Goal: Task Accomplishment & Management: Use online tool/utility

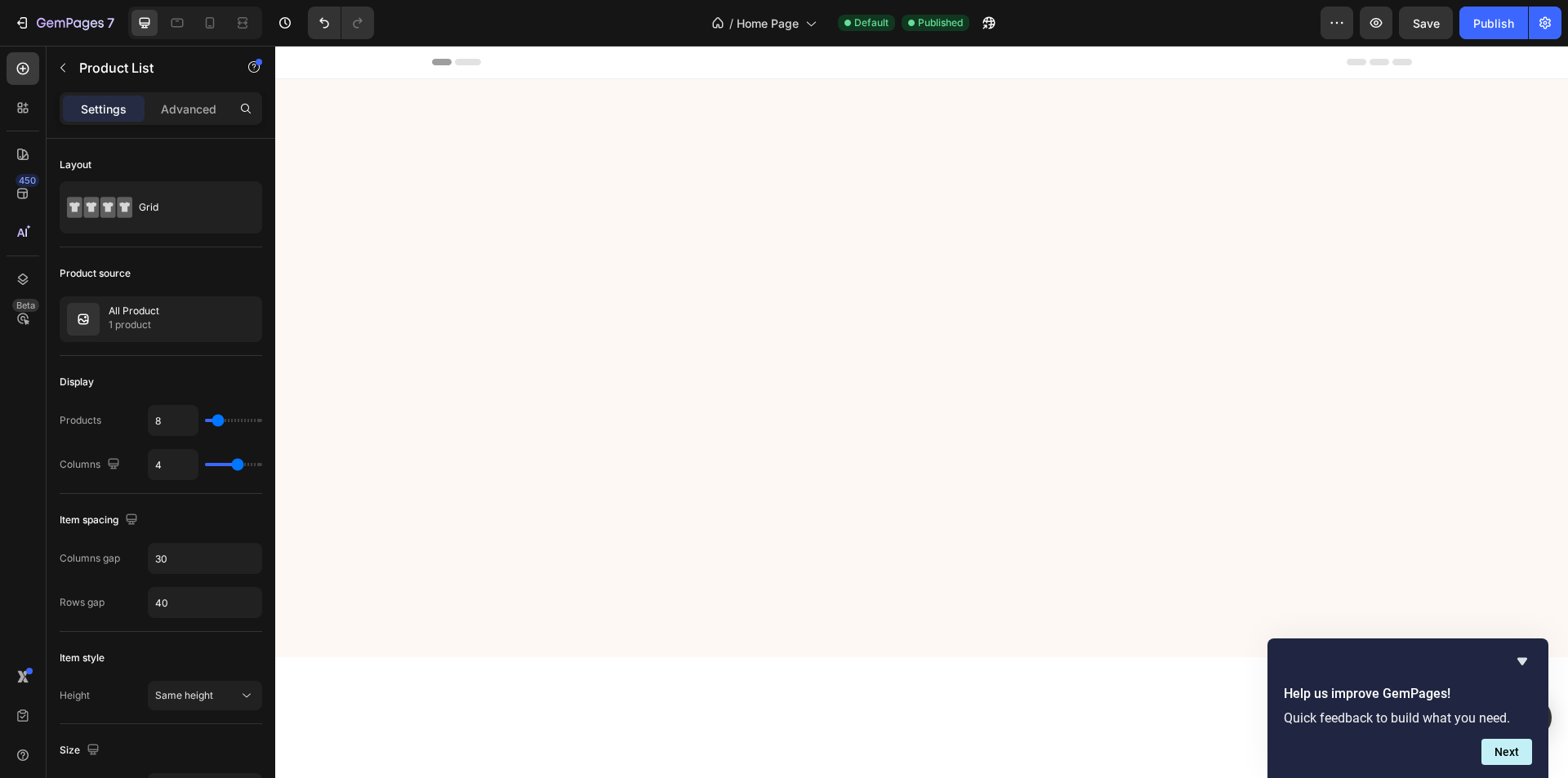
scroll to position [1947, 0]
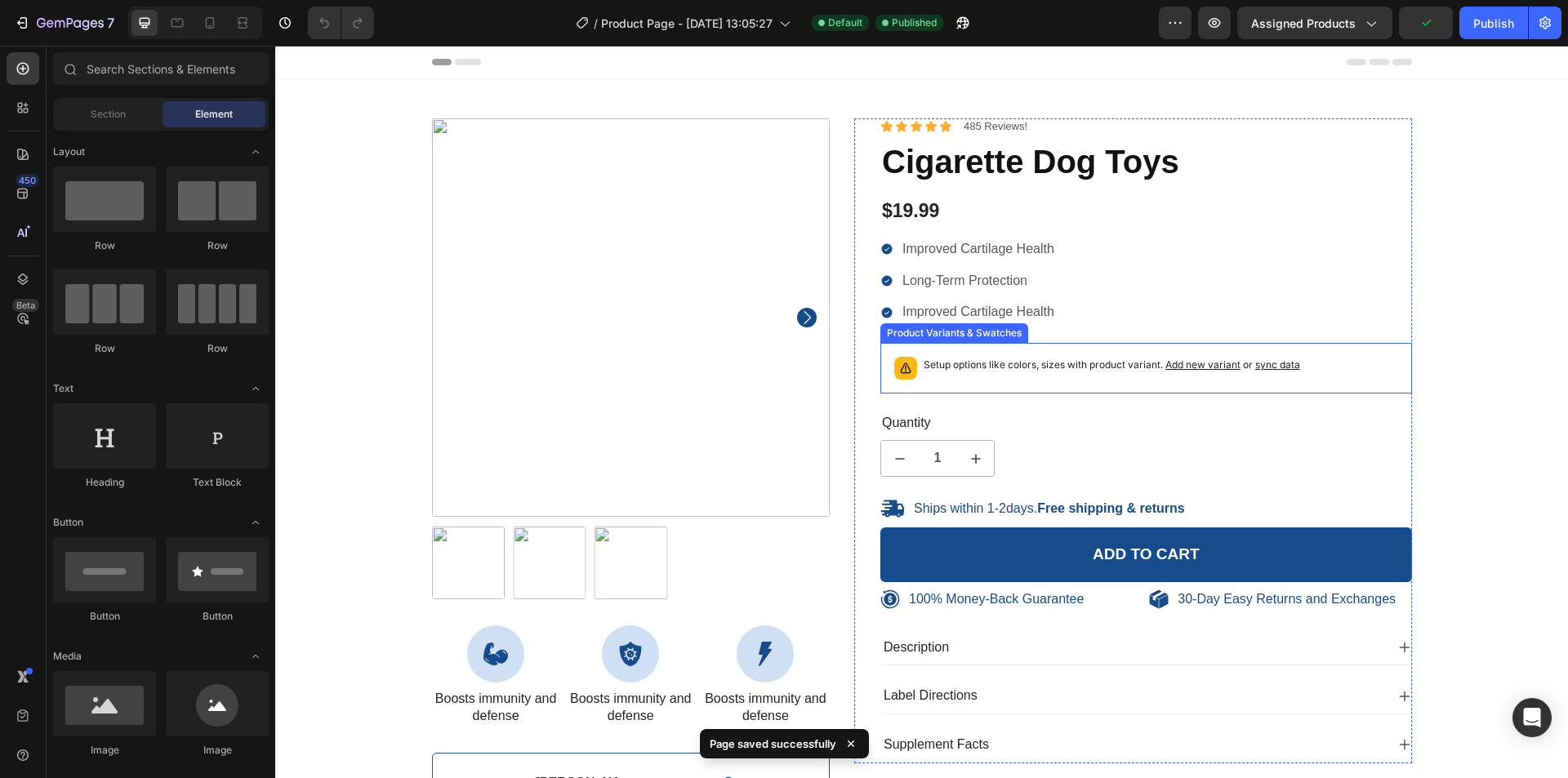
click at [986, 379] on div "Setup options like colors, sizes with product variant. Add new variant or sync …" at bounding box center [1112, 368] width 377 height 23
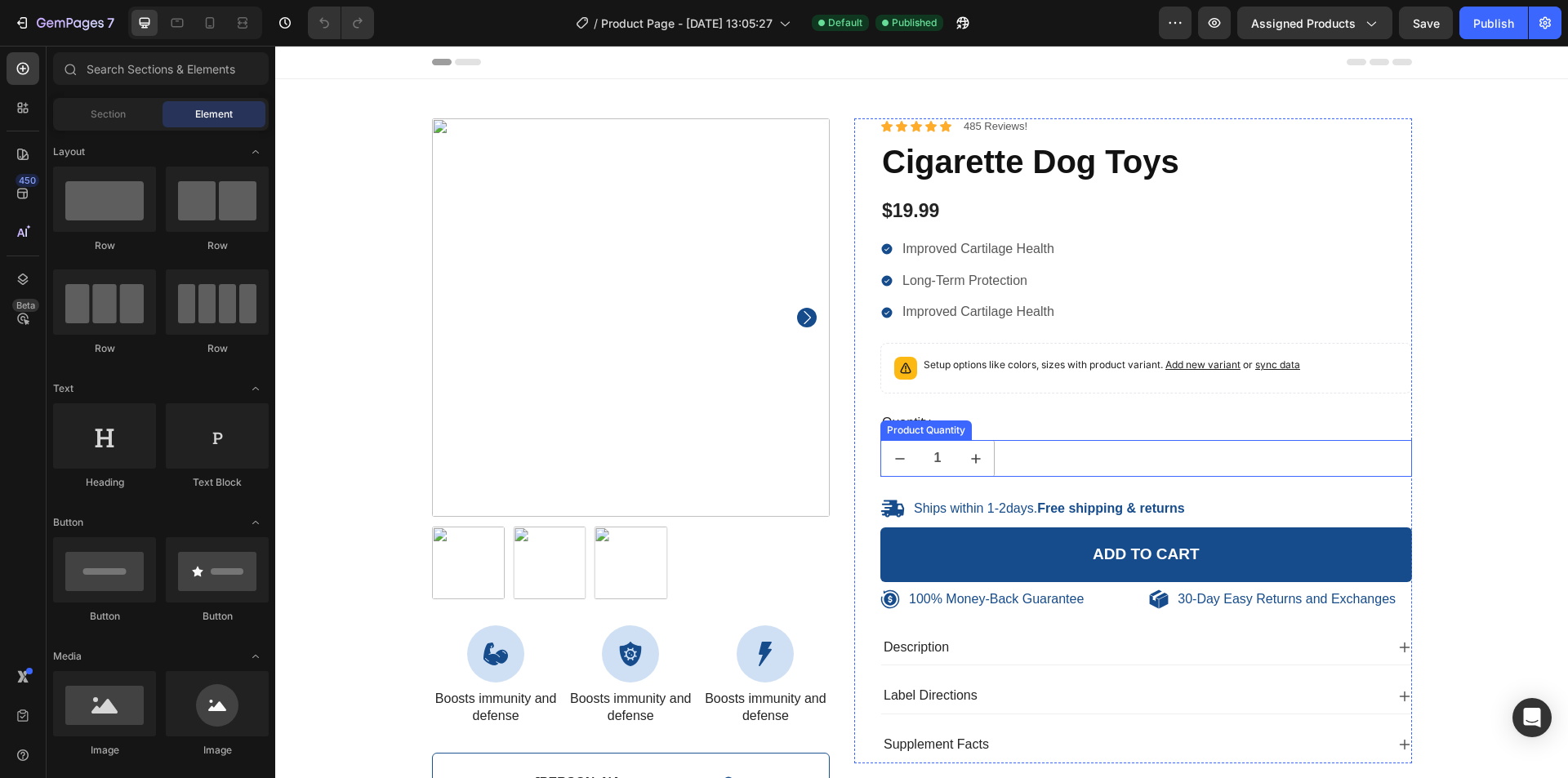
scroll to position [82, 0]
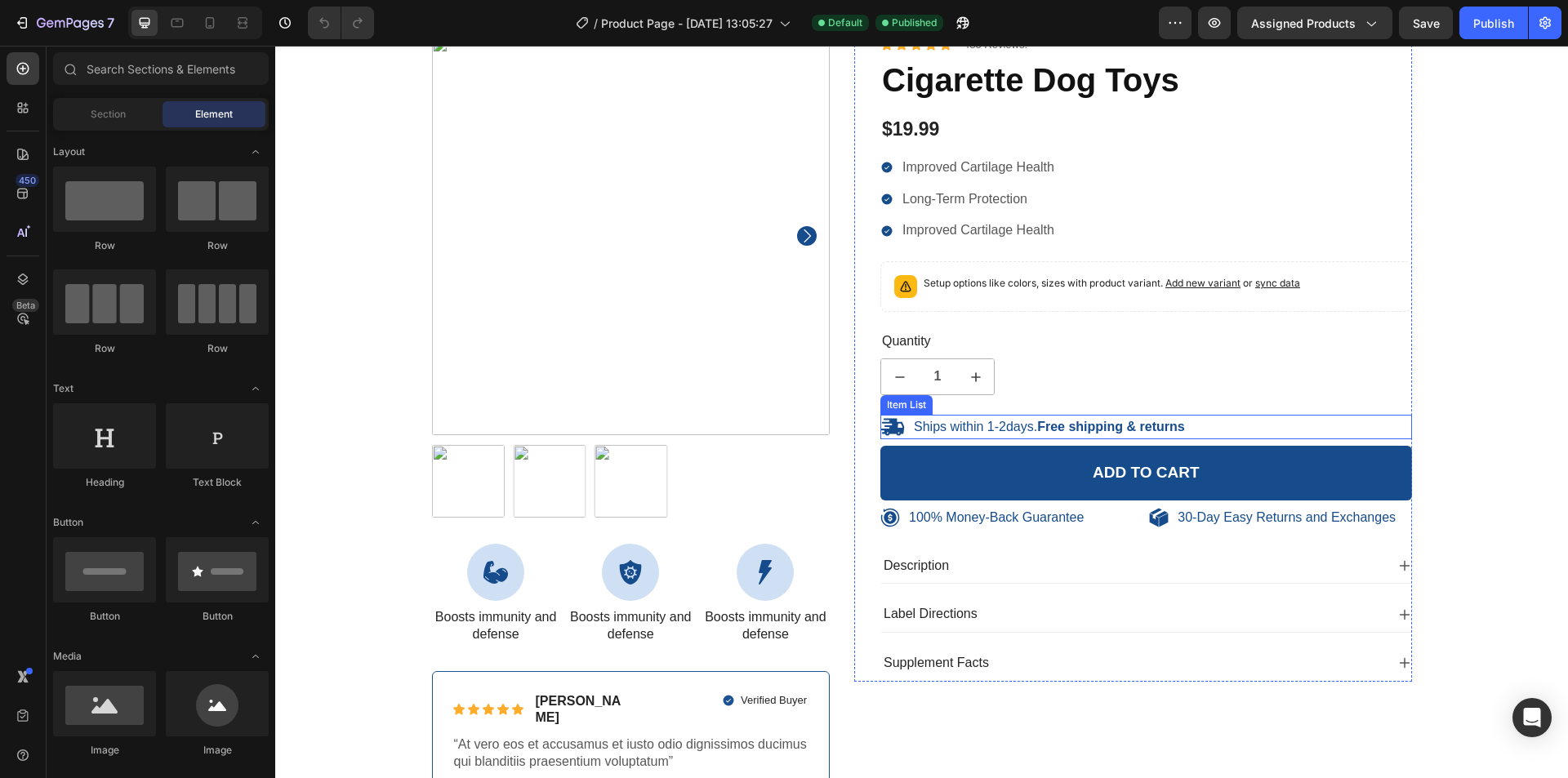
click at [1206, 420] on div "Ships within 1-2days. Free shipping & returns" at bounding box center [1146, 427] width 532 height 24
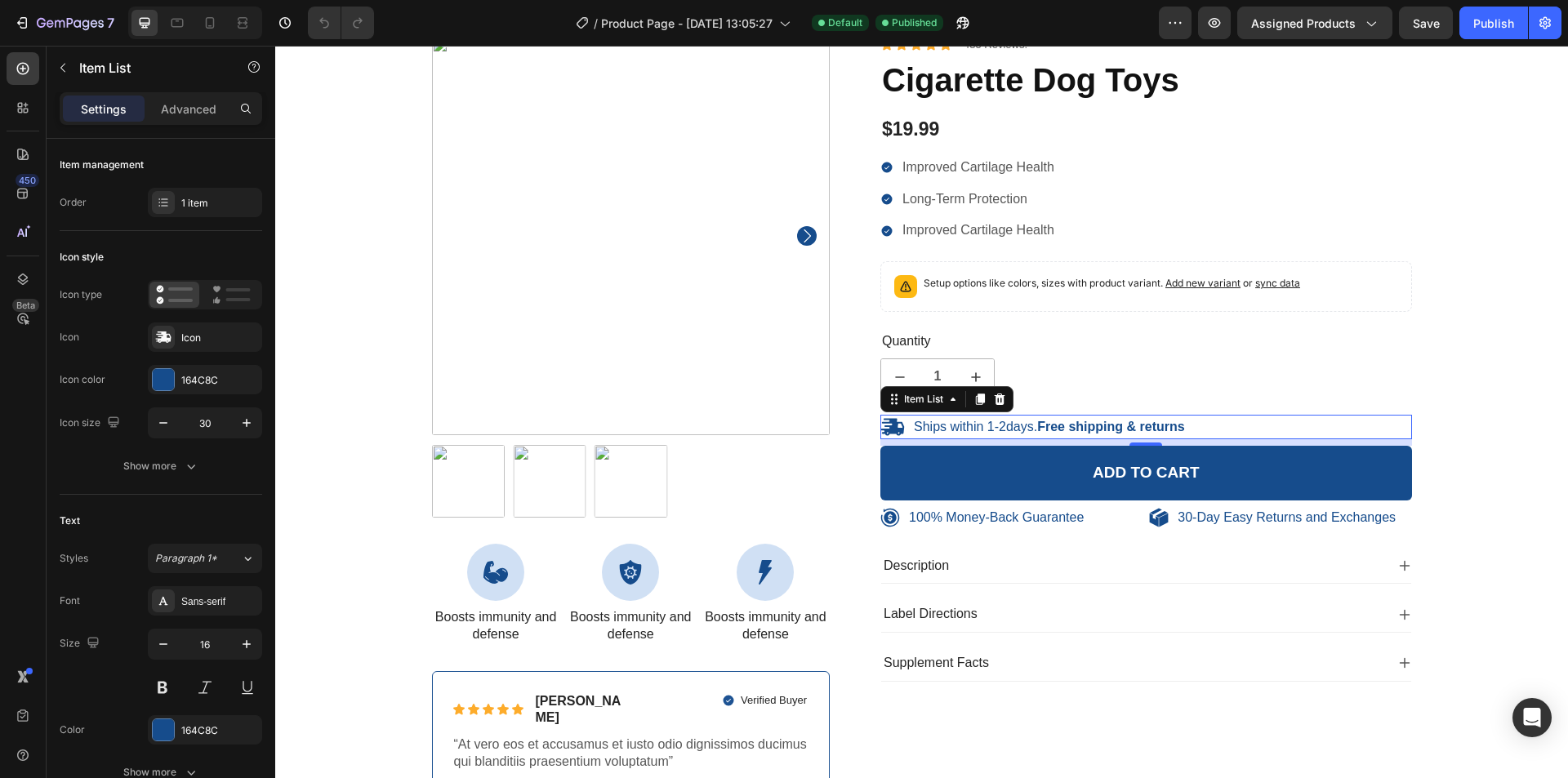
click at [976, 427] on p "Ships within 1-2days. Free shipping & returns" at bounding box center [1049, 427] width 271 height 17
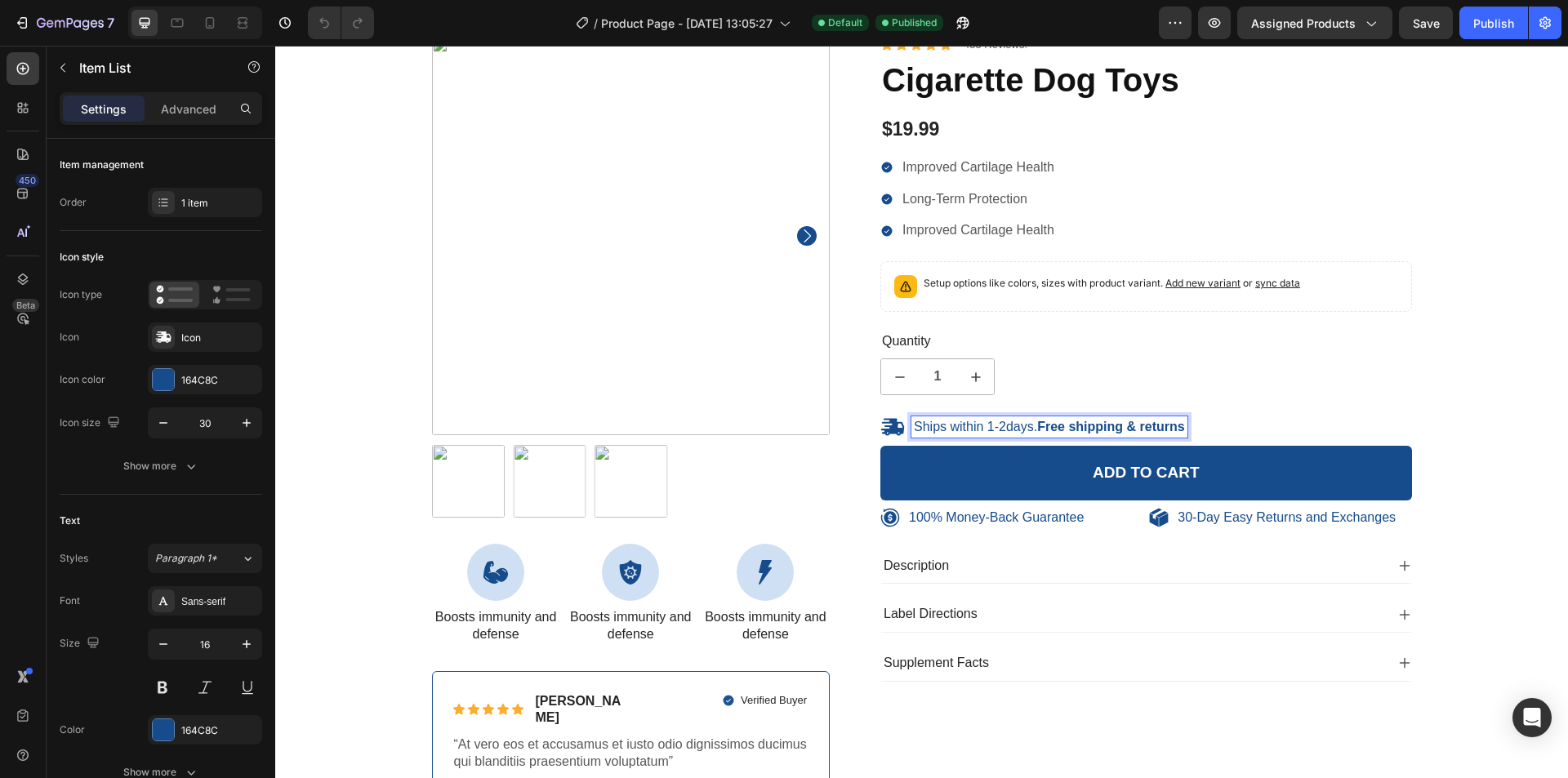
click at [1000, 432] on p "Ships within 1-2days. Free shipping & returns" at bounding box center [1049, 427] width 271 height 17
click at [971, 431] on p "Ships within 1-2days. Free shipping & returns" at bounding box center [1049, 427] width 271 height 17
click at [1054, 427] on strong "Free shipping & returns" at bounding box center [1111, 426] width 147 height 14
click at [1097, 427] on strong "Free shipping & returns" at bounding box center [1111, 426] width 147 height 14
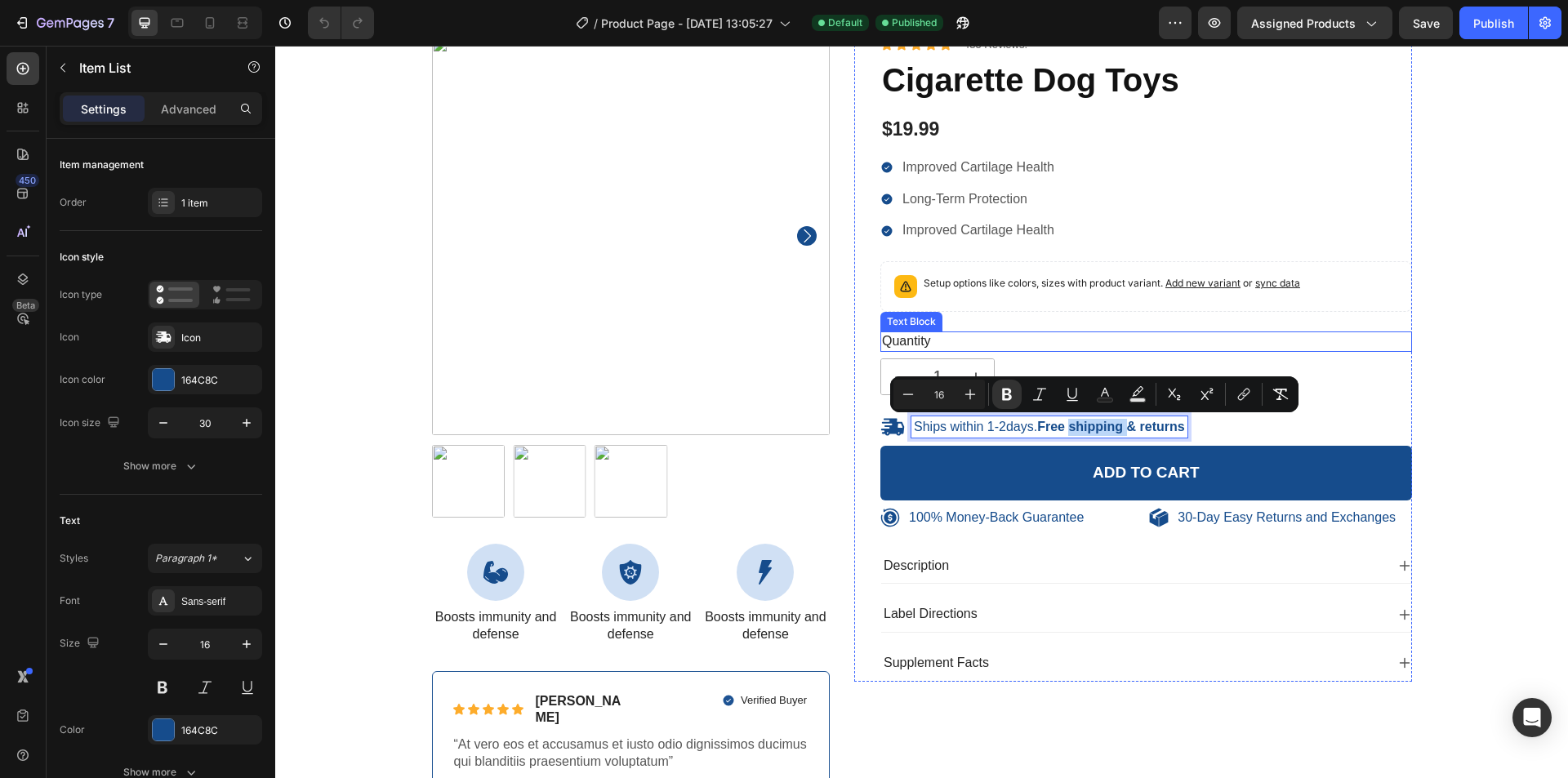
click at [1095, 345] on div "Quantity" at bounding box center [1146, 341] width 532 height 21
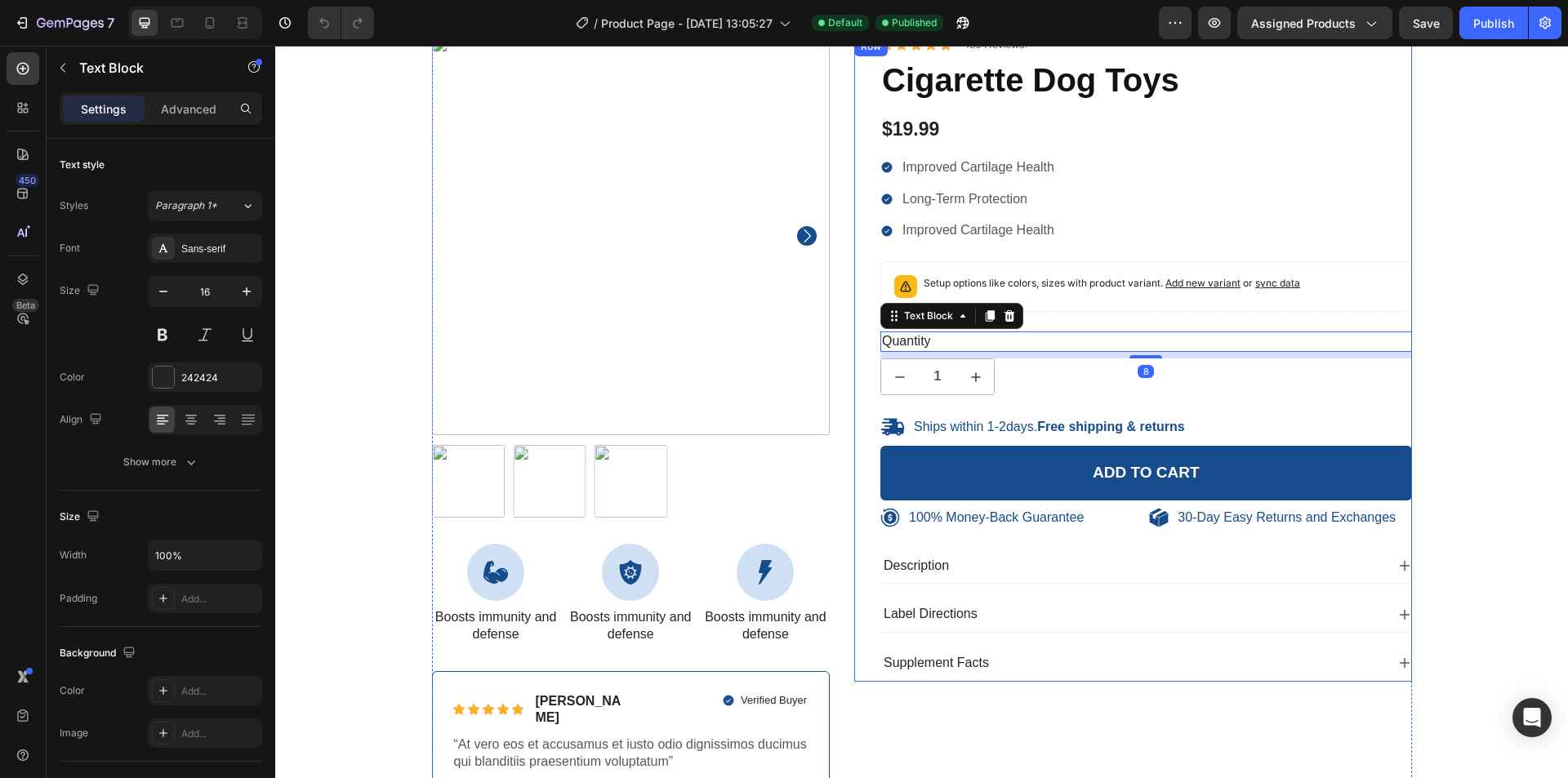
click at [986, 415] on div "Ships within 1-2days. Free shipping & returns" at bounding box center [1034, 427] width 307 height 24
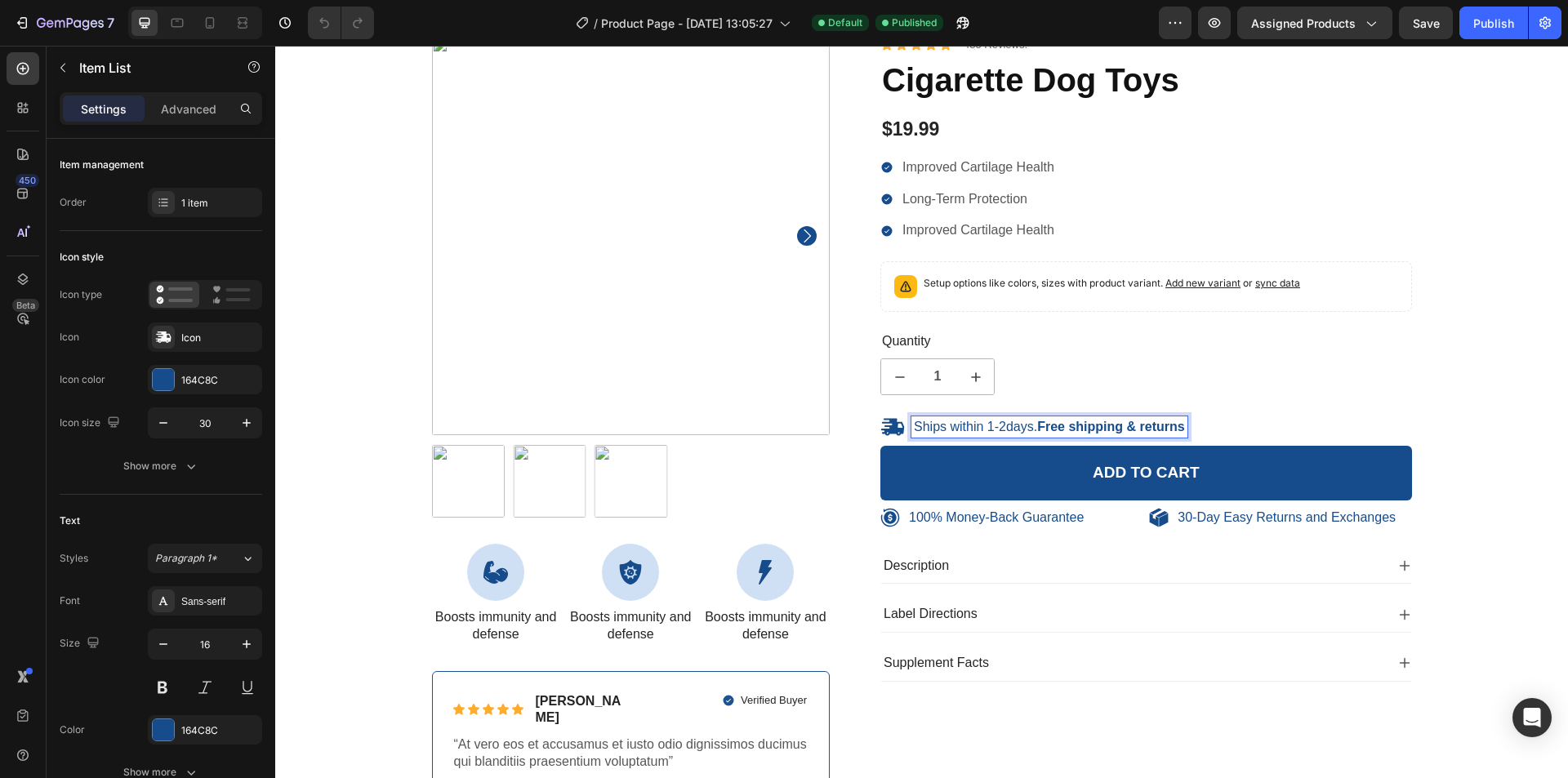
click at [987, 428] on p "Ships within 1-2days. Free shipping & returns" at bounding box center [1049, 427] width 271 height 17
click at [890, 423] on icon at bounding box center [892, 427] width 23 height 17
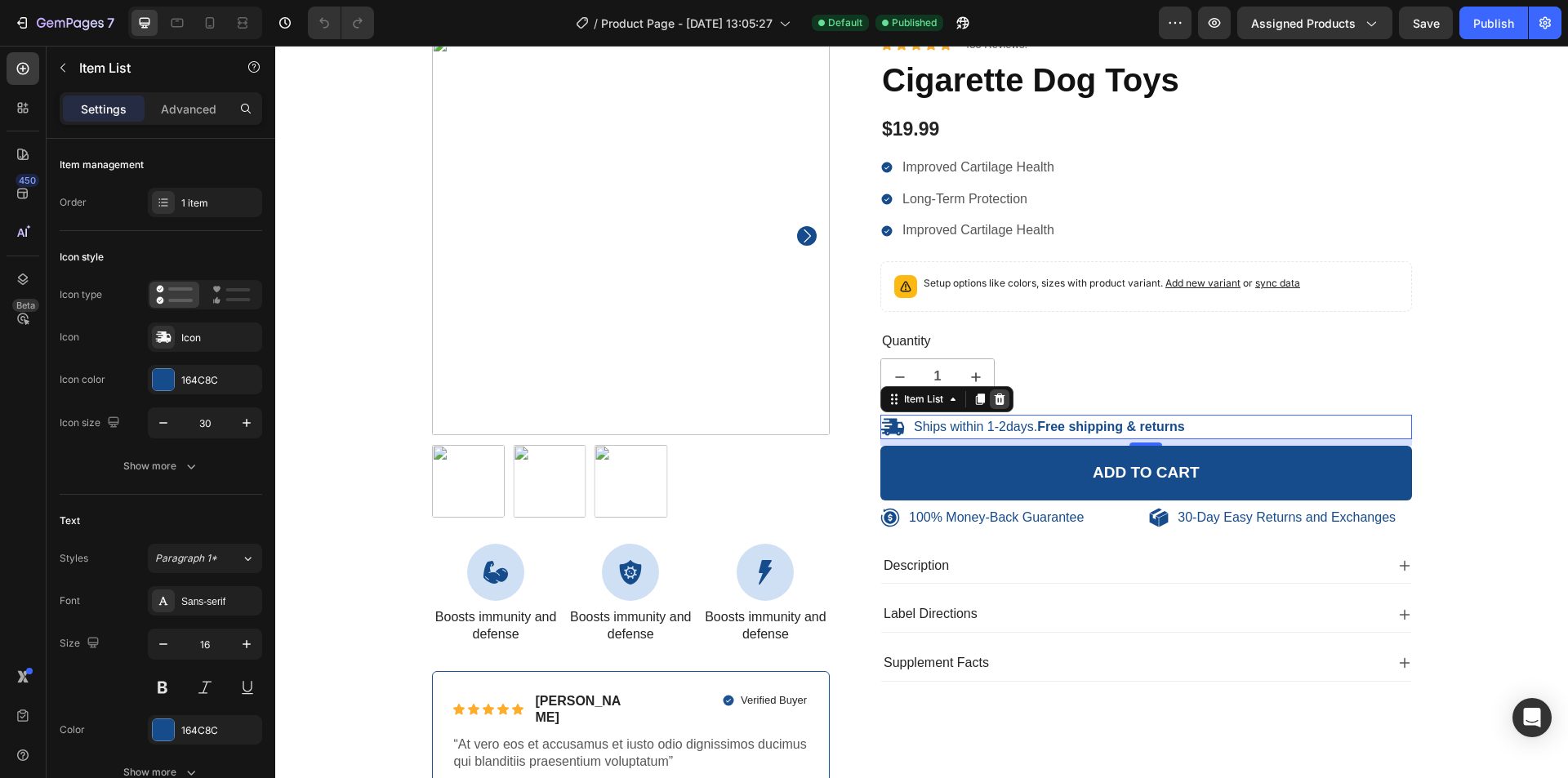
click at [995, 401] on icon at bounding box center [1000, 399] width 11 height 12
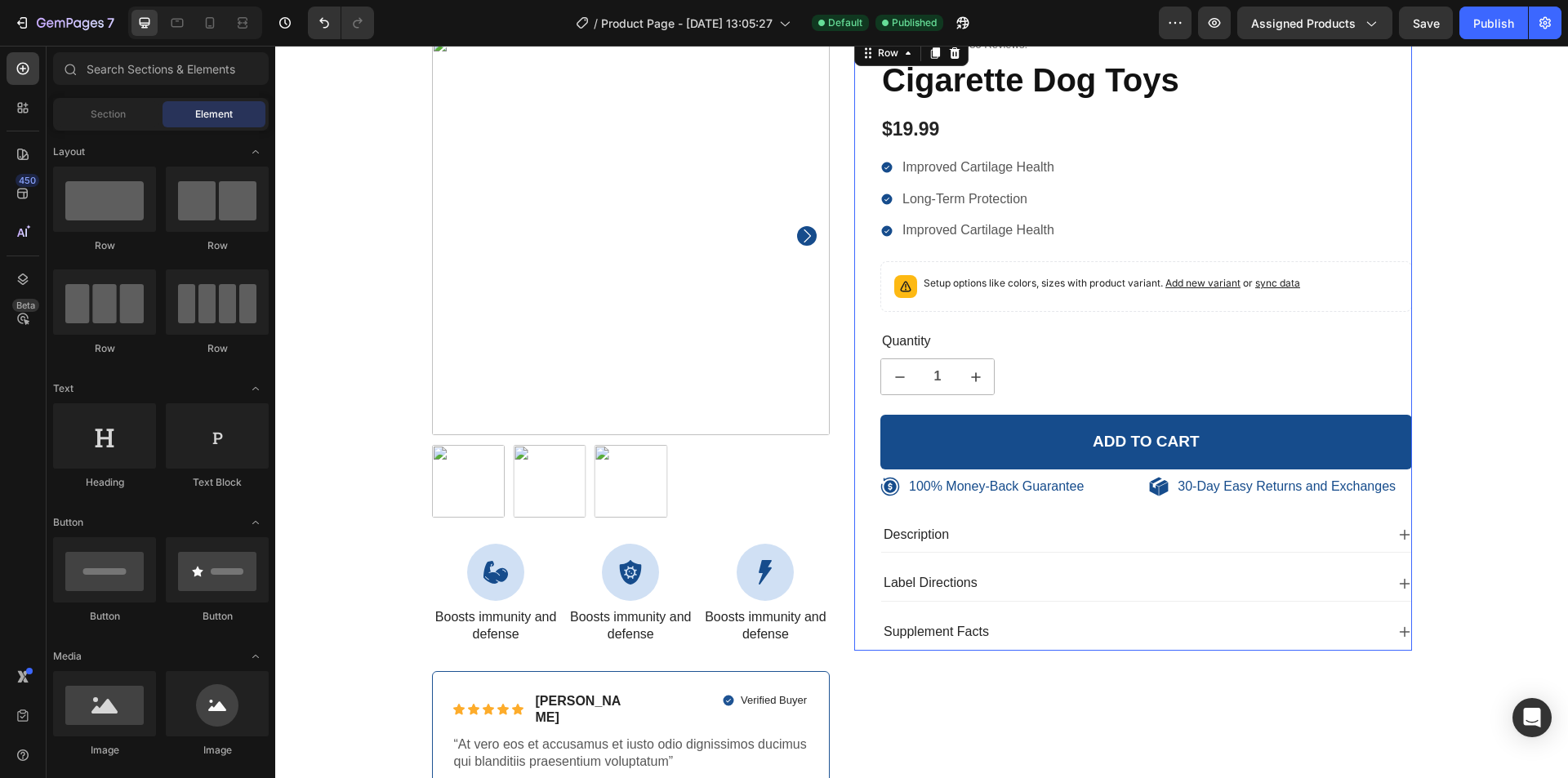
click at [1105, 469] on div "Icon Icon Icon Icon Icon Icon List 485 Reviews! Text Block Row Cigarette Dog To…" at bounding box center [1146, 344] width 532 height 614
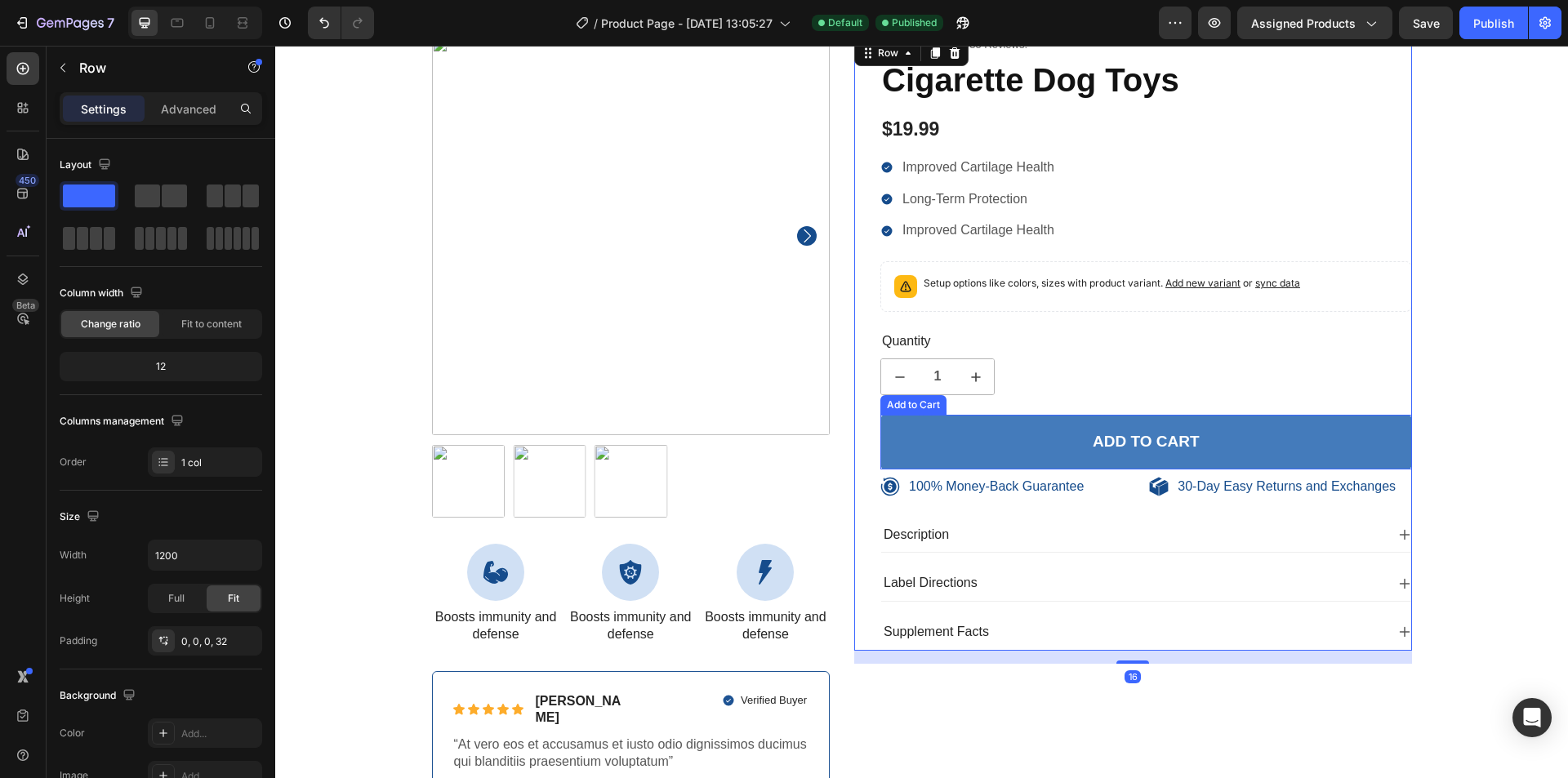
click at [1106, 457] on button "Add to cart" at bounding box center [1146, 442] width 532 height 54
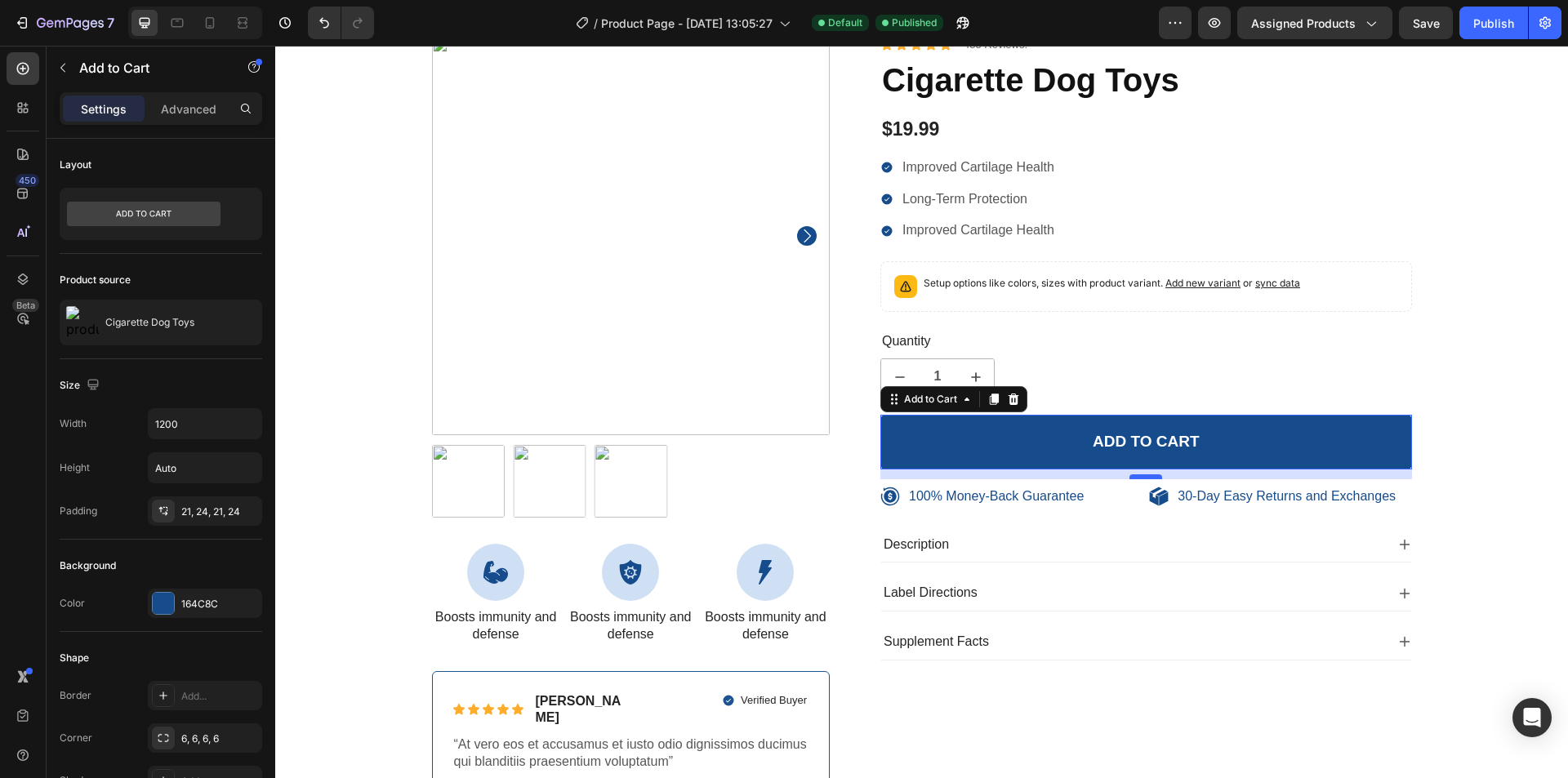
drag, startPoint x: 1140, startPoint y: 469, endPoint x: 1138, endPoint y: 478, distance: 9.2
click at [1138, 478] on div at bounding box center [1146, 476] width 33 height 5
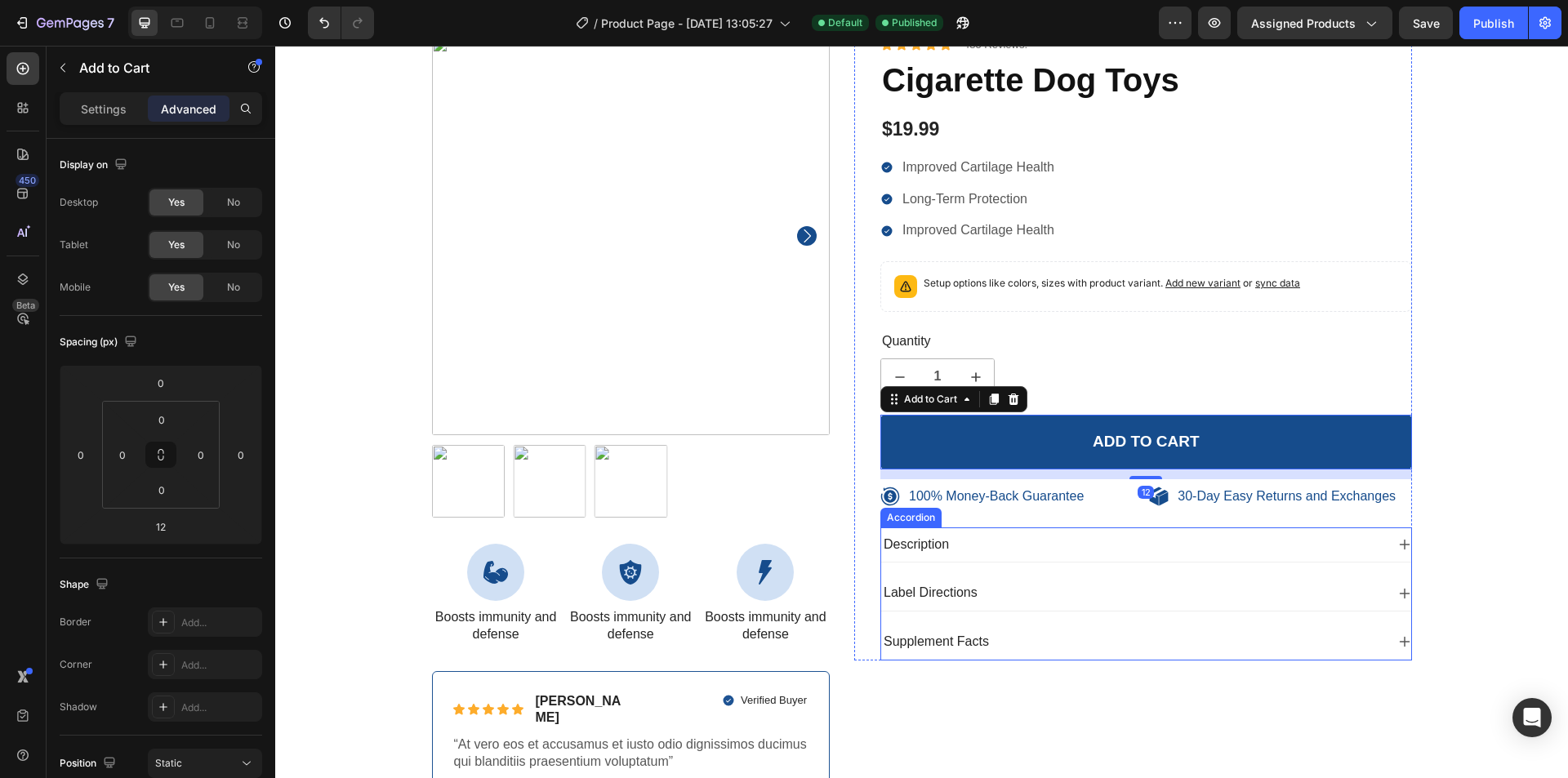
click at [1001, 535] on div "Description" at bounding box center [1133, 545] width 504 height 22
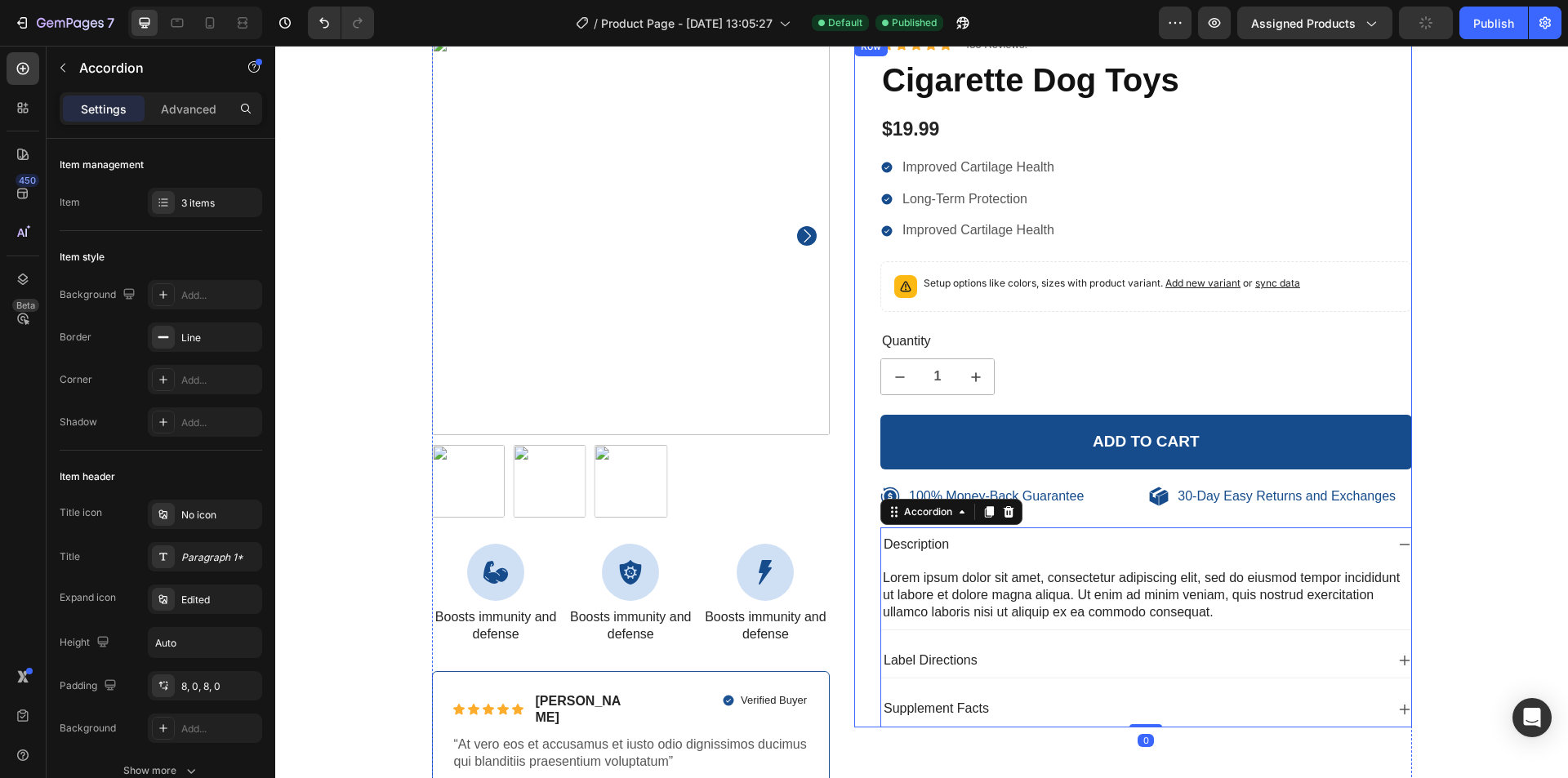
click at [1076, 516] on div "Icon Icon Icon Icon Icon Icon List 485 Reviews! Text Block Row Cigarette Dog To…" at bounding box center [1146, 382] width 532 height 691
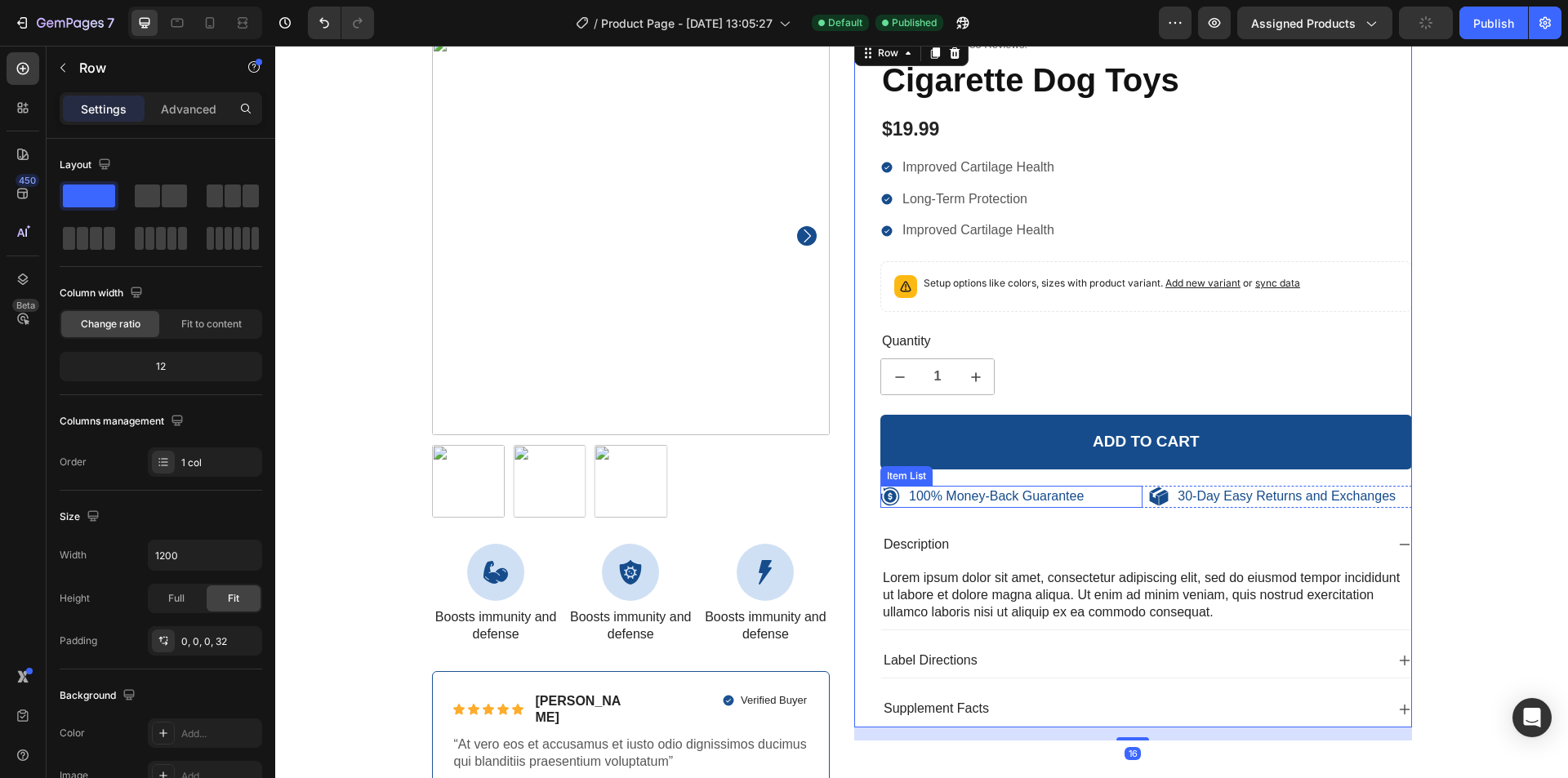
click at [1119, 496] on div "100% Money-Back Guarantee" at bounding box center [1011, 497] width 262 height 22
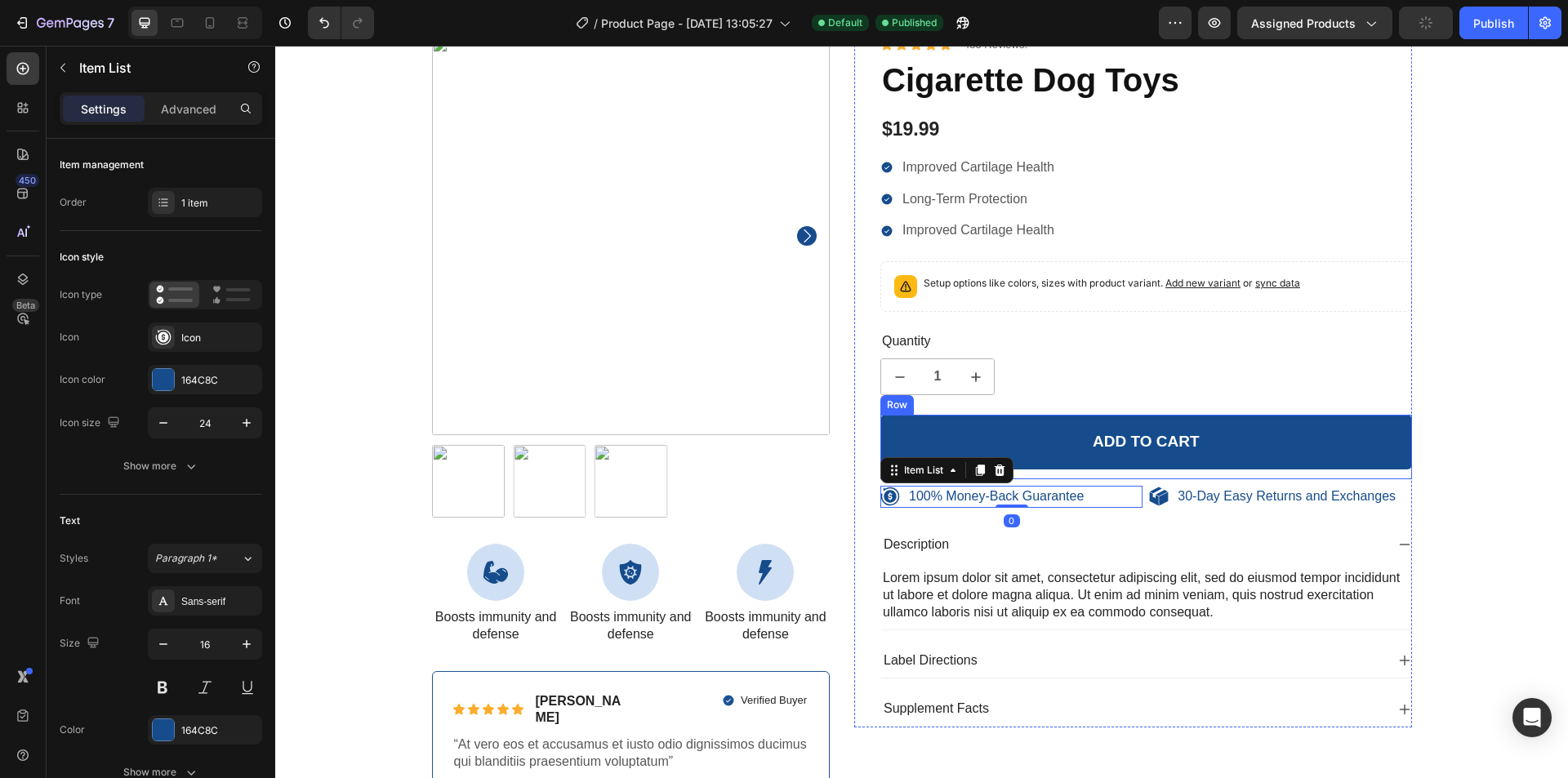
click at [1121, 476] on div "Add to cart Add to Cart" at bounding box center [1146, 447] width 532 height 64
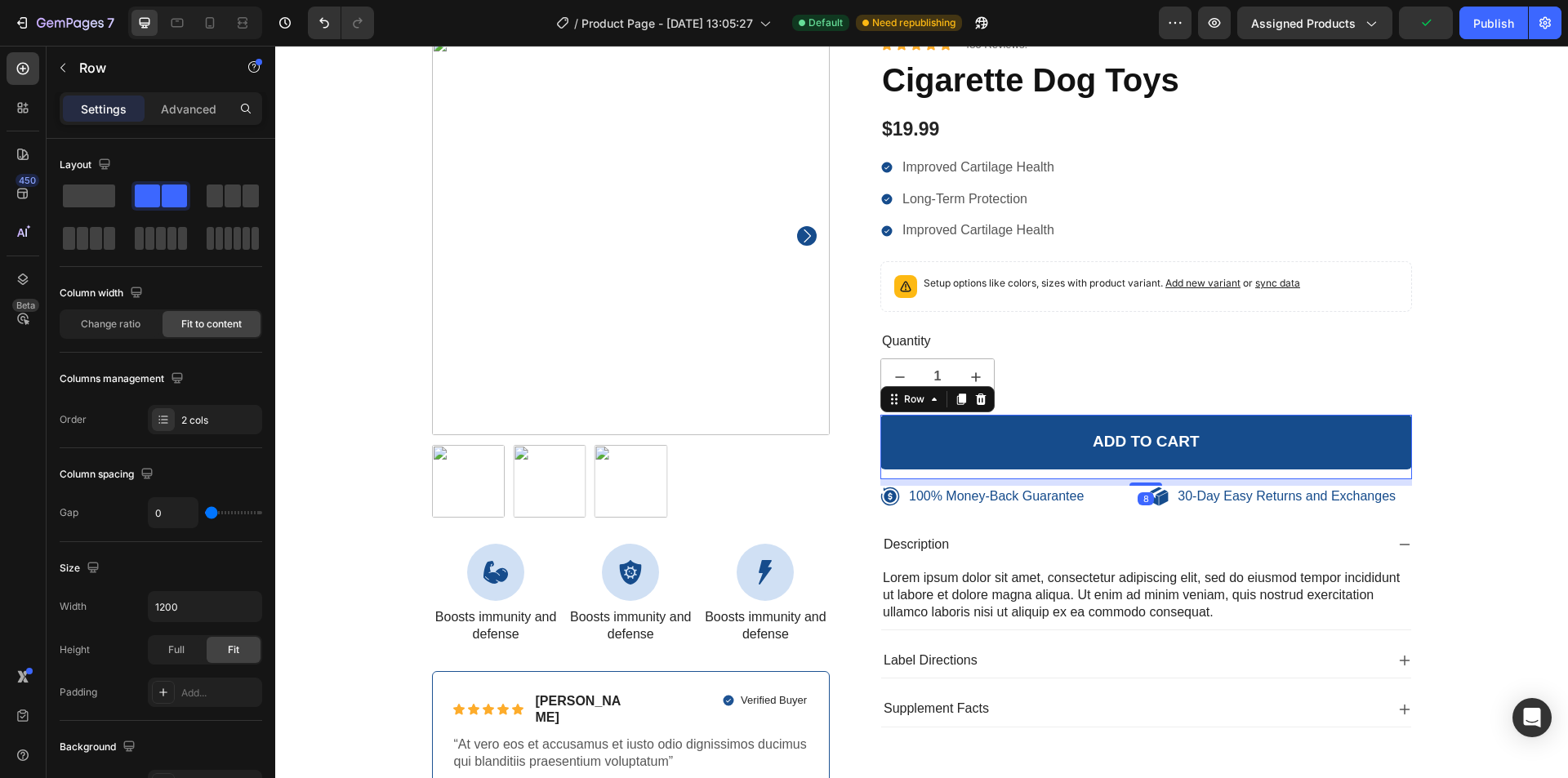
click at [1121, 471] on div "Add to cart Add to Cart" at bounding box center [1146, 447] width 532 height 64
click at [1119, 504] on div "100% Money-Back Guarantee" at bounding box center [1011, 497] width 262 height 22
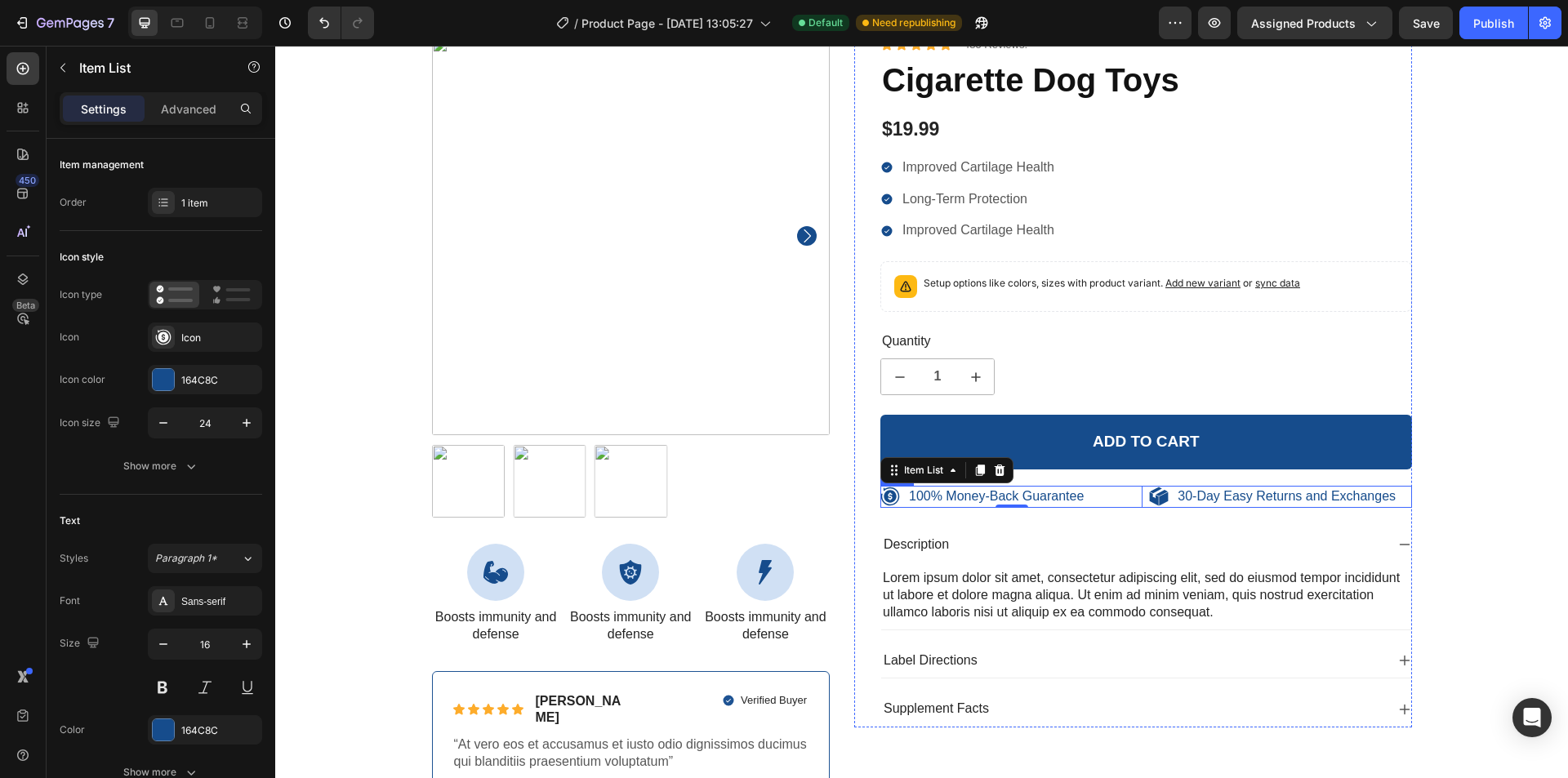
click at [1142, 502] on div "100% Money-Back Guarantee Item List 0 30-Day Easy Returns and Exchanges Item Li…" at bounding box center [1146, 497] width 532 height 22
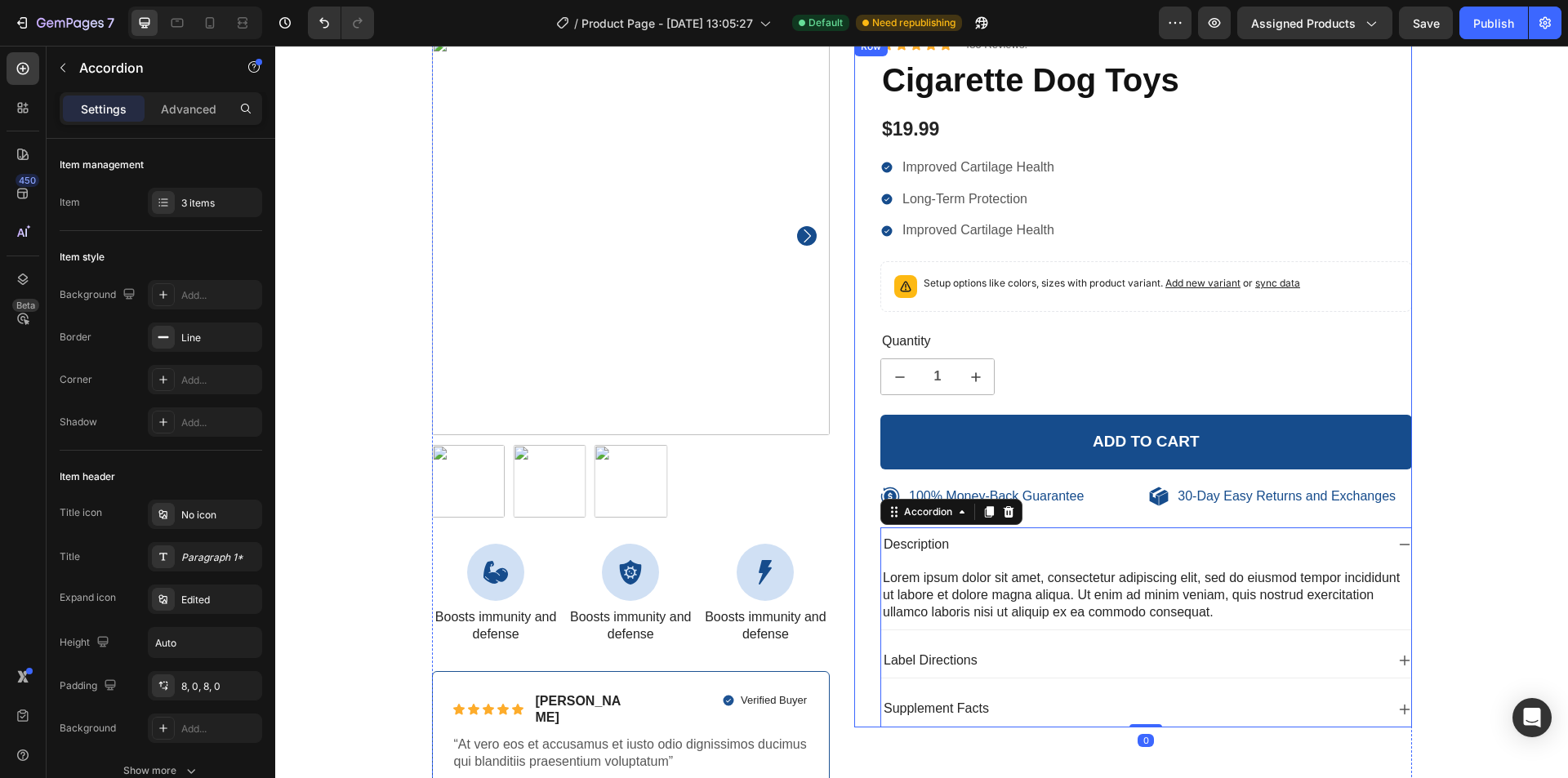
click at [1140, 519] on div "Icon Icon Icon Icon Icon Icon List 485 Reviews! Text Block Row Cigarette Dog To…" at bounding box center [1146, 382] width 532 height 691
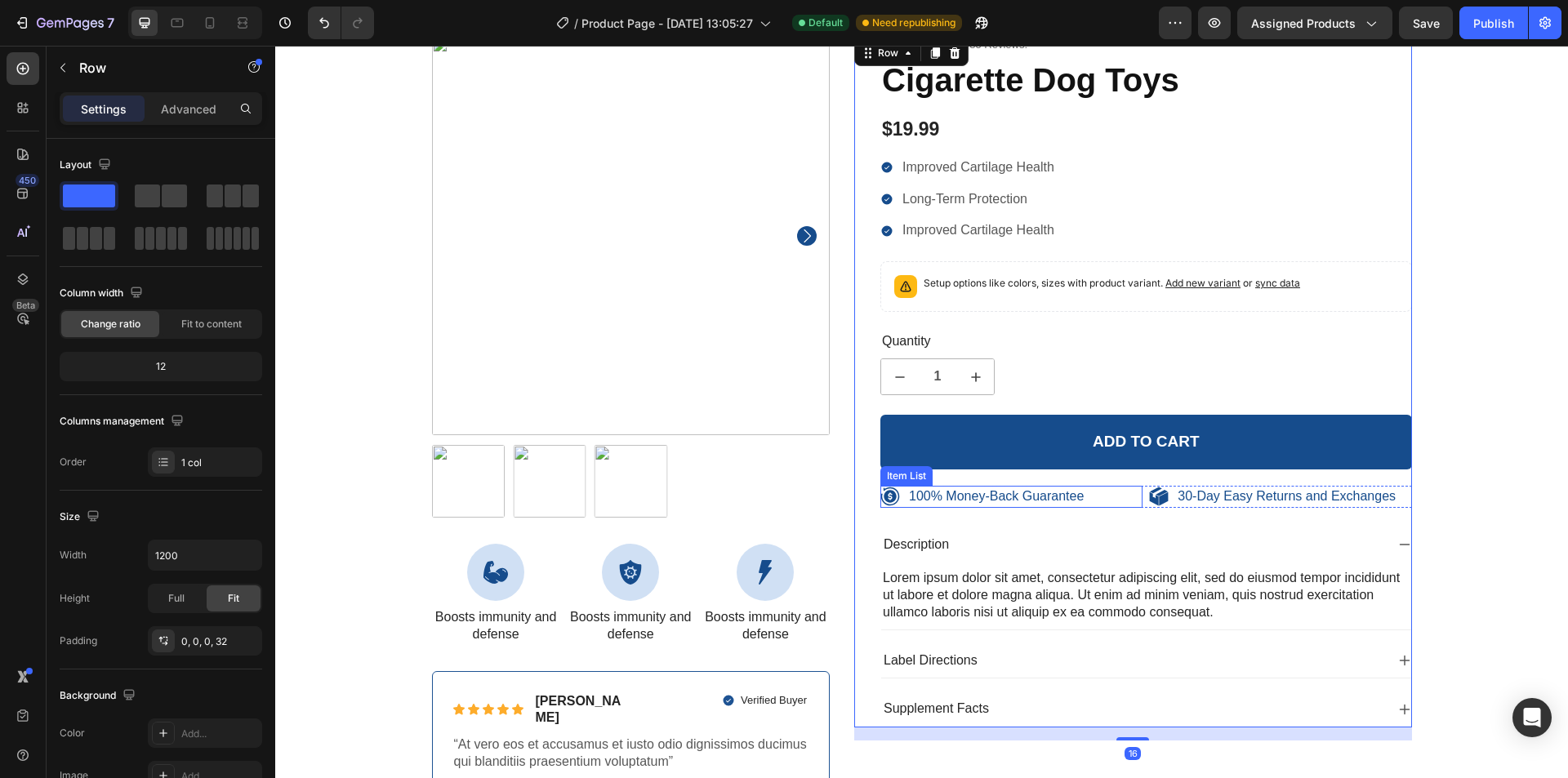
click at [1135, 501] on div "100% Money-Back Guarantee" at bounding box center [1011, 497] width 262 height 22
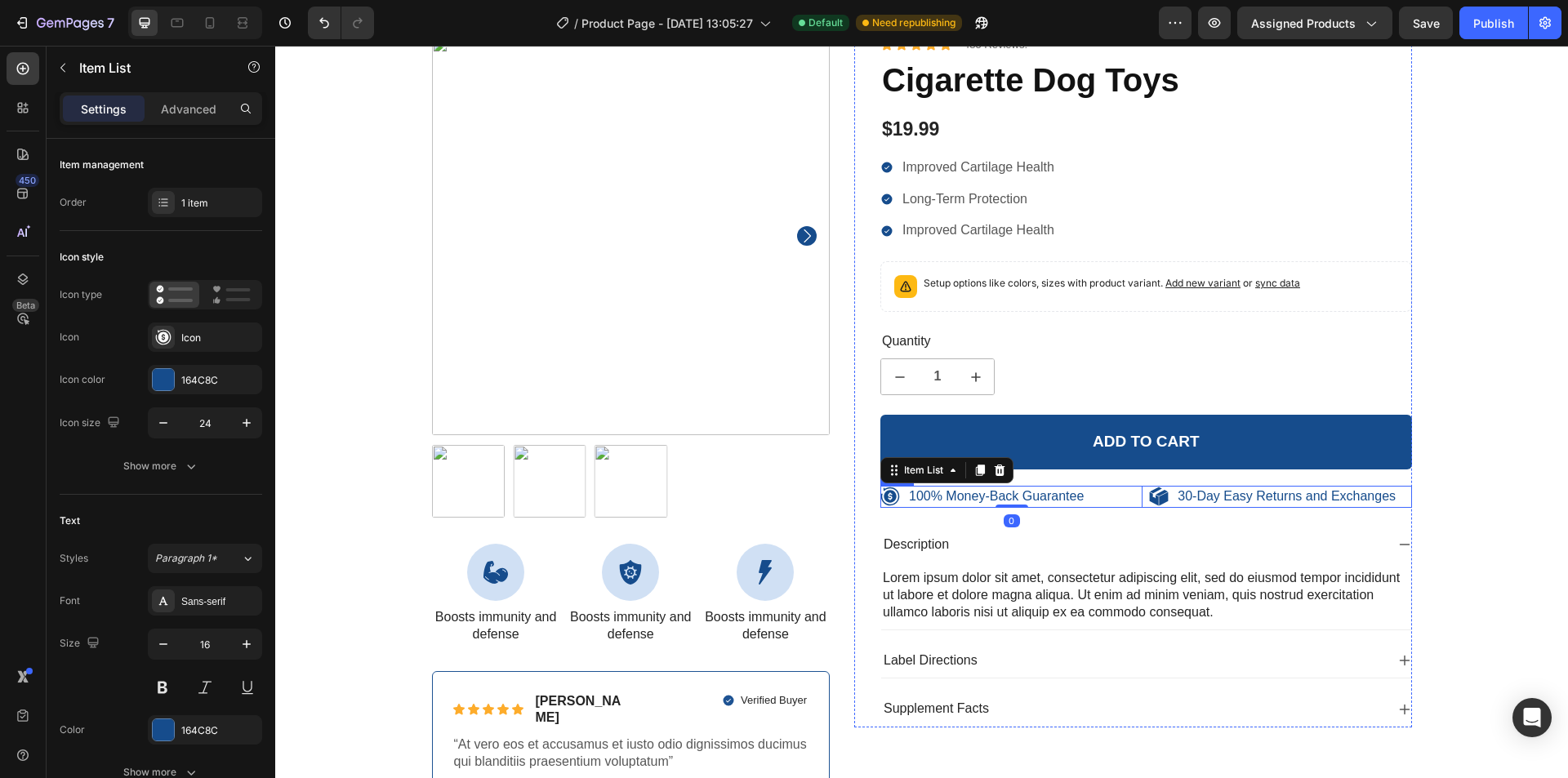
click at [1139, 500] on div "100% Money-Back Guarantee Item List 0 30-Day Easy Returns and Exchanges Item Li…" at bounding box center [1146, 497] width 532 height 22
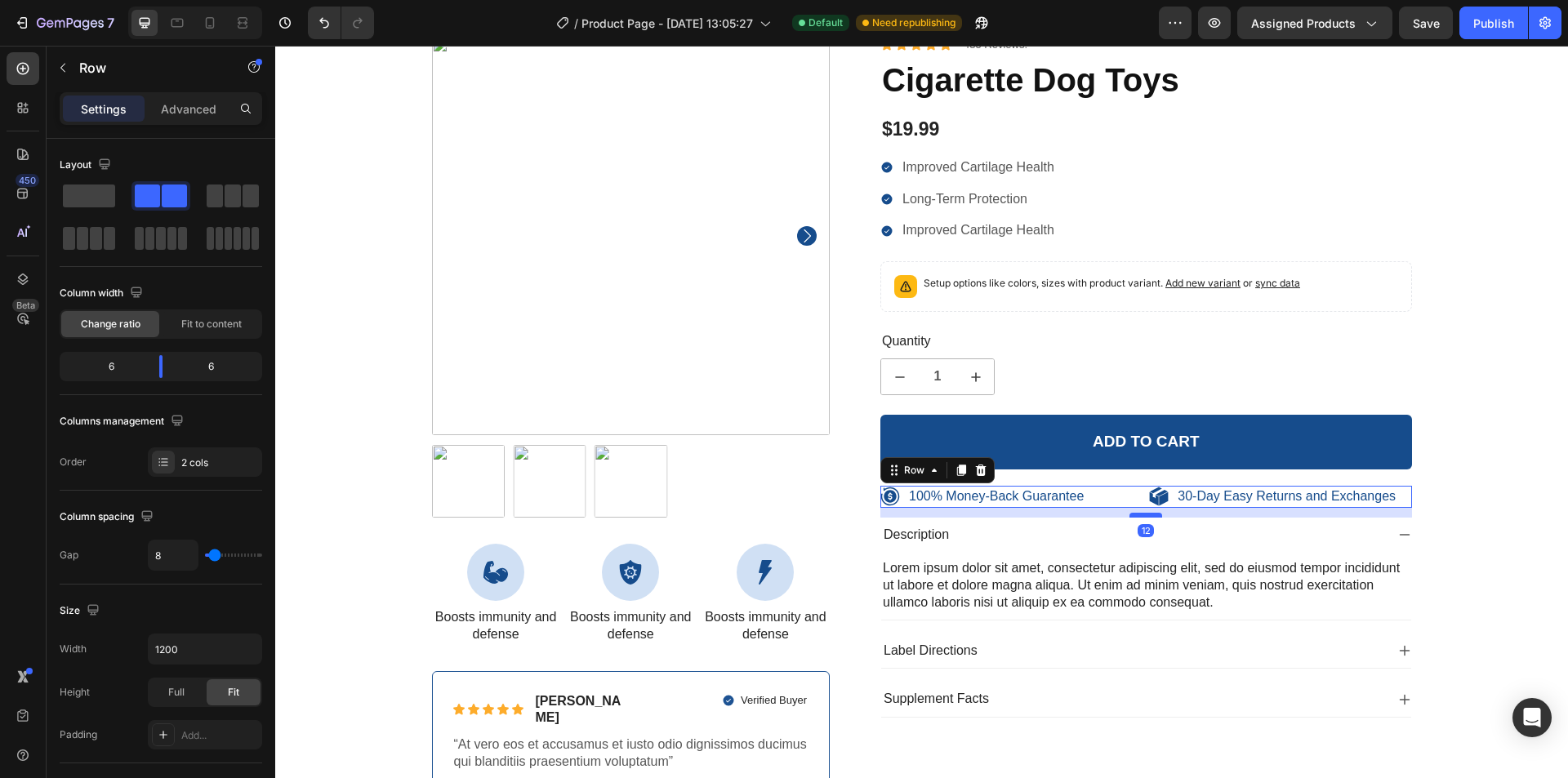
drag, startPoint x: 1140, startPoint y: 524, endPoint x: 1138, endPoint y: 514, distance: 10.2
click at [1138, 514] on div at bounding box center [1146, 514] width 33 height 5
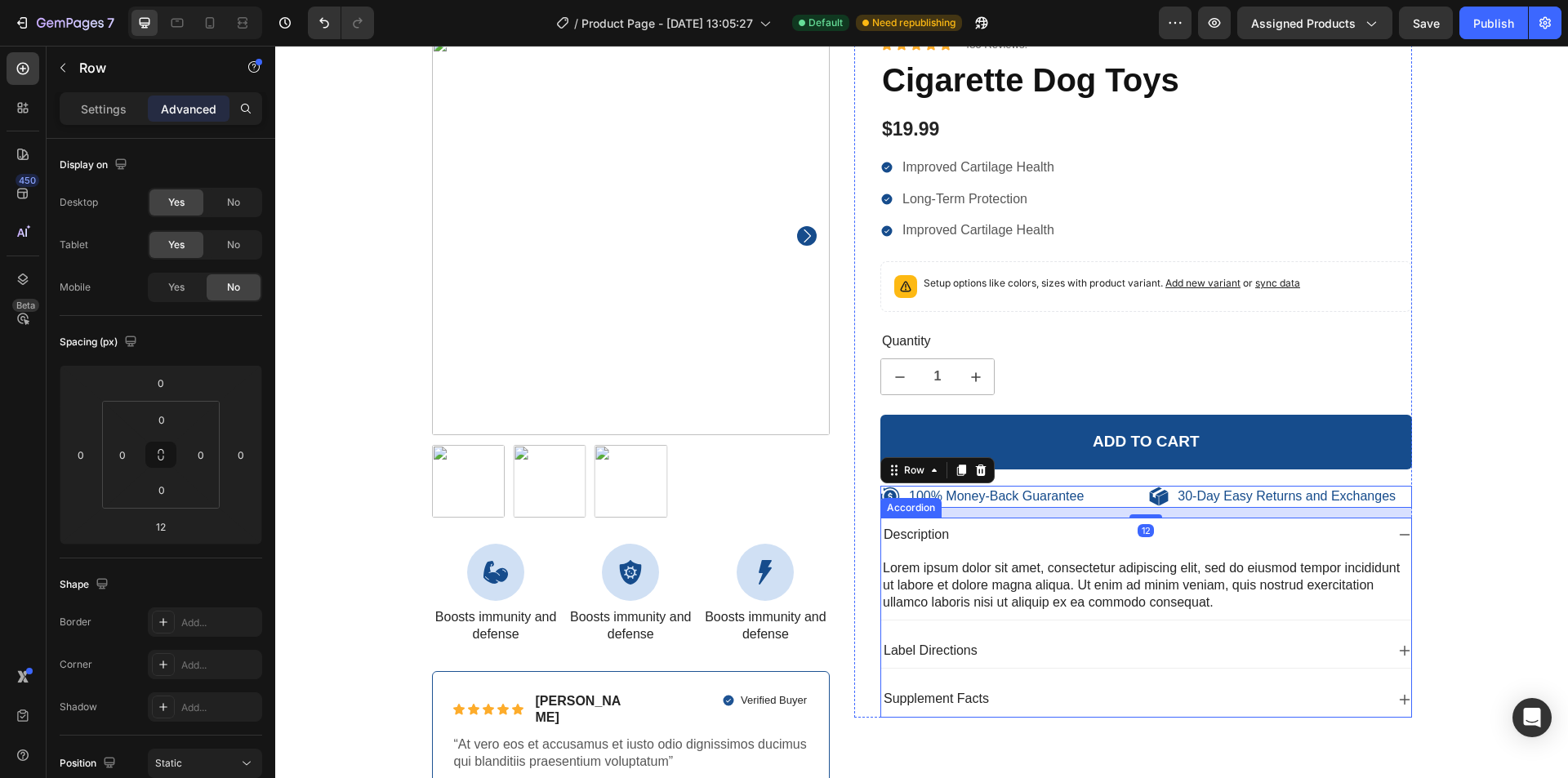
click at [1087, 544] on div "Description" at bounding box center [1133, 535] width 504 height 22
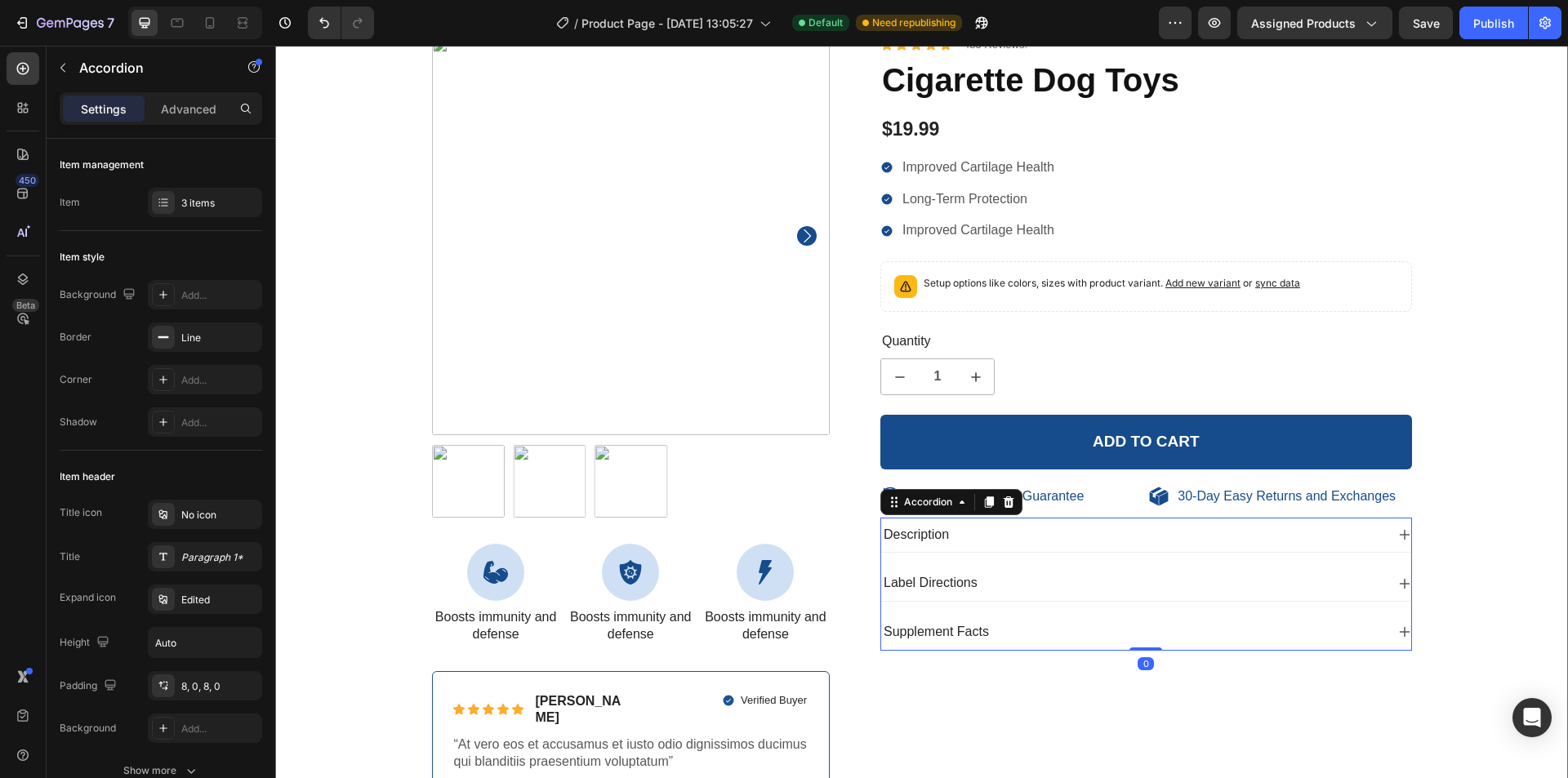
click at [1454, 501] on div "100% Money-Back Guarantee Item List 60-Day Easy Returns Item List Row Product I…" at bounding box center [921, 428] width 1268 height 783
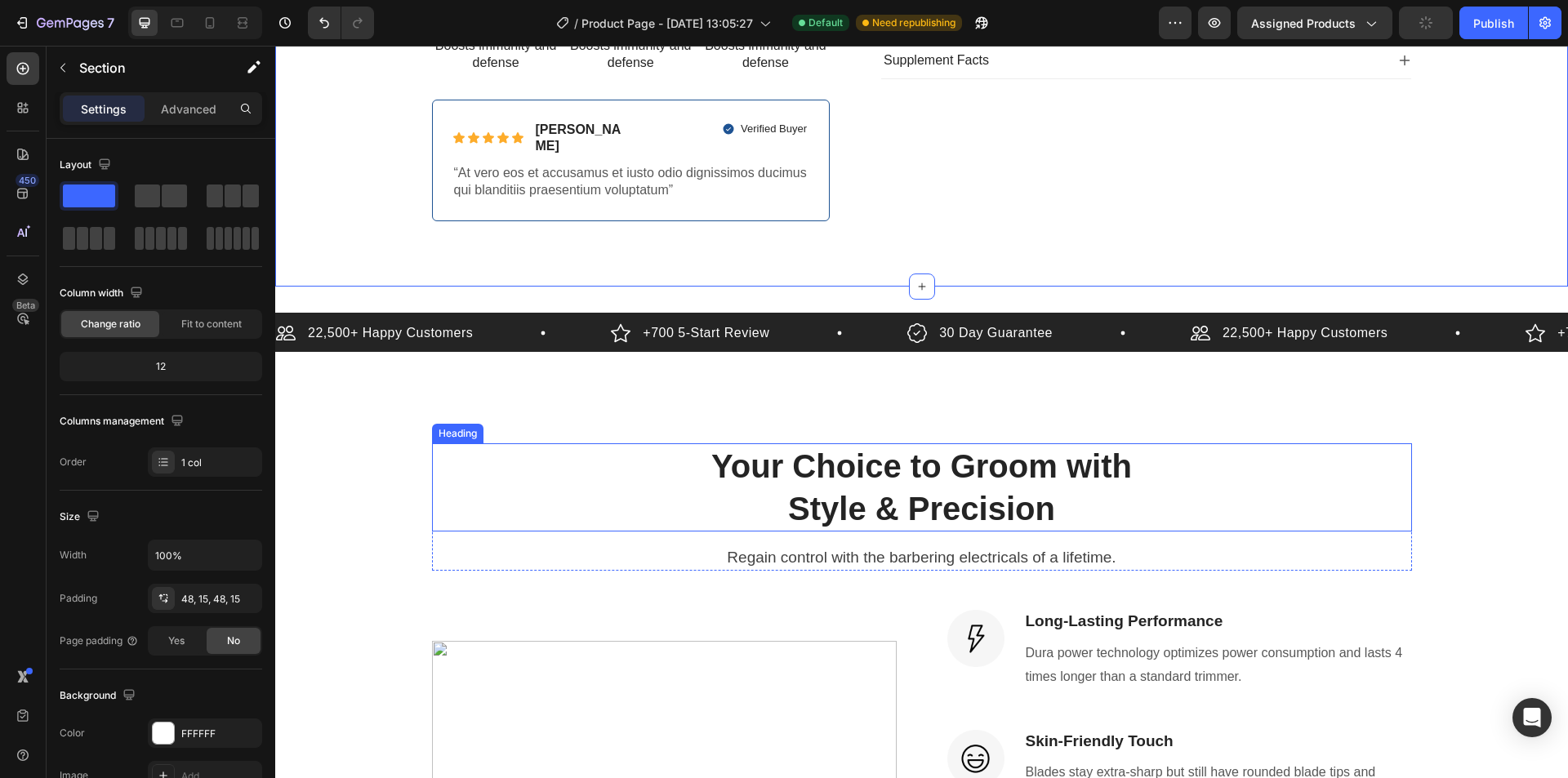
scroll to position [817, 0]
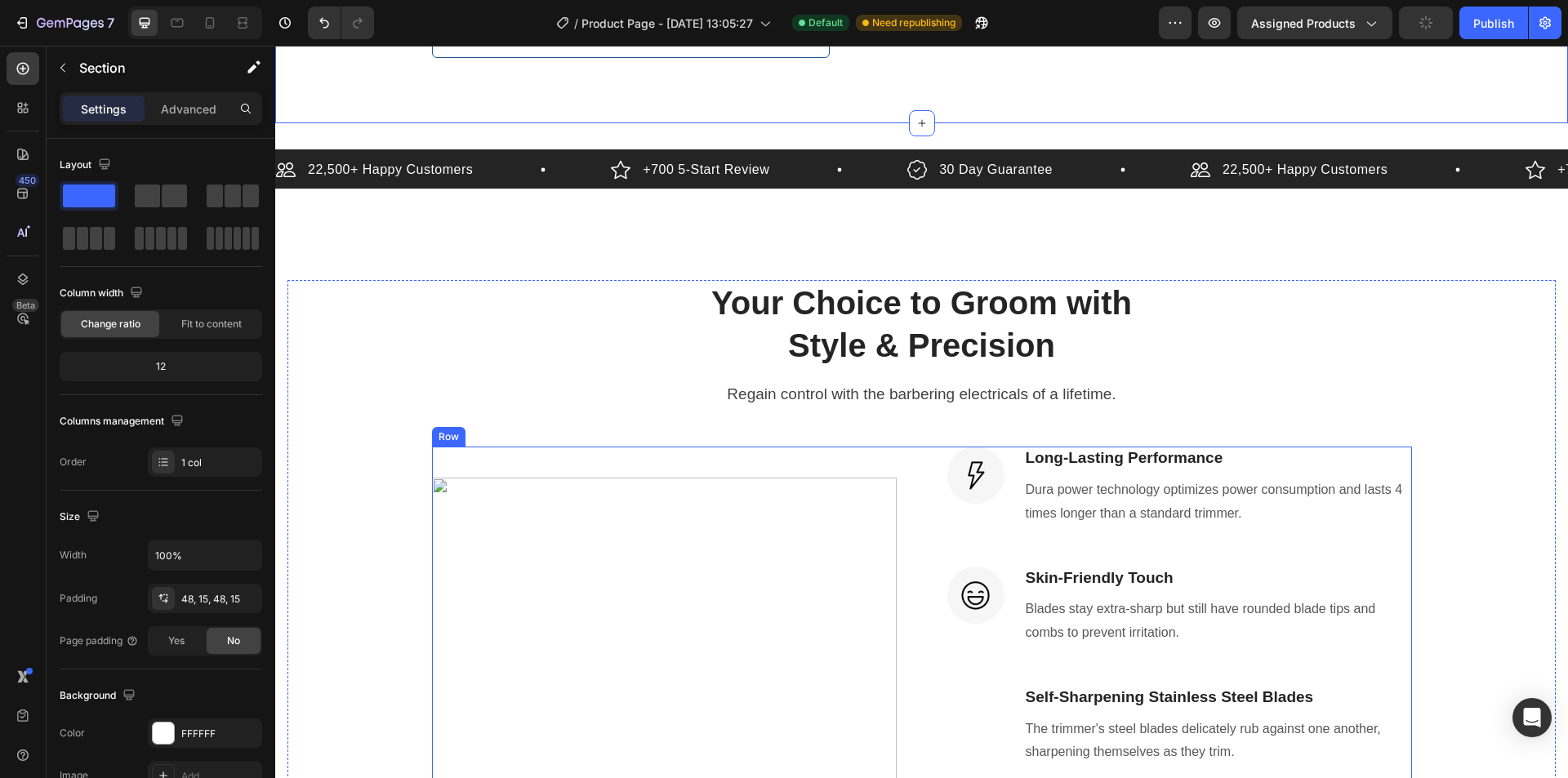
click at [929, 477] on div "(P) Images & Gallery Image Long-Lasting Performance Heading Dura power technolo…" at bounding box center [922, 709] width 980 height 526
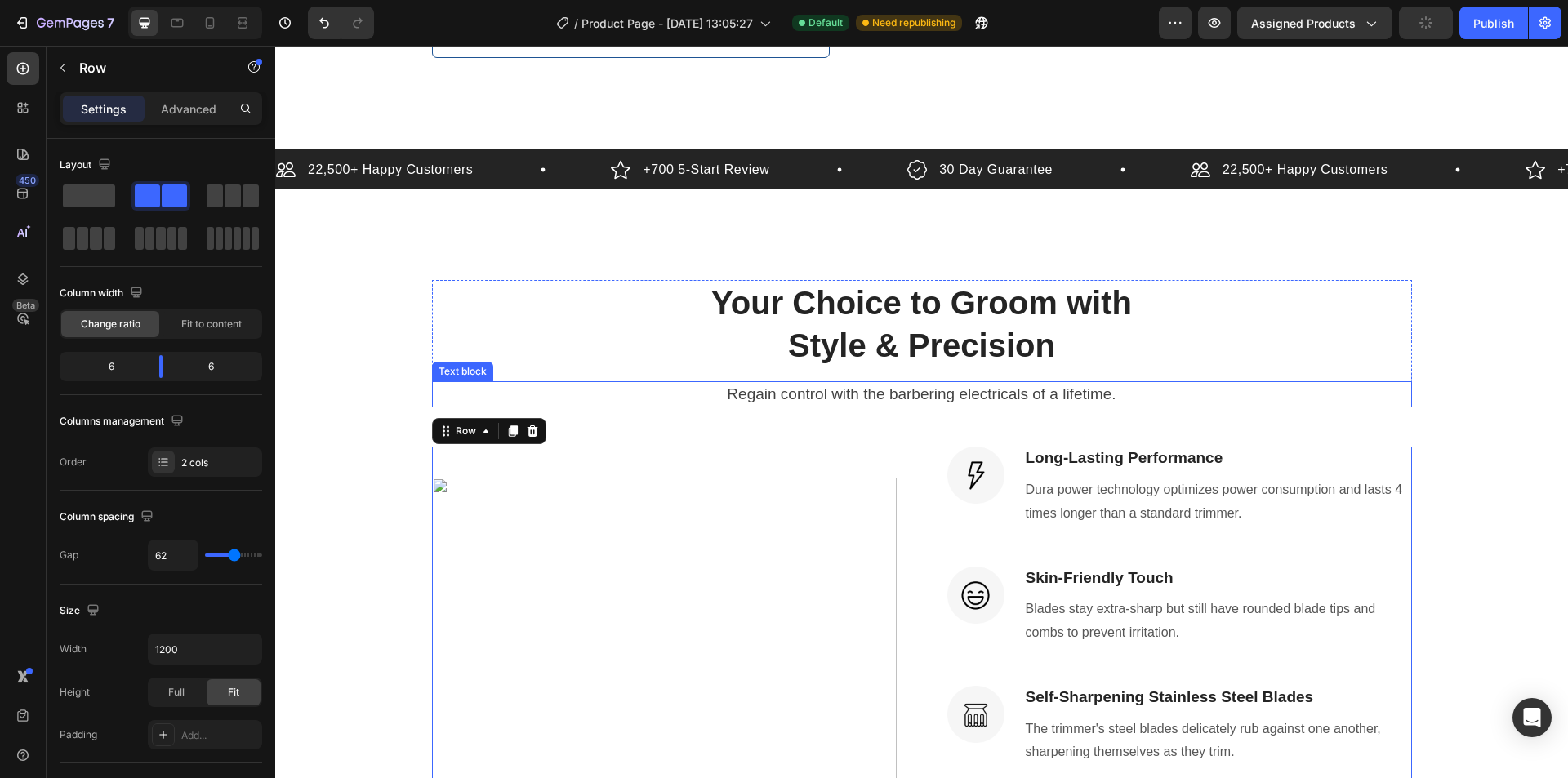
click at [690, 383] on p "Regain control with the barbering electricals of a lifetime." at bounding box center [922, 395] width 976 height 24
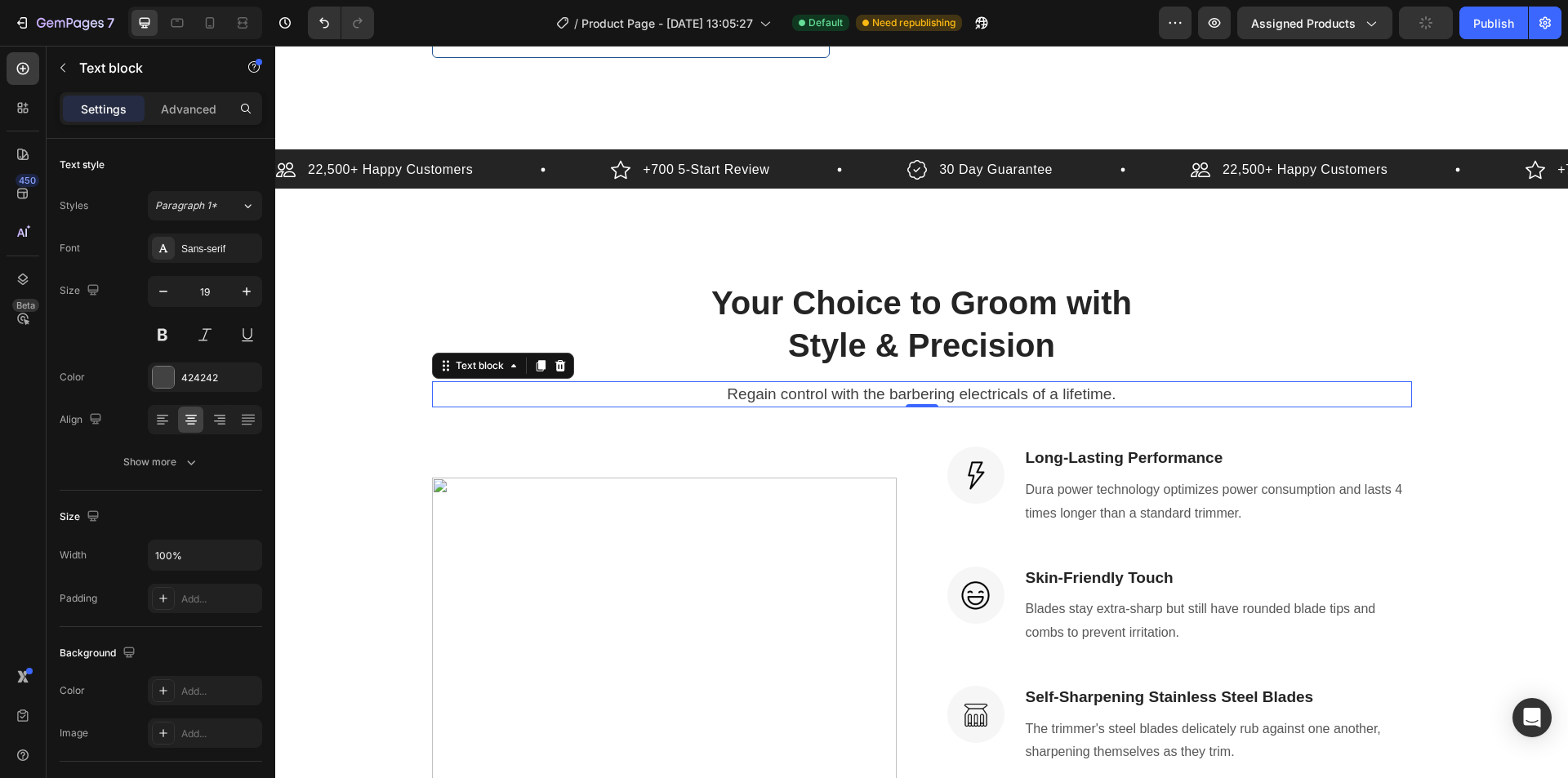
click at [660, 327] on p "Style & Precision" at bounding box center [922, 345] width 976 height 43
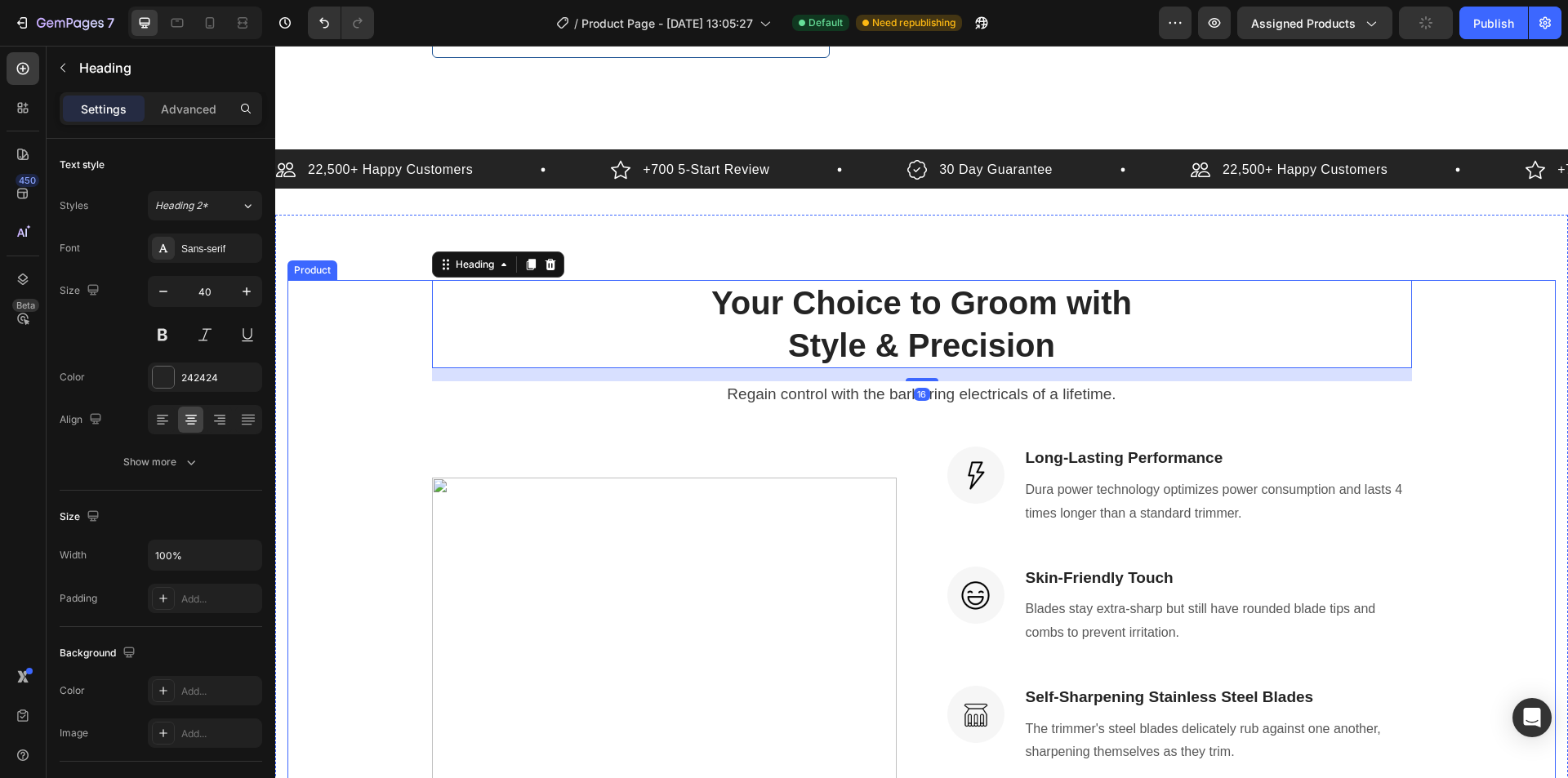
click at [358, 326] on div "Your Choice to Groom with Style & Precision Heading 16 Regain control with the …" at bounding box center [921, 626] width 1268 height 693
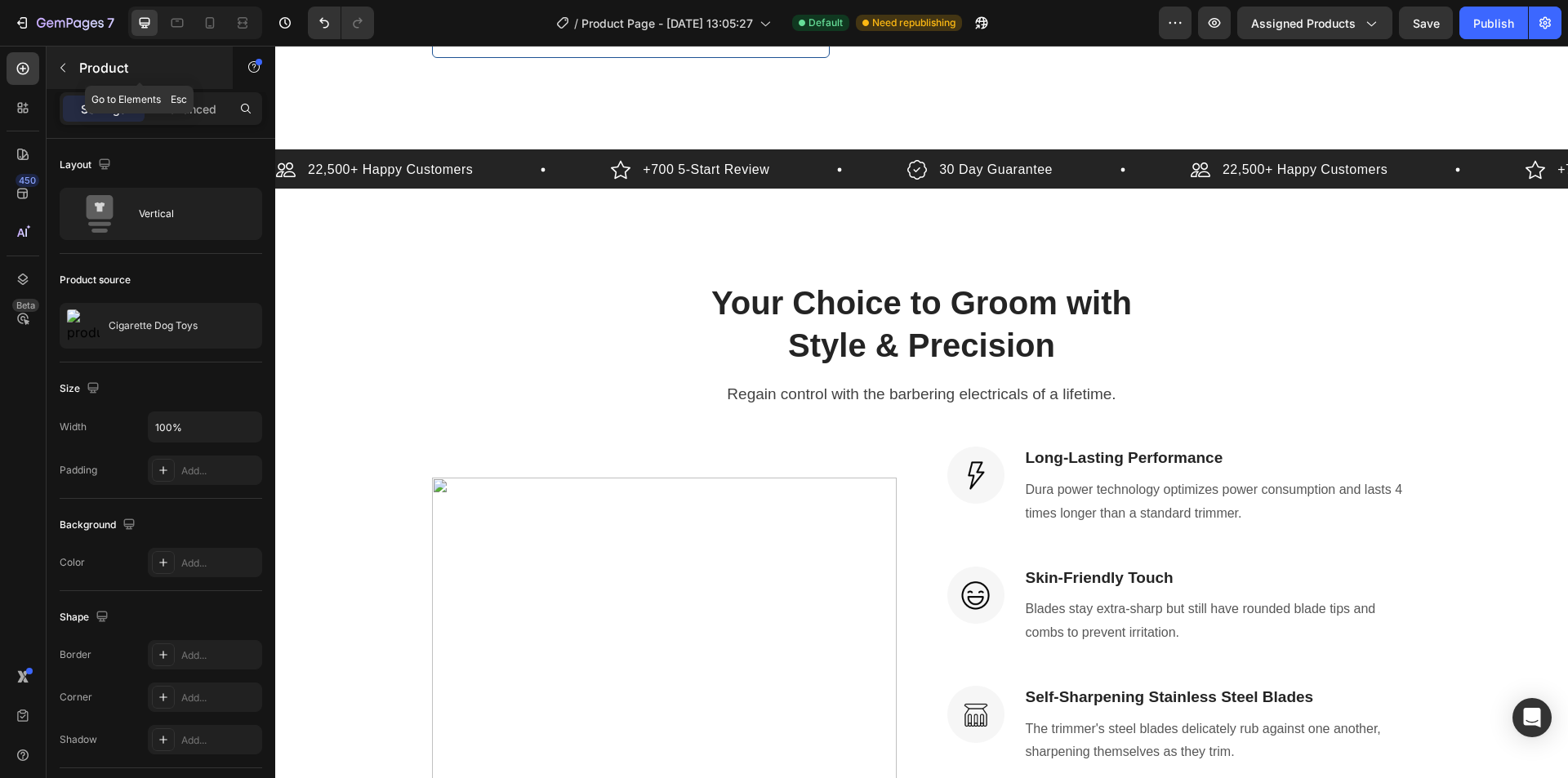
click at [68, 79] on button "button" at bounding box center [63, 67] width 26 height 26
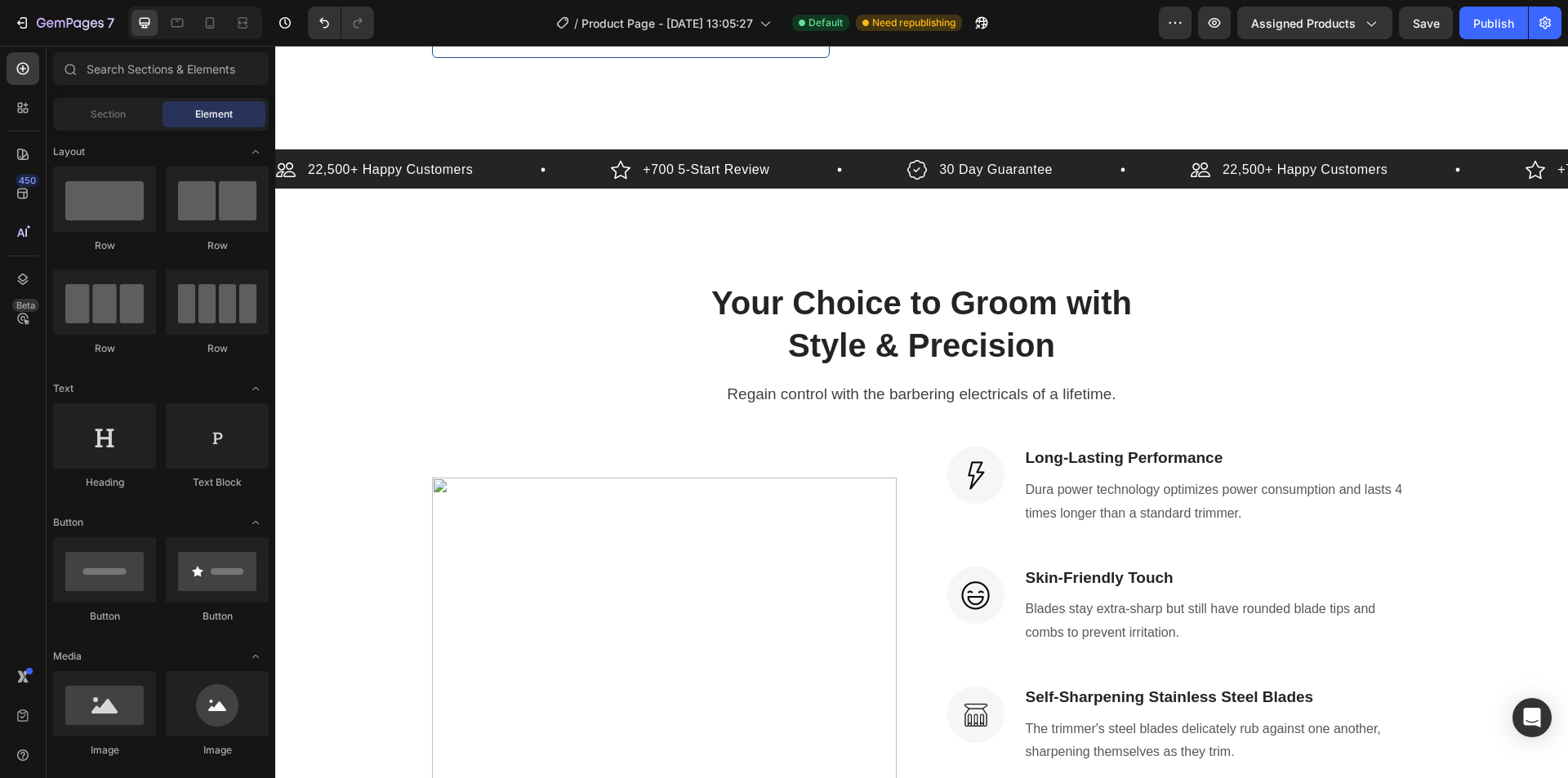
click at [113, 100] on div "Section Element" at bounding box center [161, 114] width 216 height 33
click at [112, 111] on span "Section" at bounding box center [108, 114] width 35 height 14
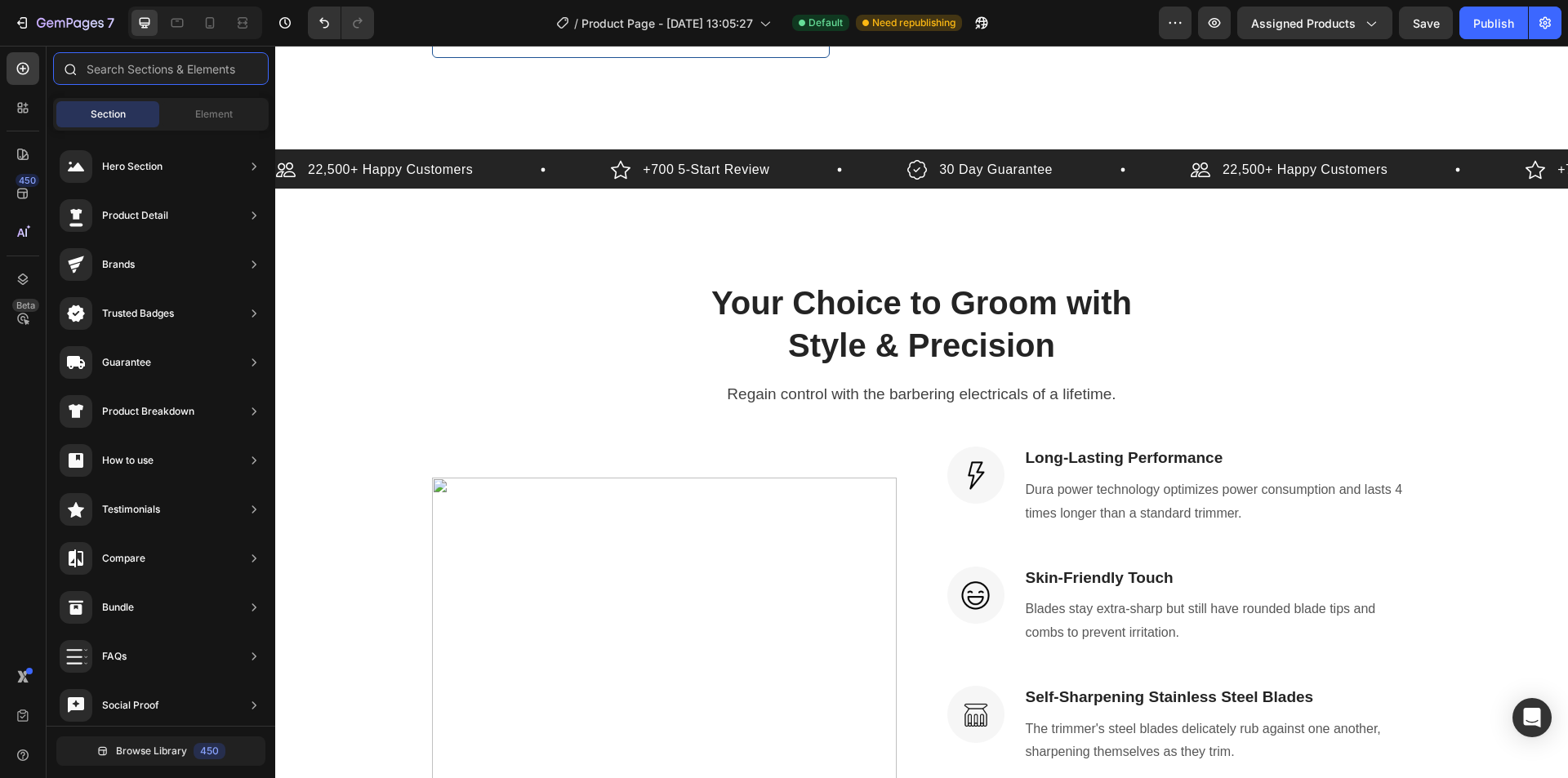
click at [146, 76] on input "text" at bounding box center [161, 69] width 216 height 33
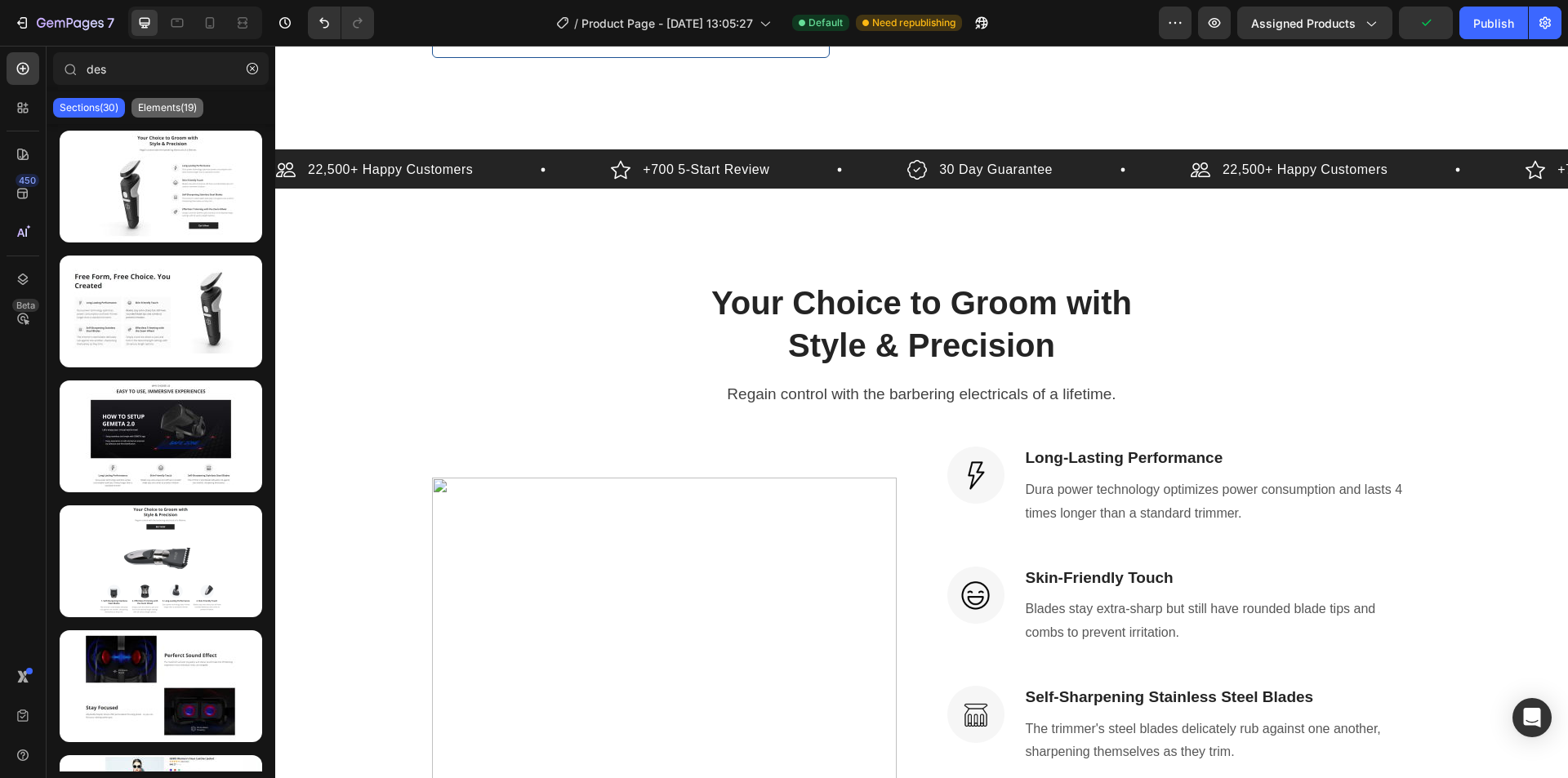
click at [148, 114] on div "Elements(19)" at bounding box center [167, 108] width 72 height 20
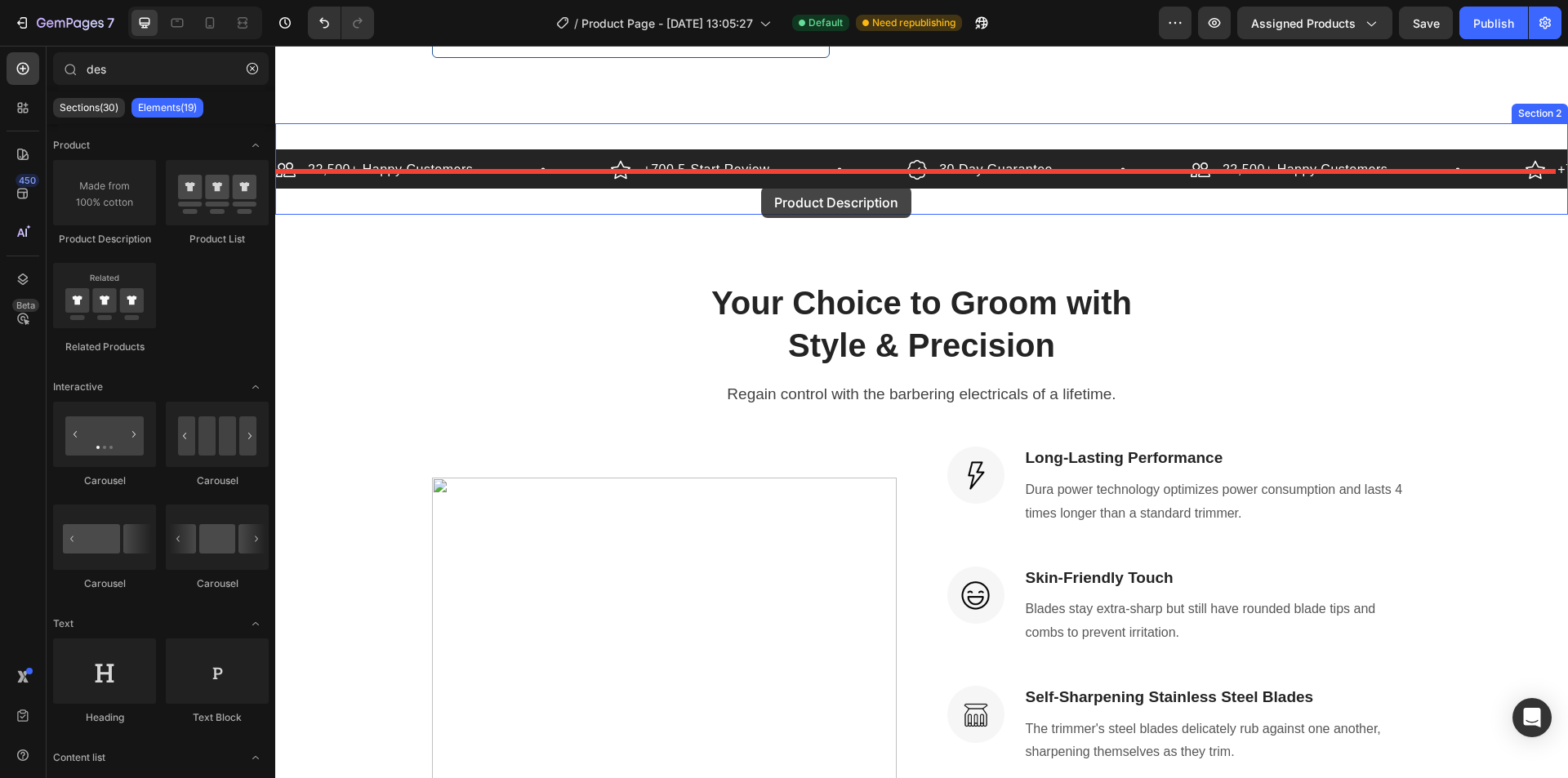
drag, startPoint x: 368, startPoint y: 236, endPoint x: 761, endPoint y: 187, distance: 396.0
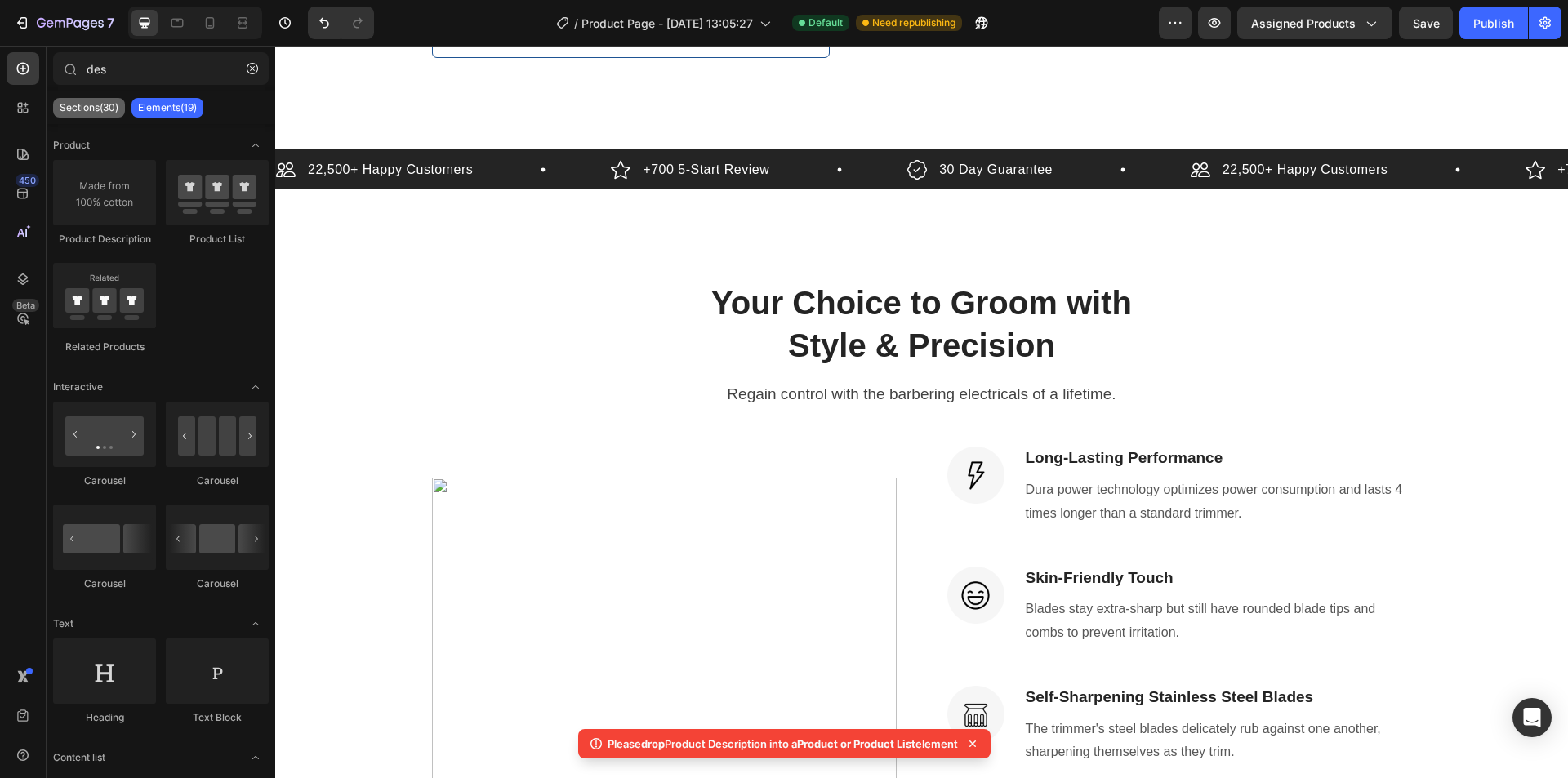
click at [70, 114] on div "Sections(30)" at bounding box center [89, 108] width 72 height 20
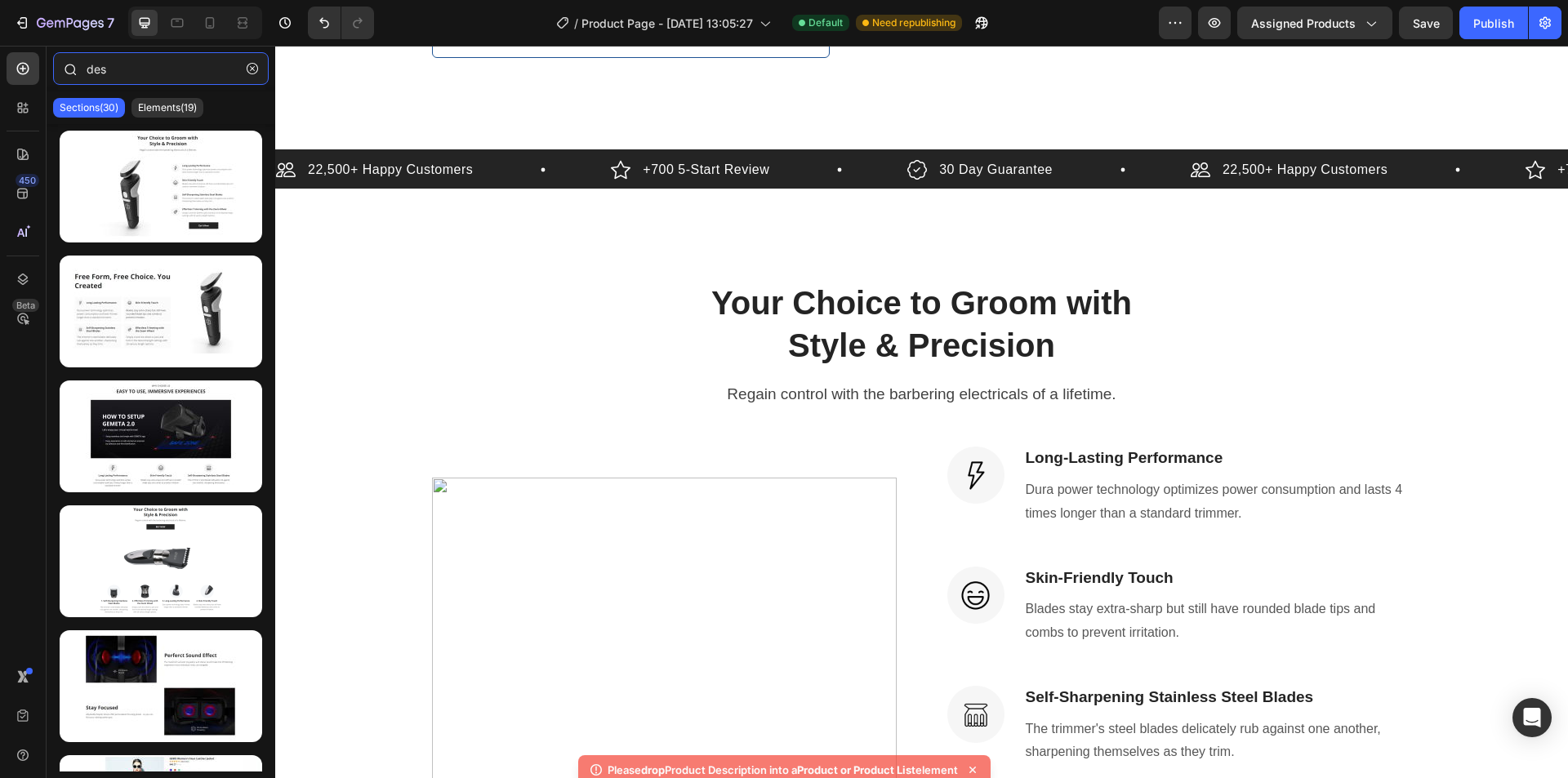
click at [154, 69] on input "des" at bounding box center [161, 69] width 216 height 33
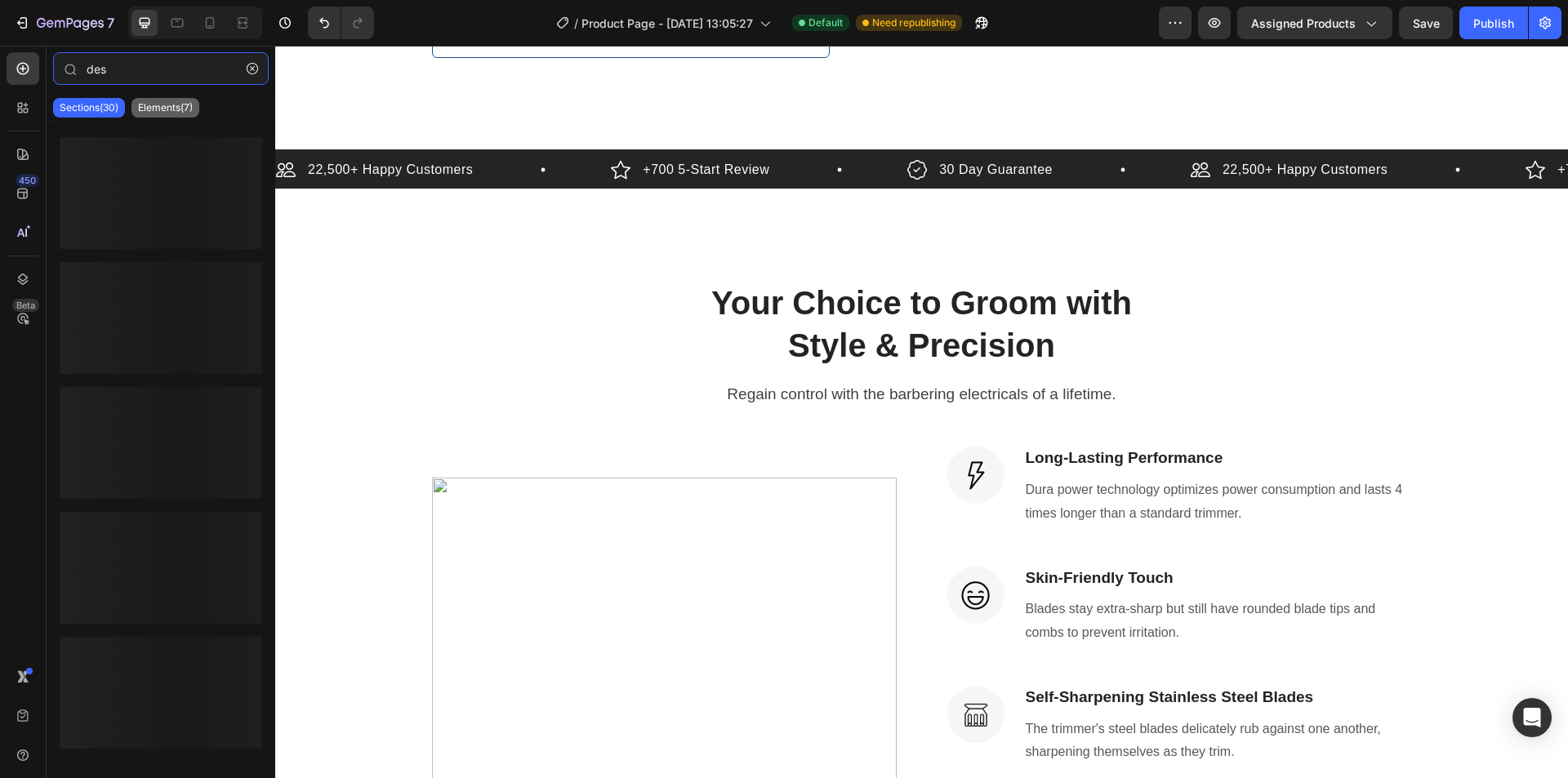
type input "des"
click at [158, 108] on p "Elements(7)" at bounding box center [165, 108] width 54 height 13
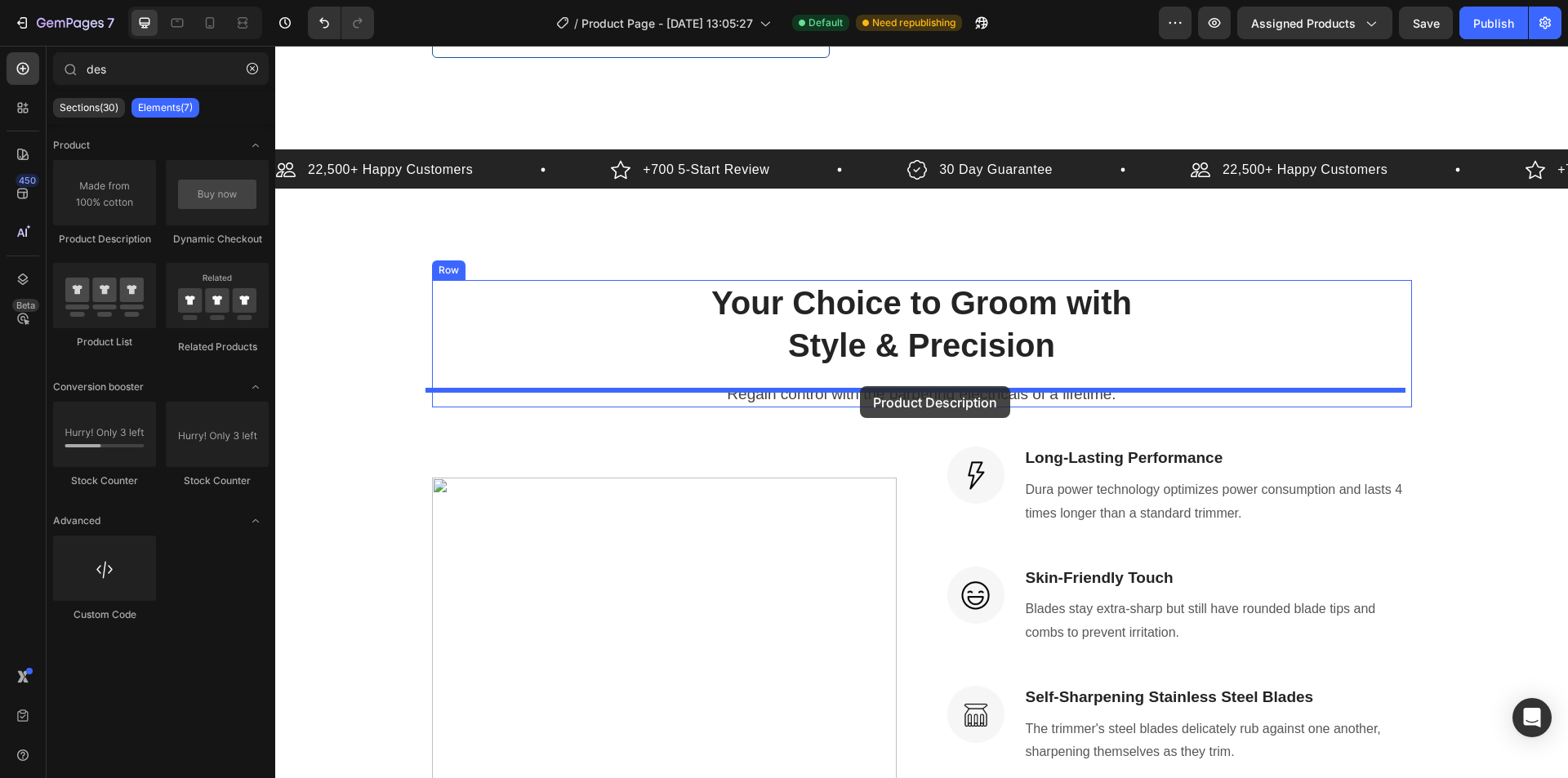
drag, startPoint x: 464, startPoint y: 278, endPoint x: 860, endPoint y: 386, distance: 410.5
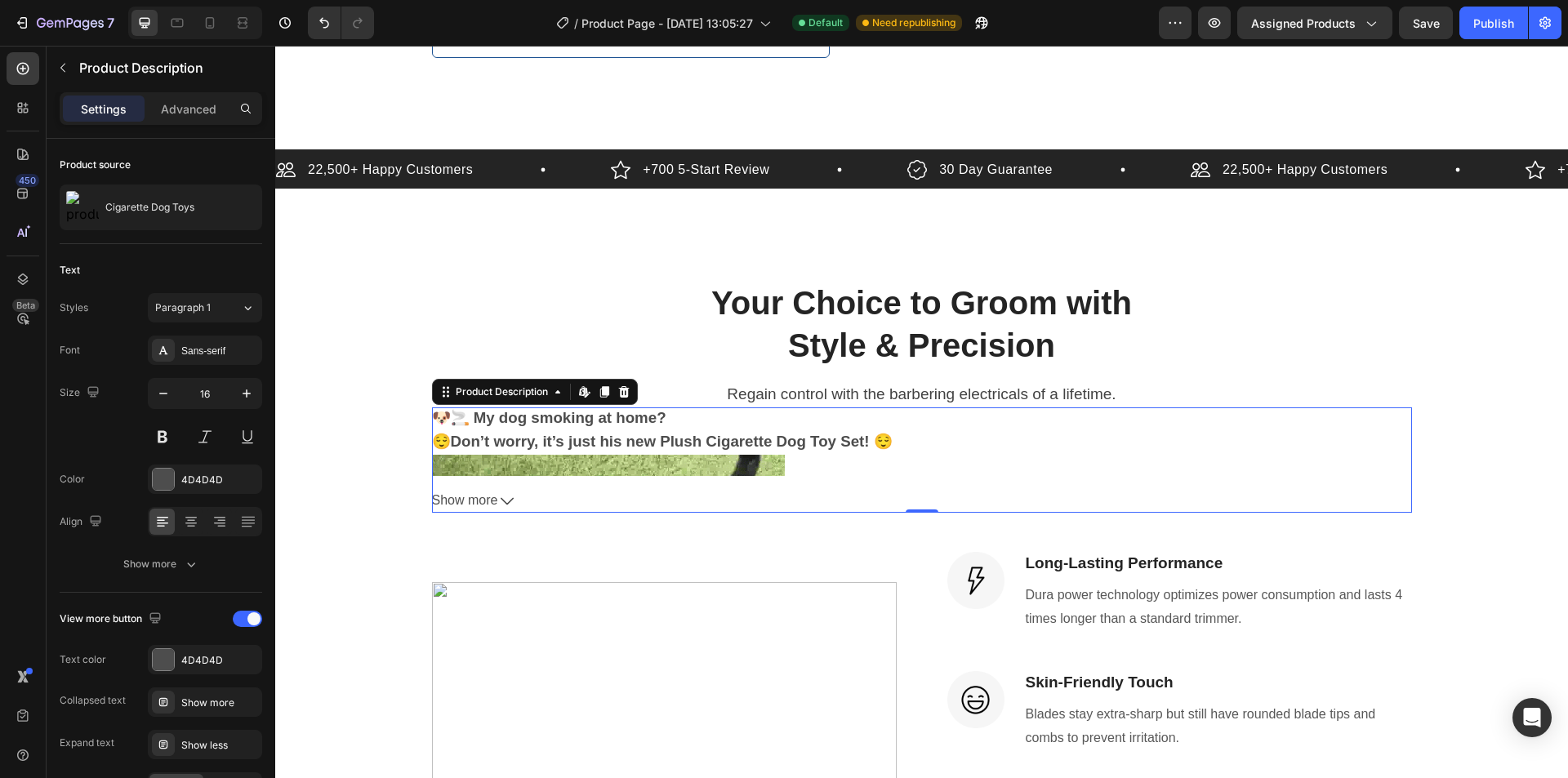
click at [508, 489] on button "Show more" at bounding box center [922, 501] width 980 height 24
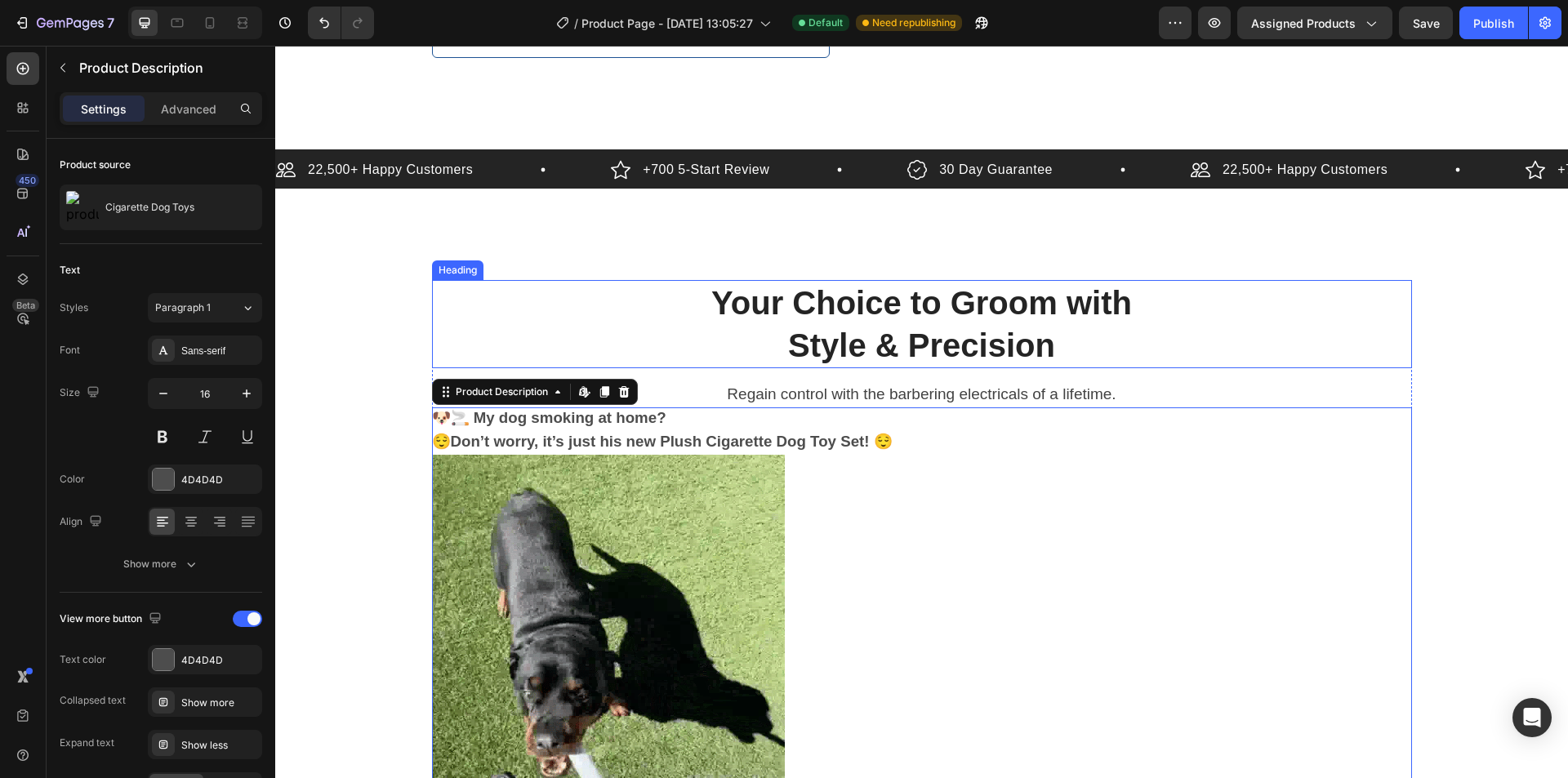
click at [938, 324] on p "Style & Precision" at bounding box center [922, 345] width 976 height 43
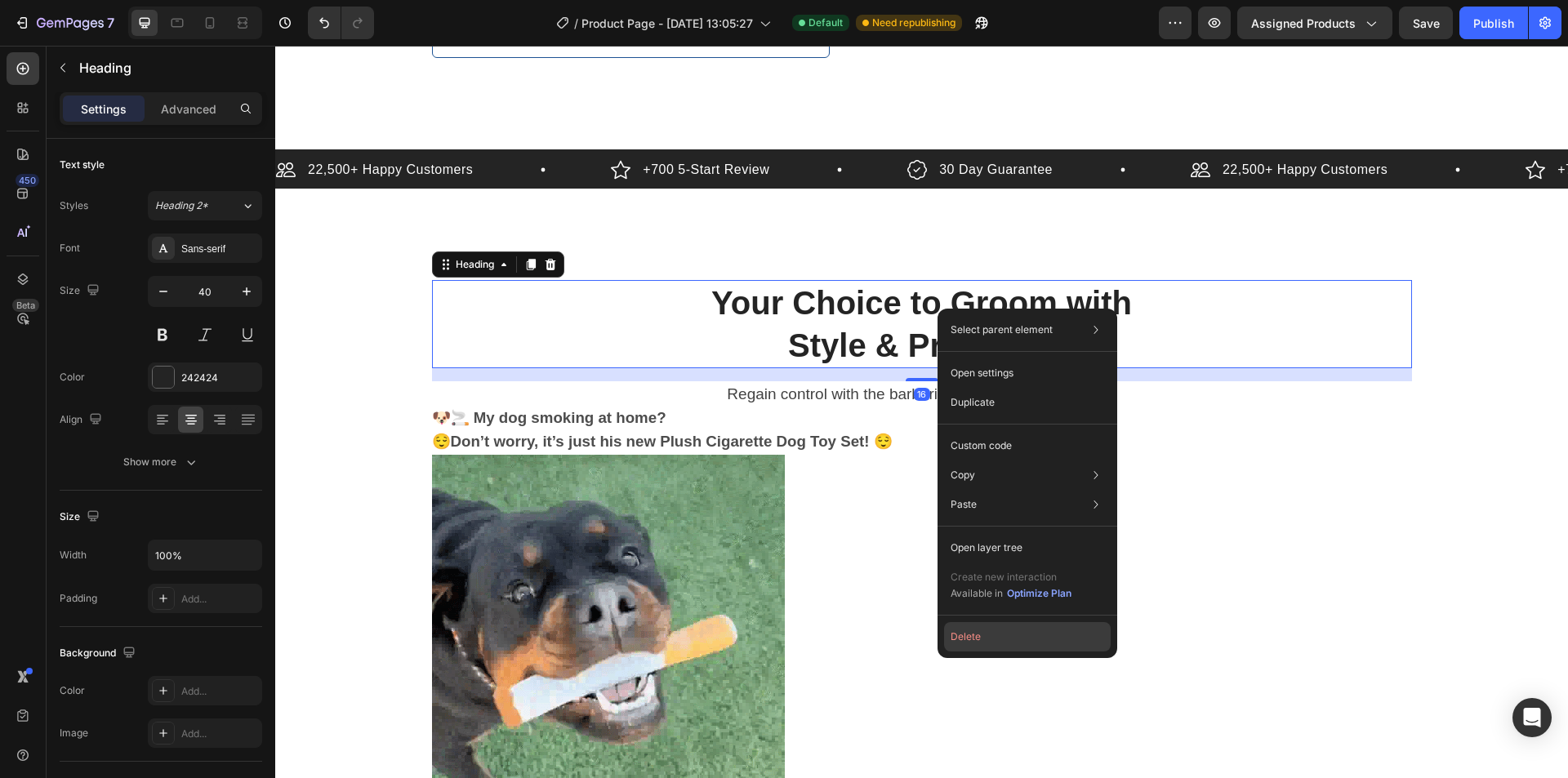
click at [980, 640] on button "Delete" at bounding box center [1027, 637] width 167 height 29
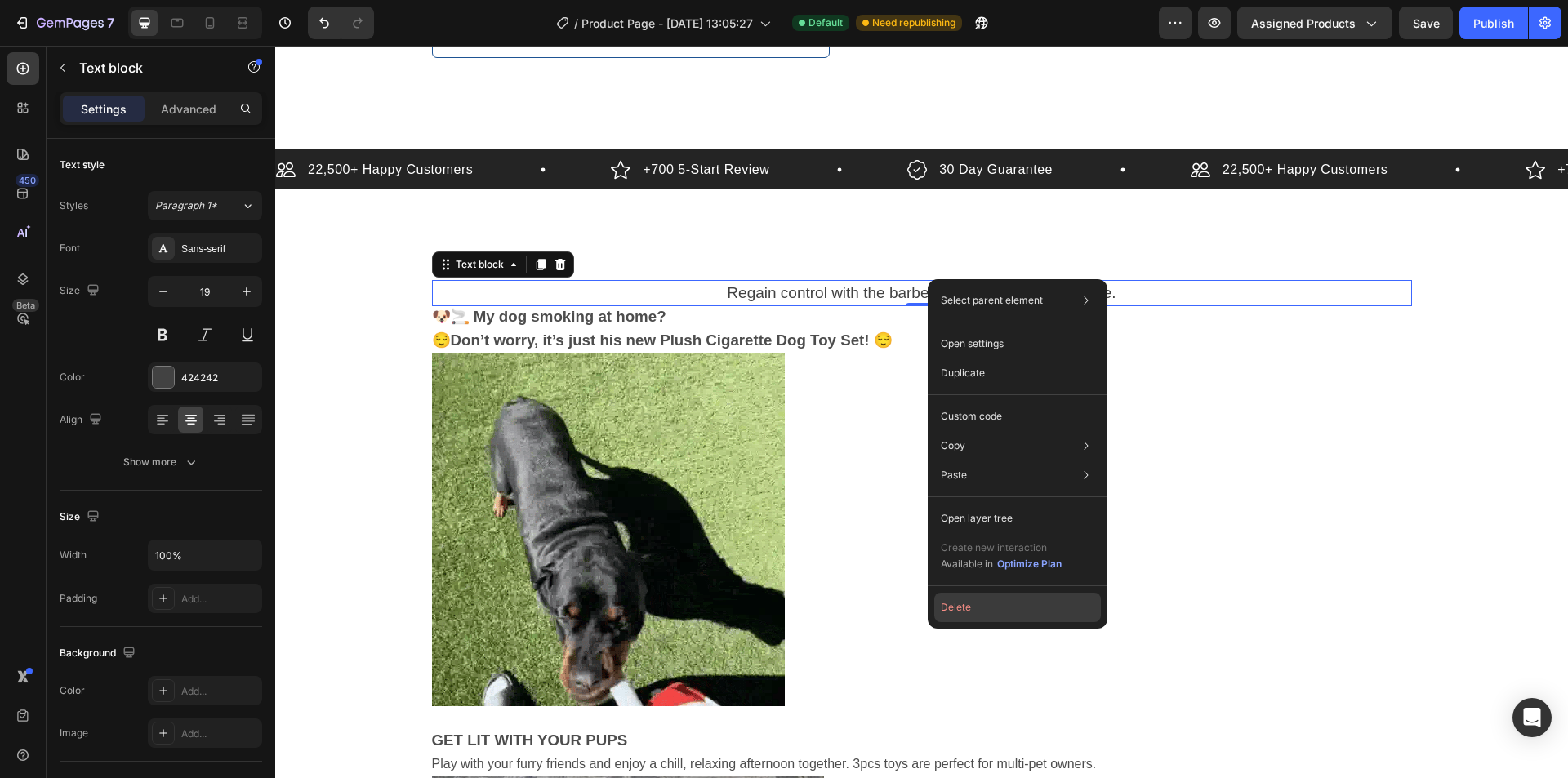
click at [971, 613] on button "Delete" at bounding box center [1018, 608] width 167 height 29
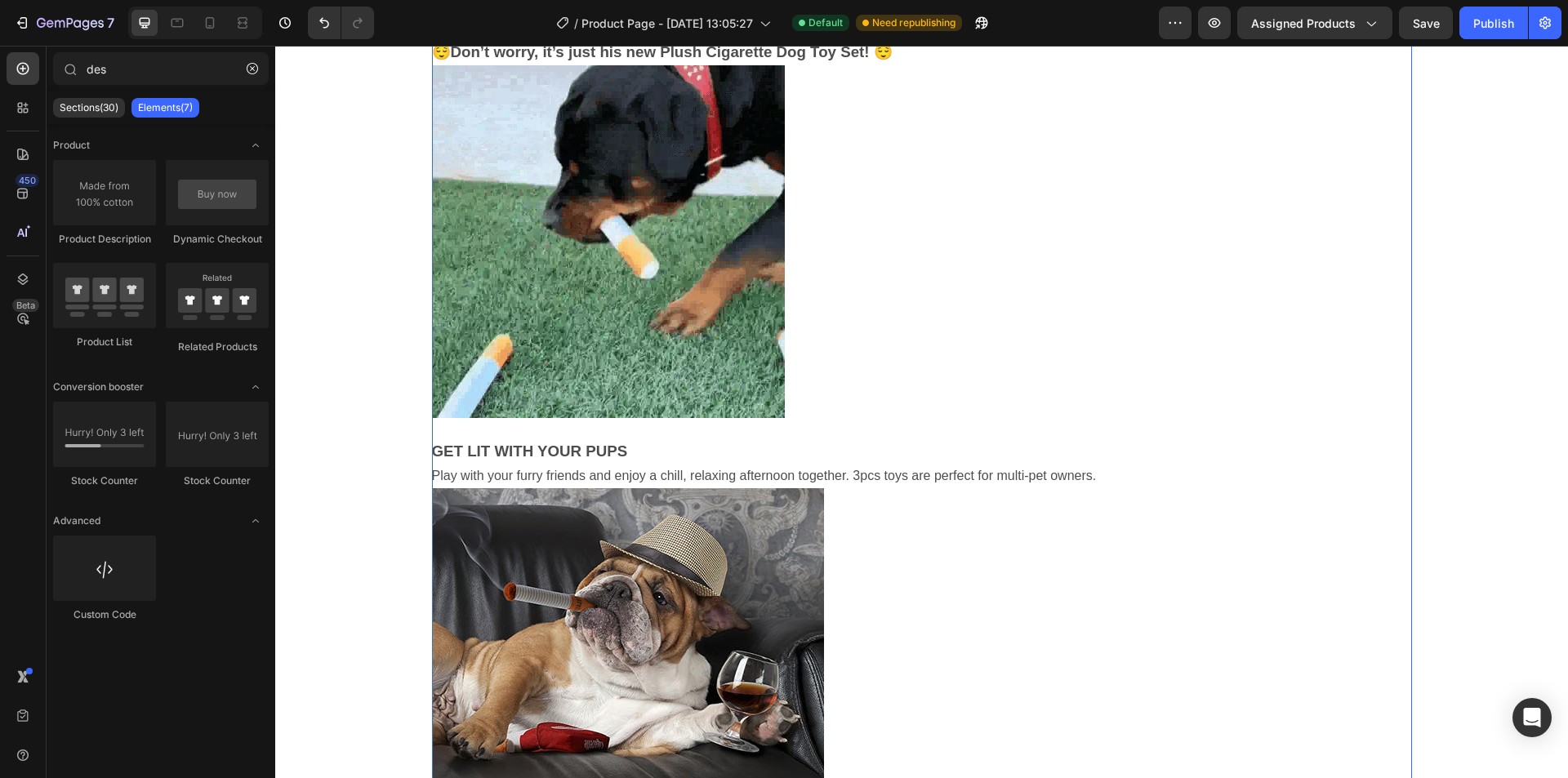
click at [962, 583] on span at bounding box center [922, 648] width 980 height 321
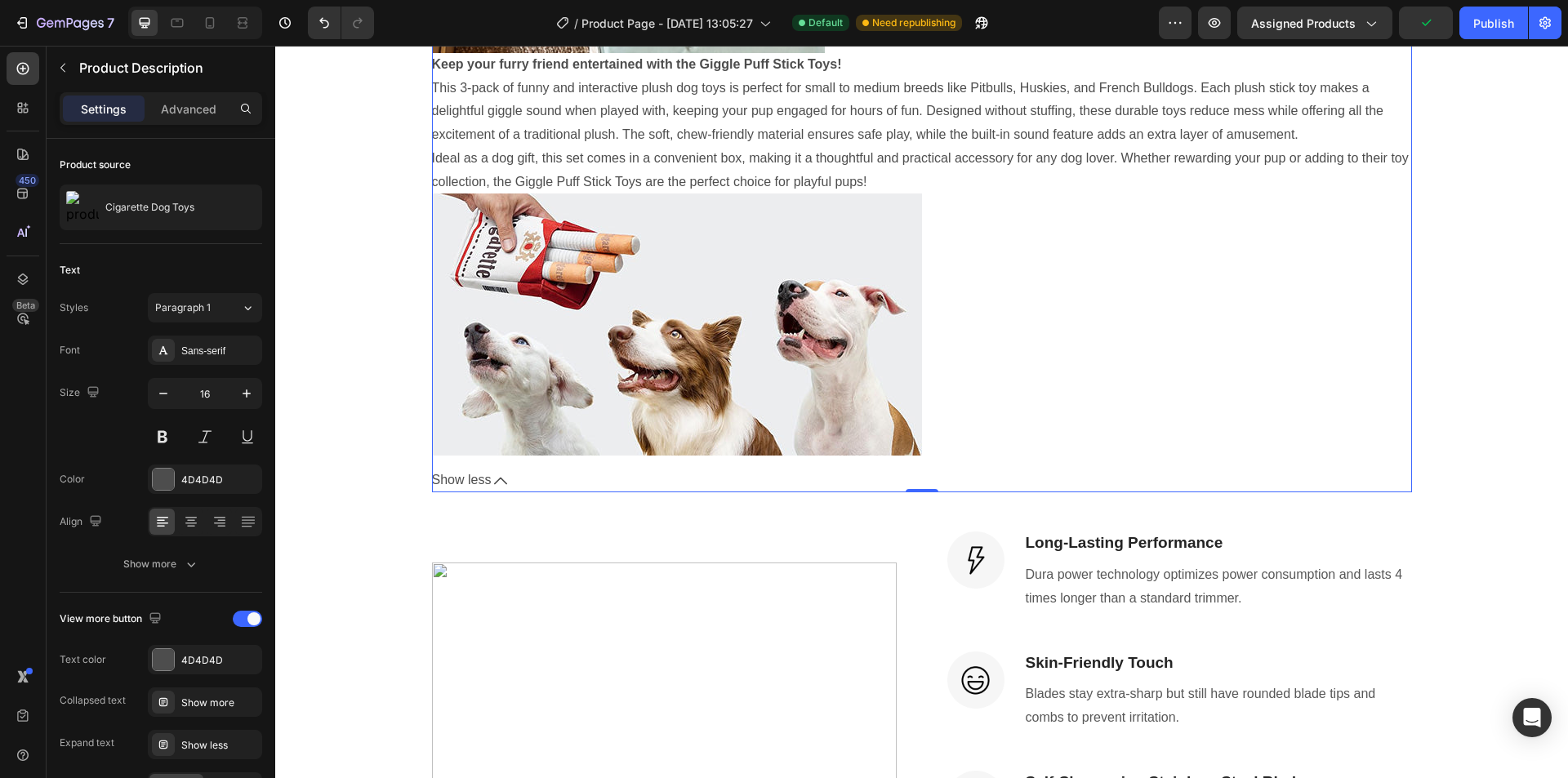
scroll to position [3267, 0]
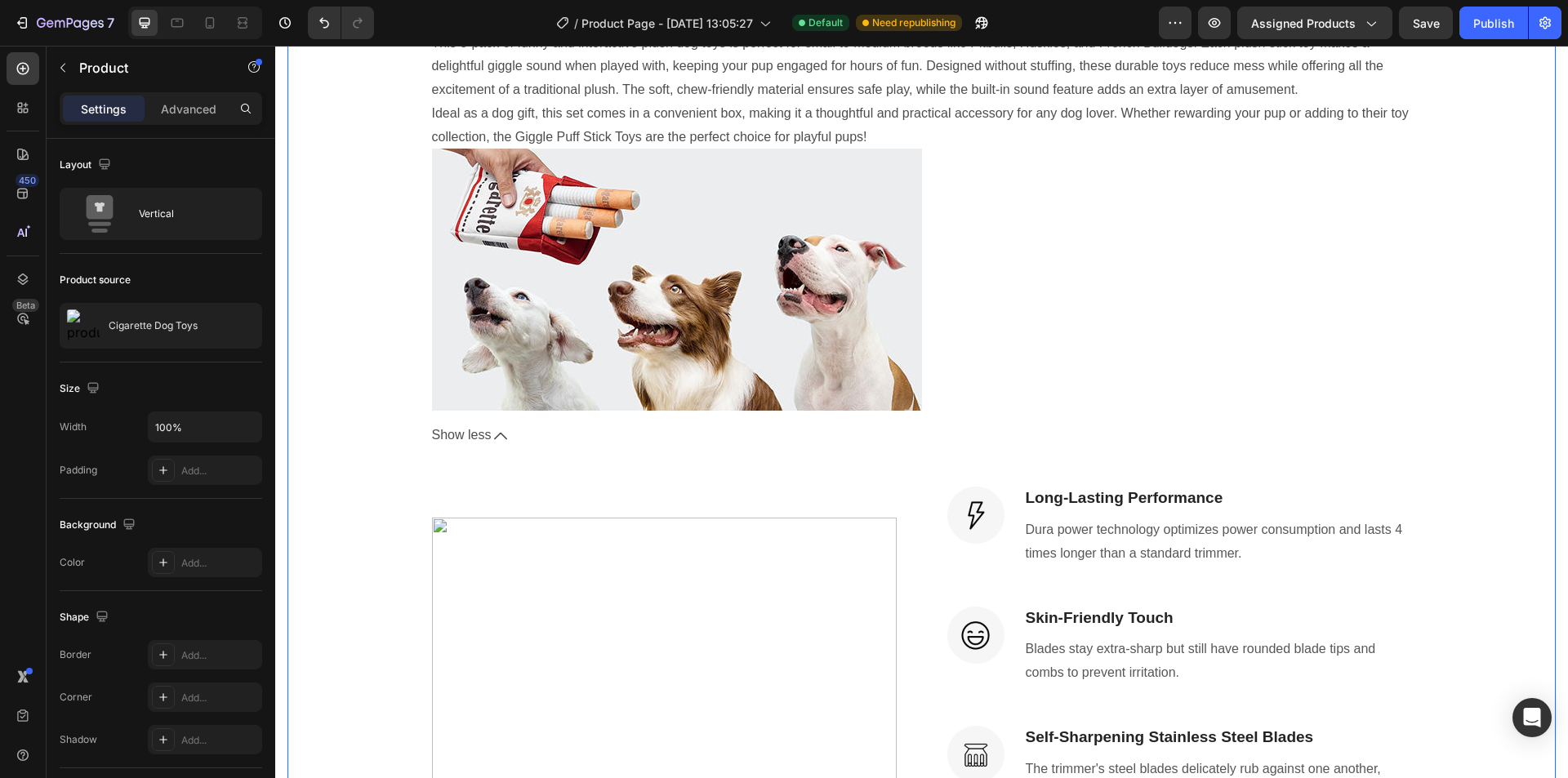
click at [489, 582] on img at bounding box center [664, 750] width 465 height 465
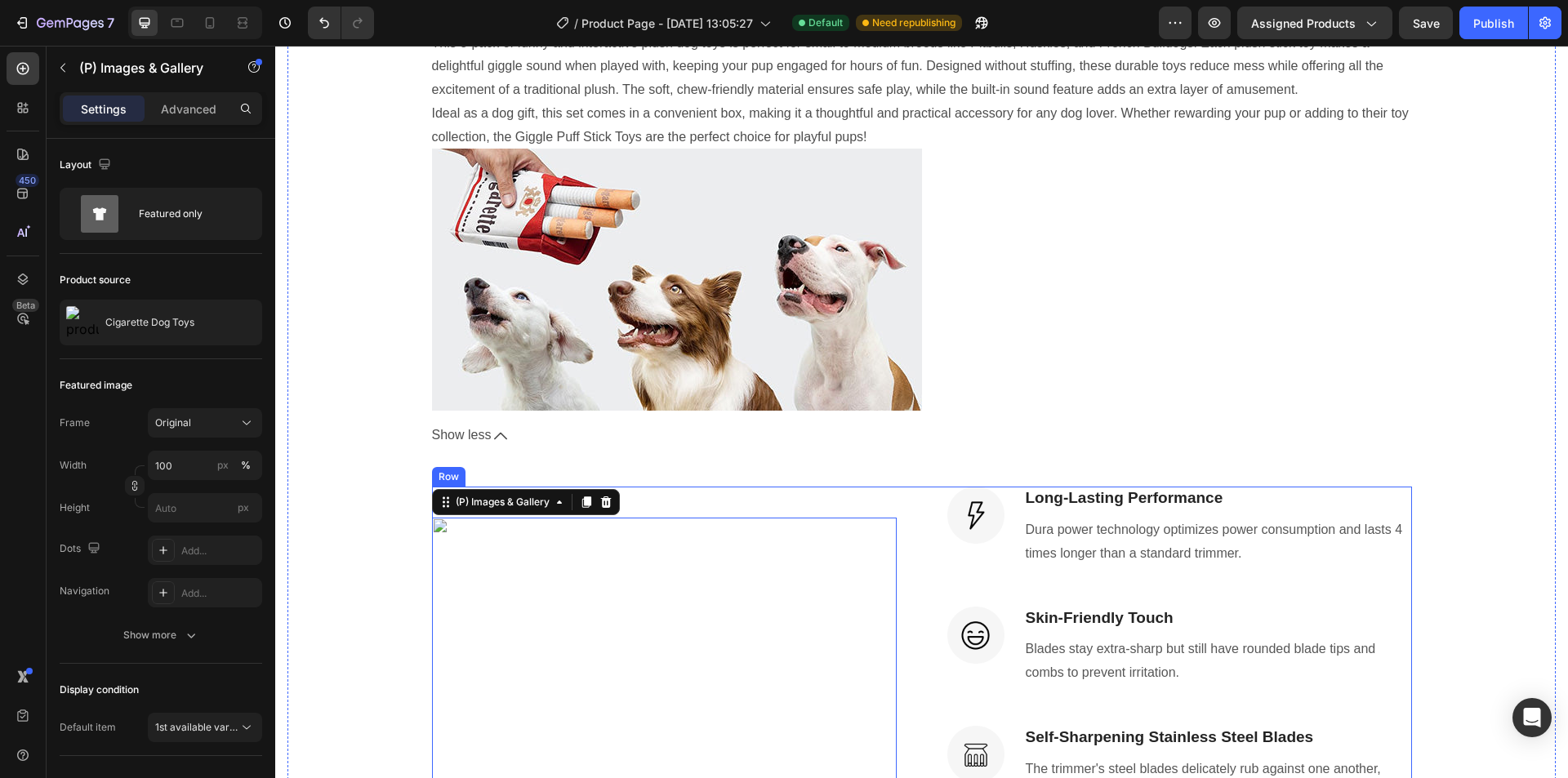
click at [893, 507] on div "(P) Images & Gallery 0 Image Long-Lasting Performance Heading Dura power techno…" at bounding box center [922, 749] width 980 height 526
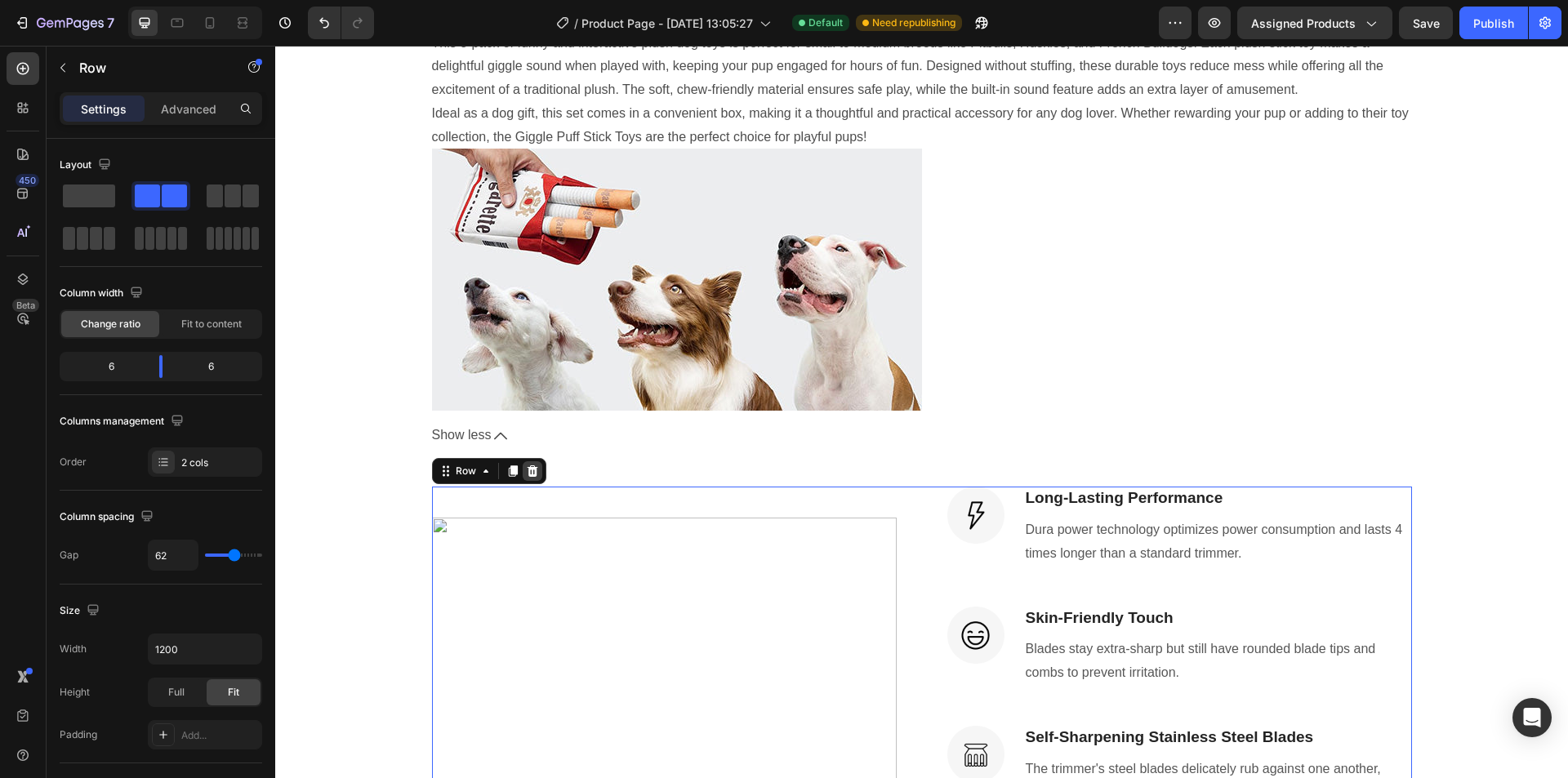
click at [527, 466] on icon at bounding box center [533, 471] width 11 height 12
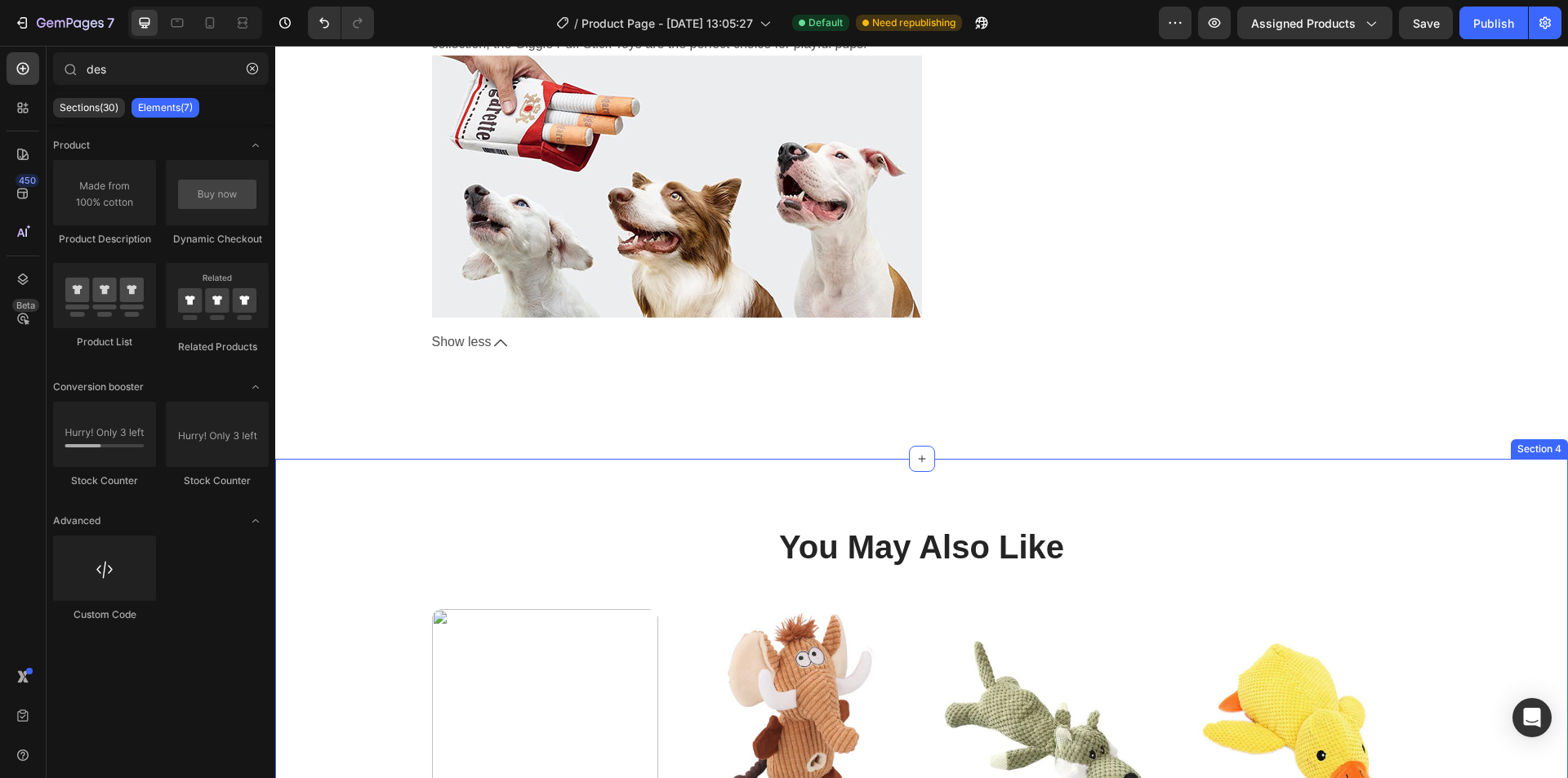
scroll to position [3348, 0]
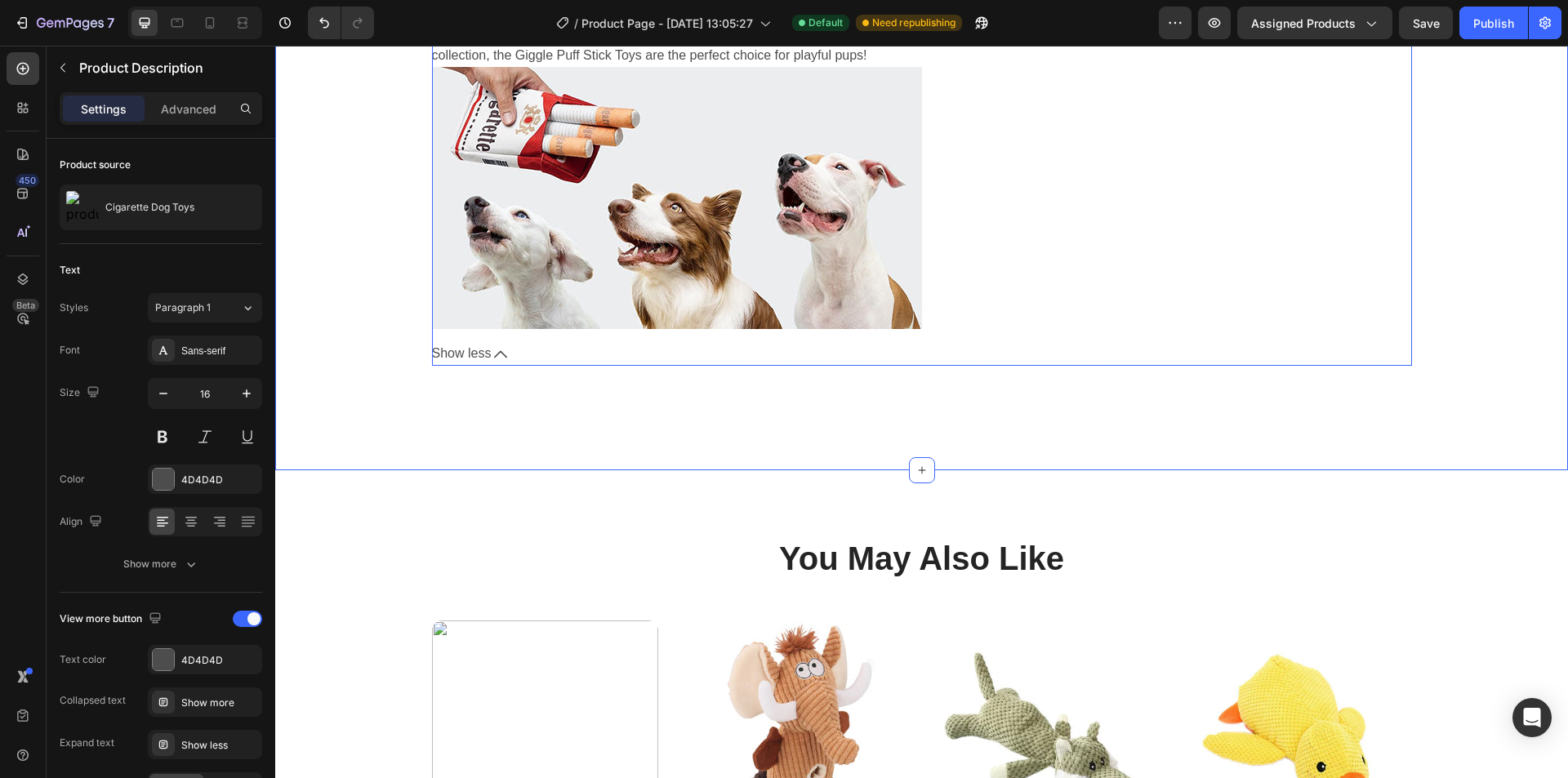
click at [868, 360] on button "Show less" at bounding box center [922, 354] width 980 height 24
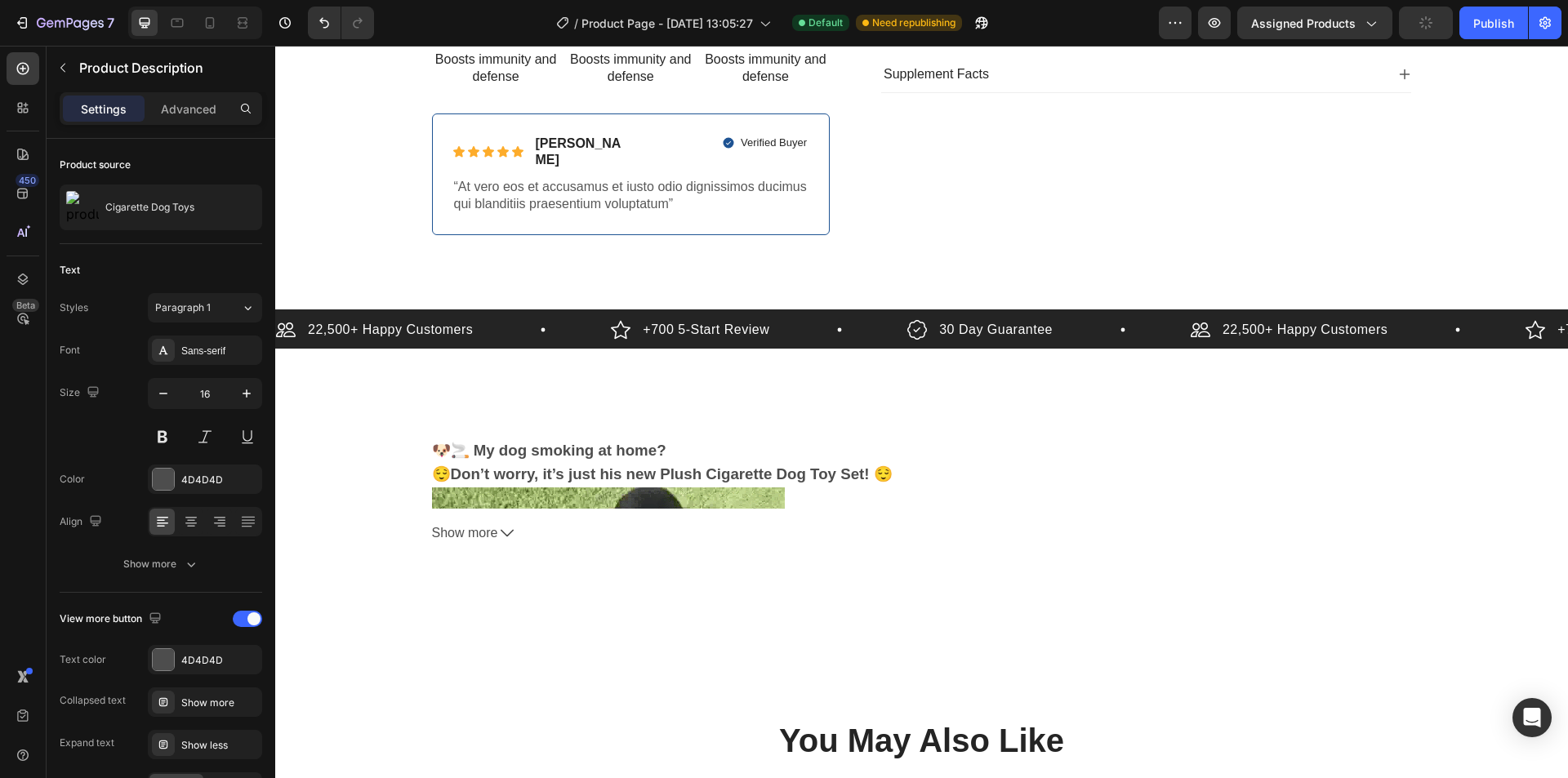
scroll to position [516, 0]
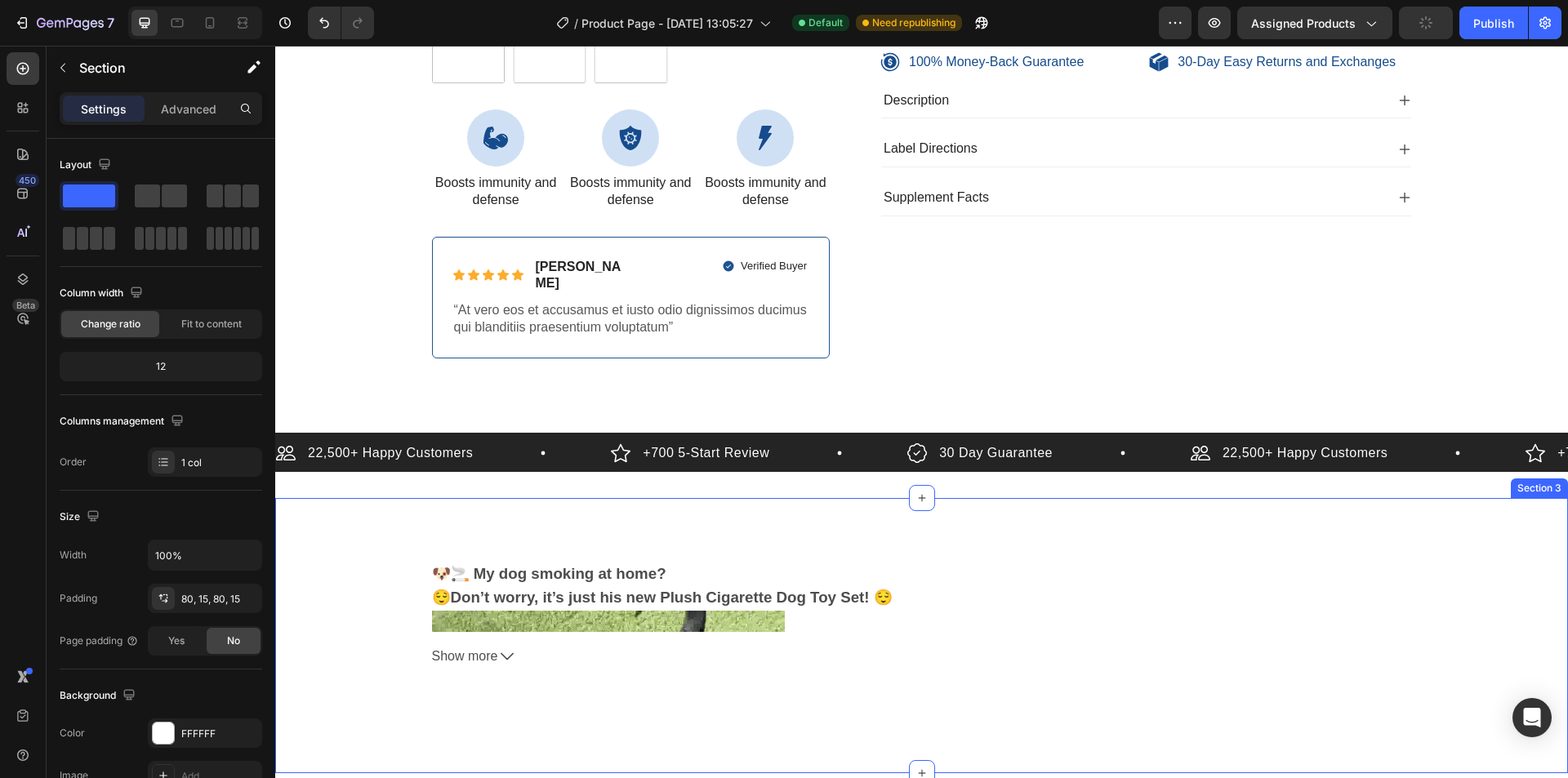
click at [632, 553] on div "🐶🚬 My dog smoking at home? 😌Don’t worry, it’s just his new Plush Cigarette Dog …" at bounding box center [921, 636] width 1293 height 275
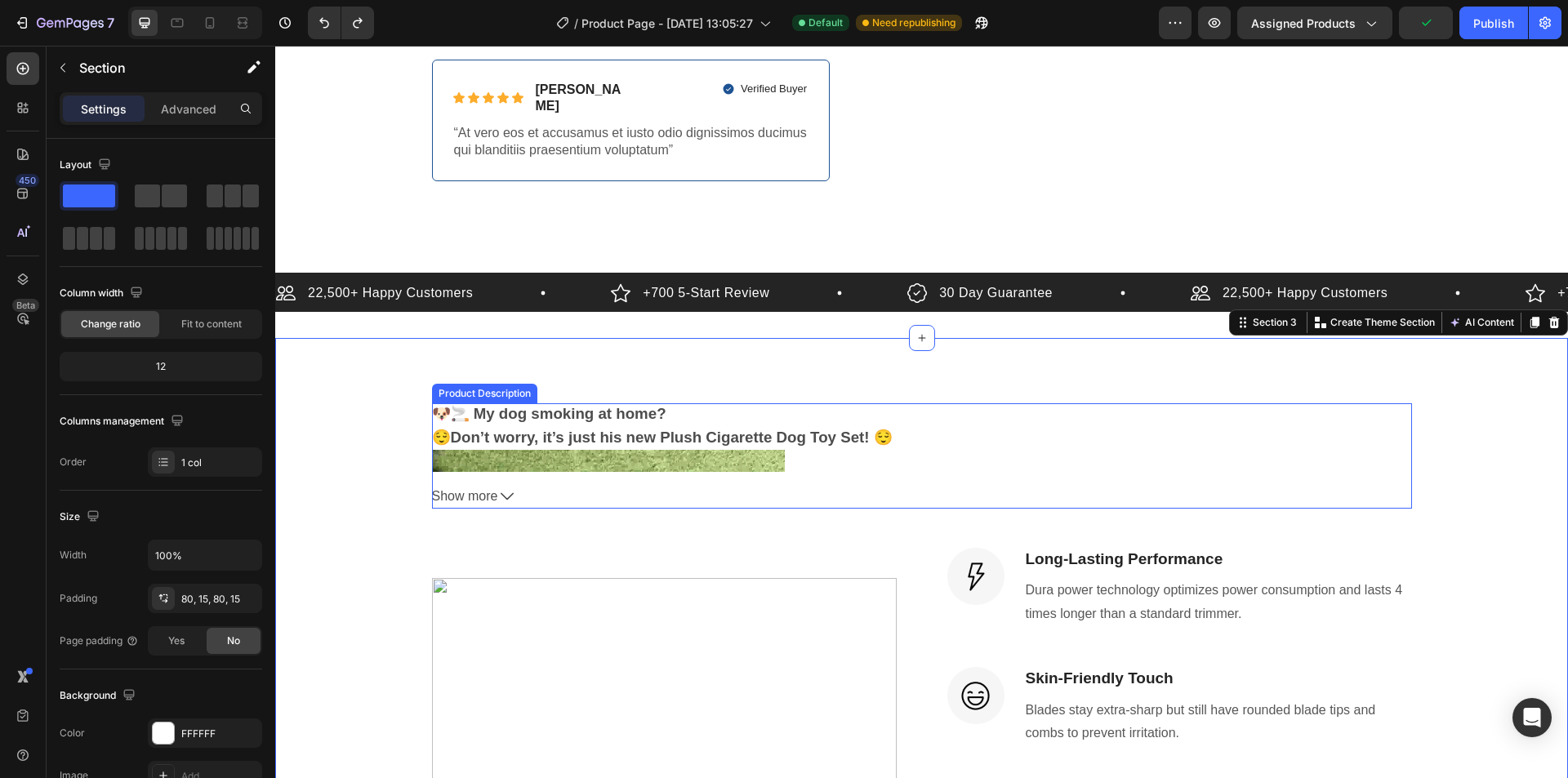
scroll to position [761, 0]
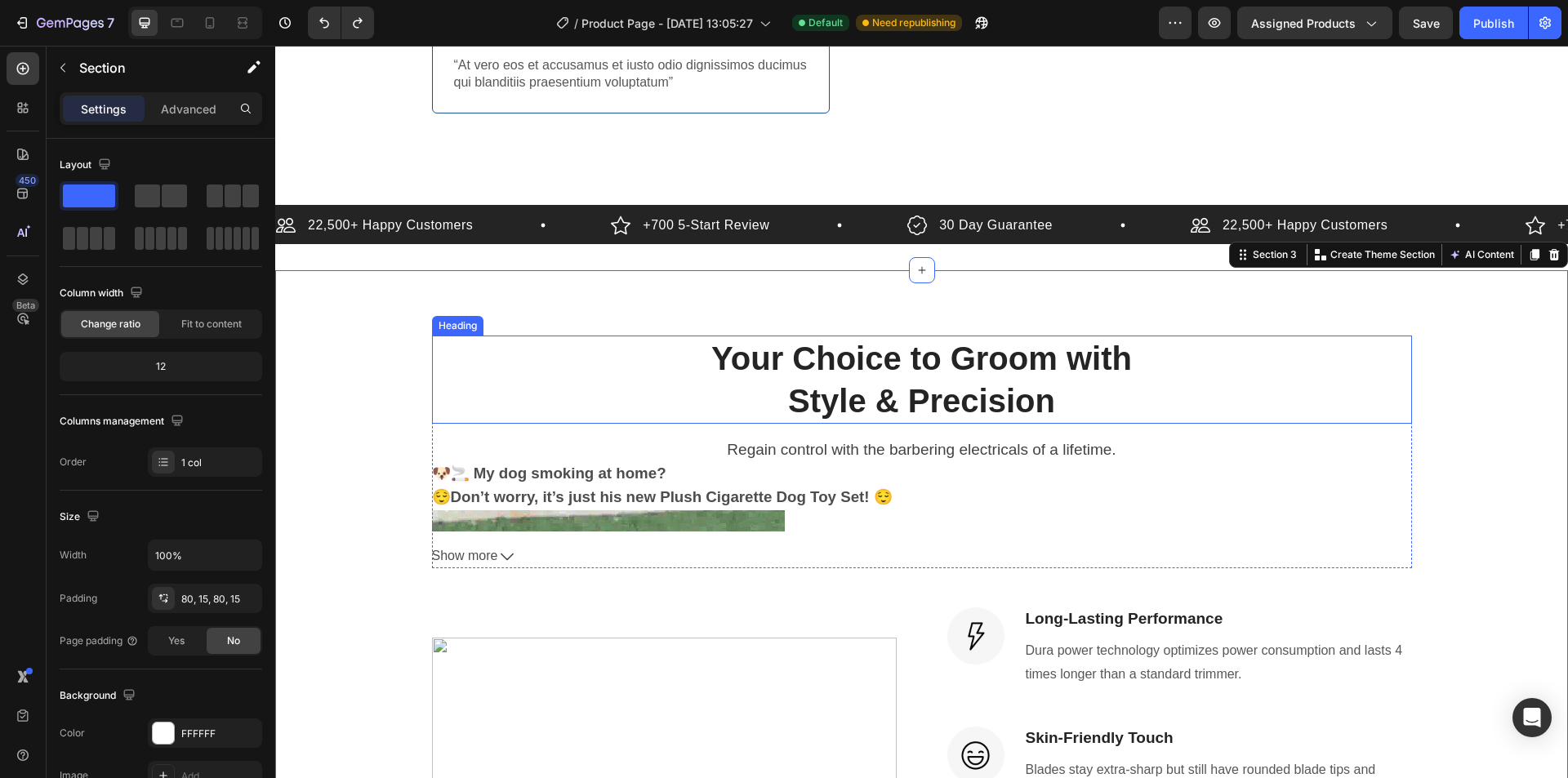
click at [854, 379] on p "Style & Precision" at bounding box center [922, 400] width 976 height 43
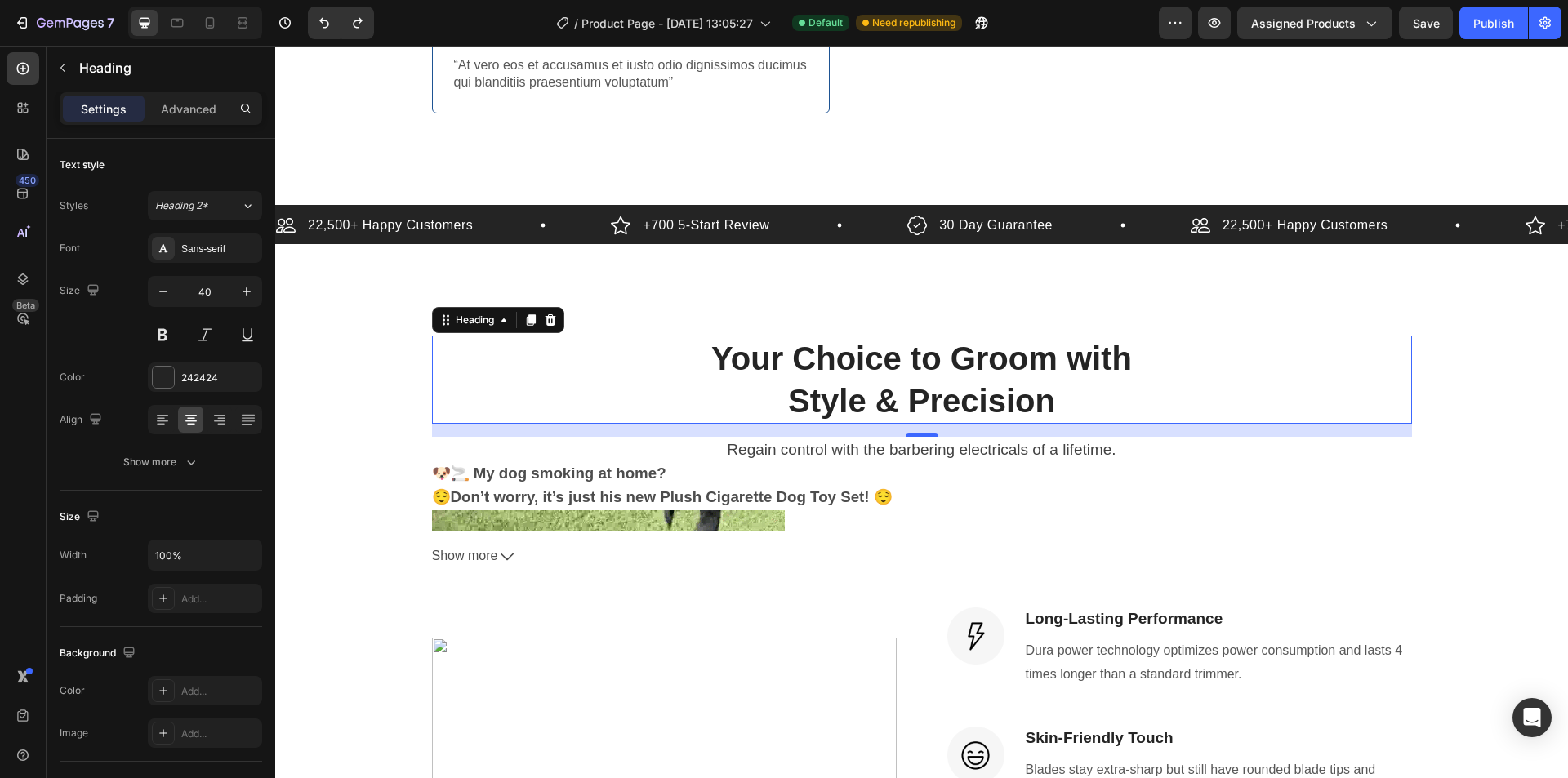
click at [885, 379] on p "Style & Precision" at bounding box center [922, 400] width 976 height 43
click at [856, 379] on p "Style & Precision" at bounding box center [922, 400] width 976 height 43
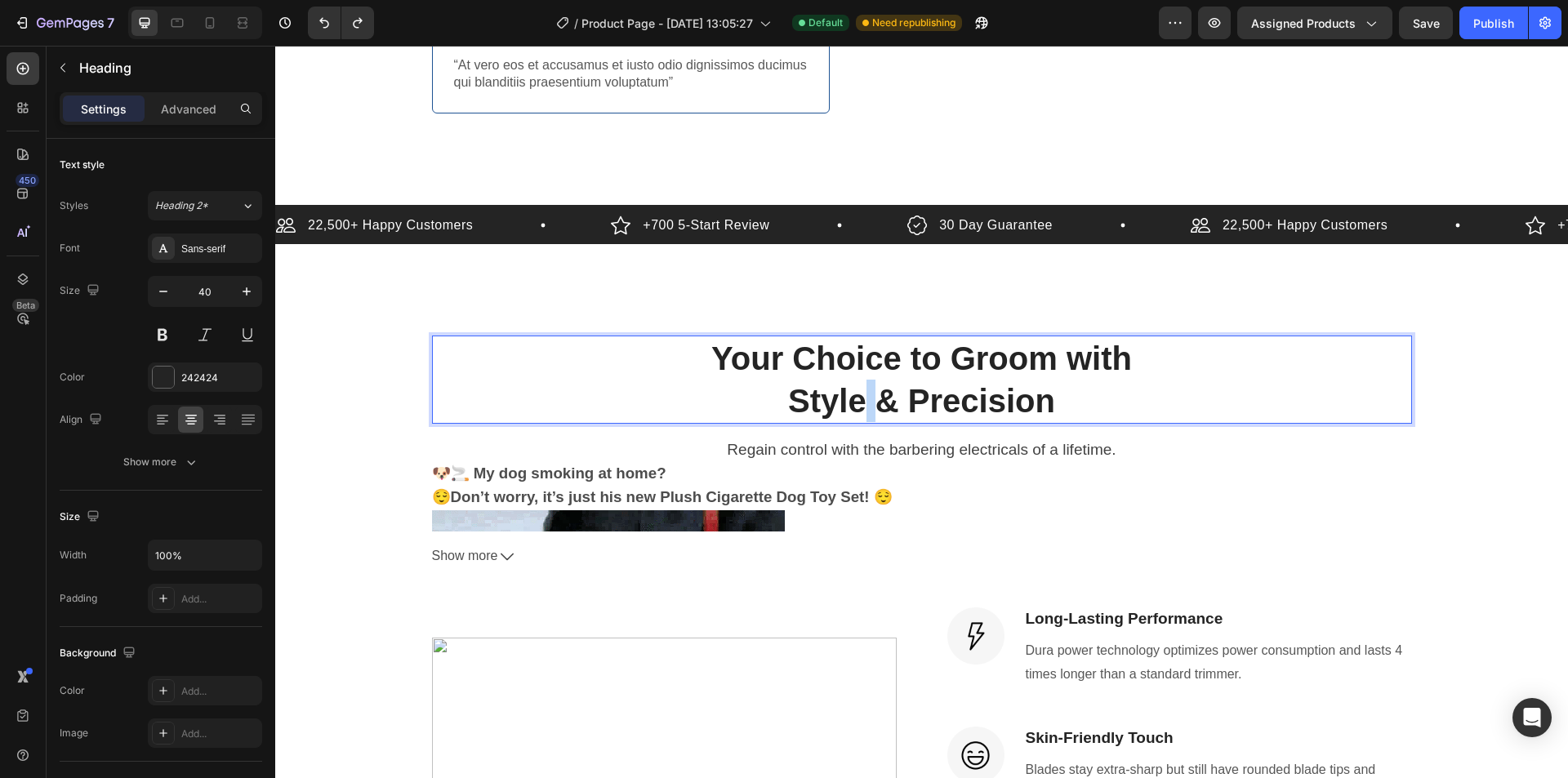
click at [856, 379] on p "Style & Precision" at bounding box center [922, 400] width 976 height 43
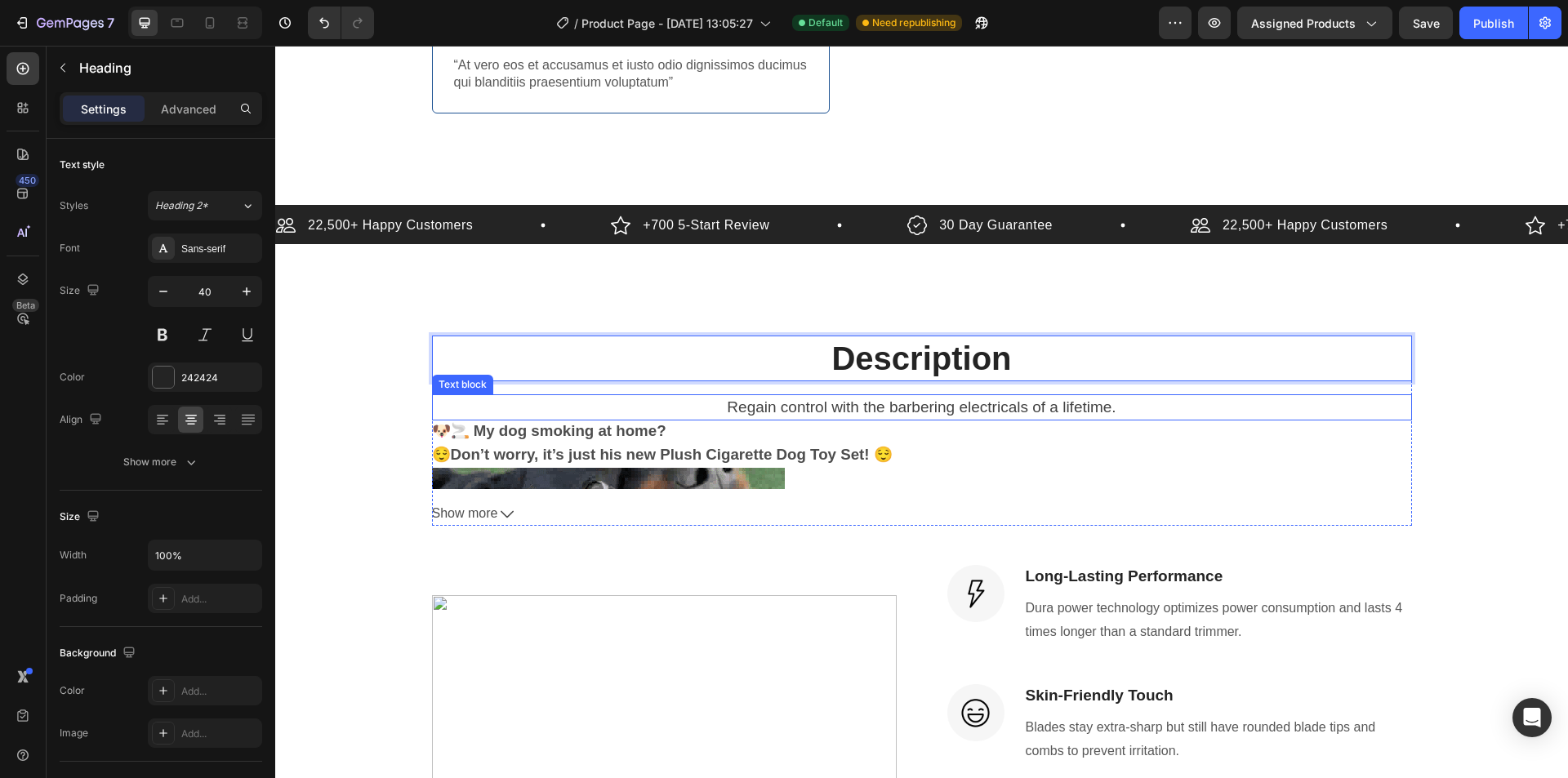
click at [914, 396] on p "Regain control with the barbering electricals of a lifetime." at bounding box center [922, 408] width 976 height 24
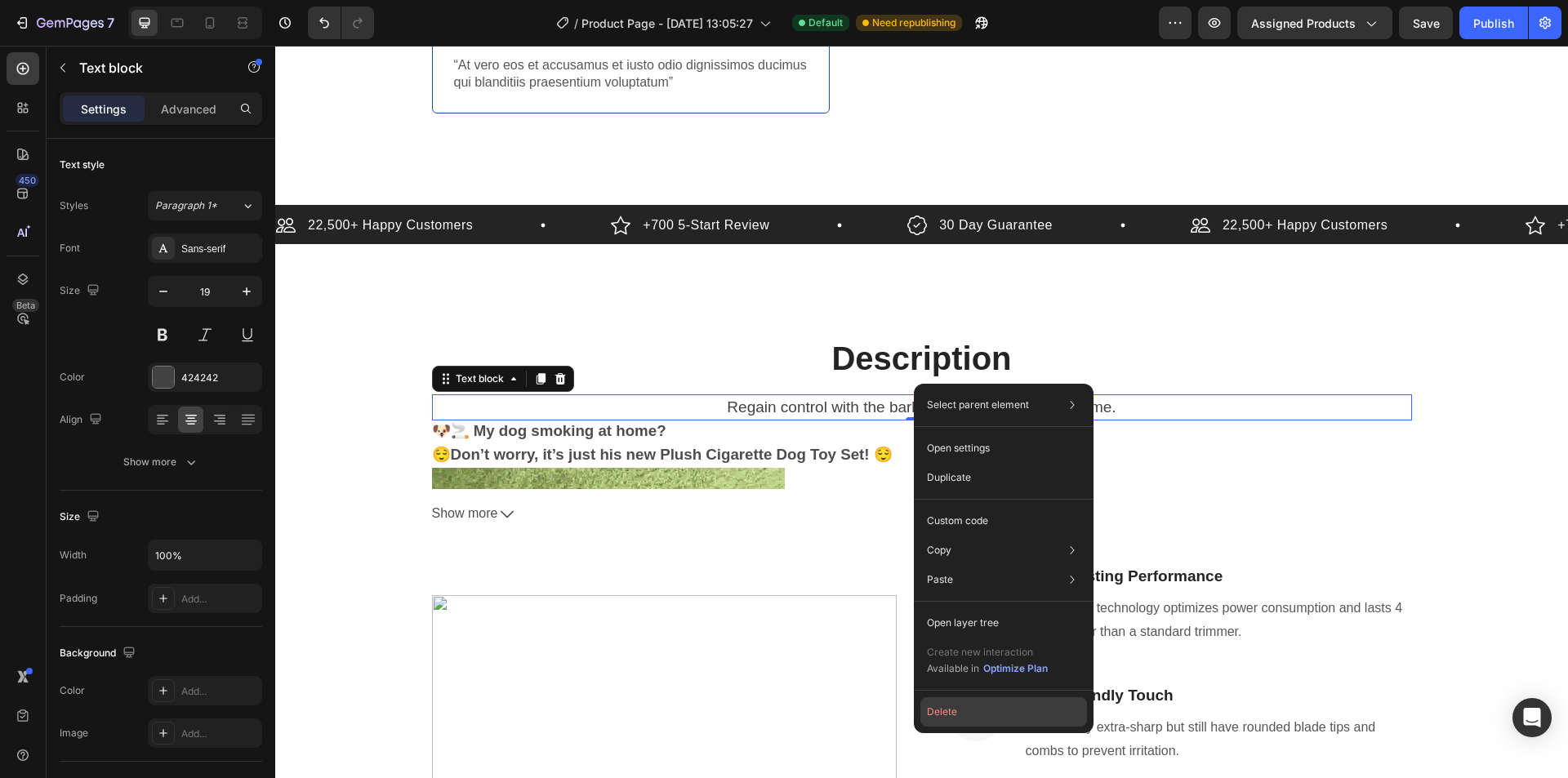
click at [961, 714] on button "Delete" at bounding box center [1004, 712] width 167 height 29
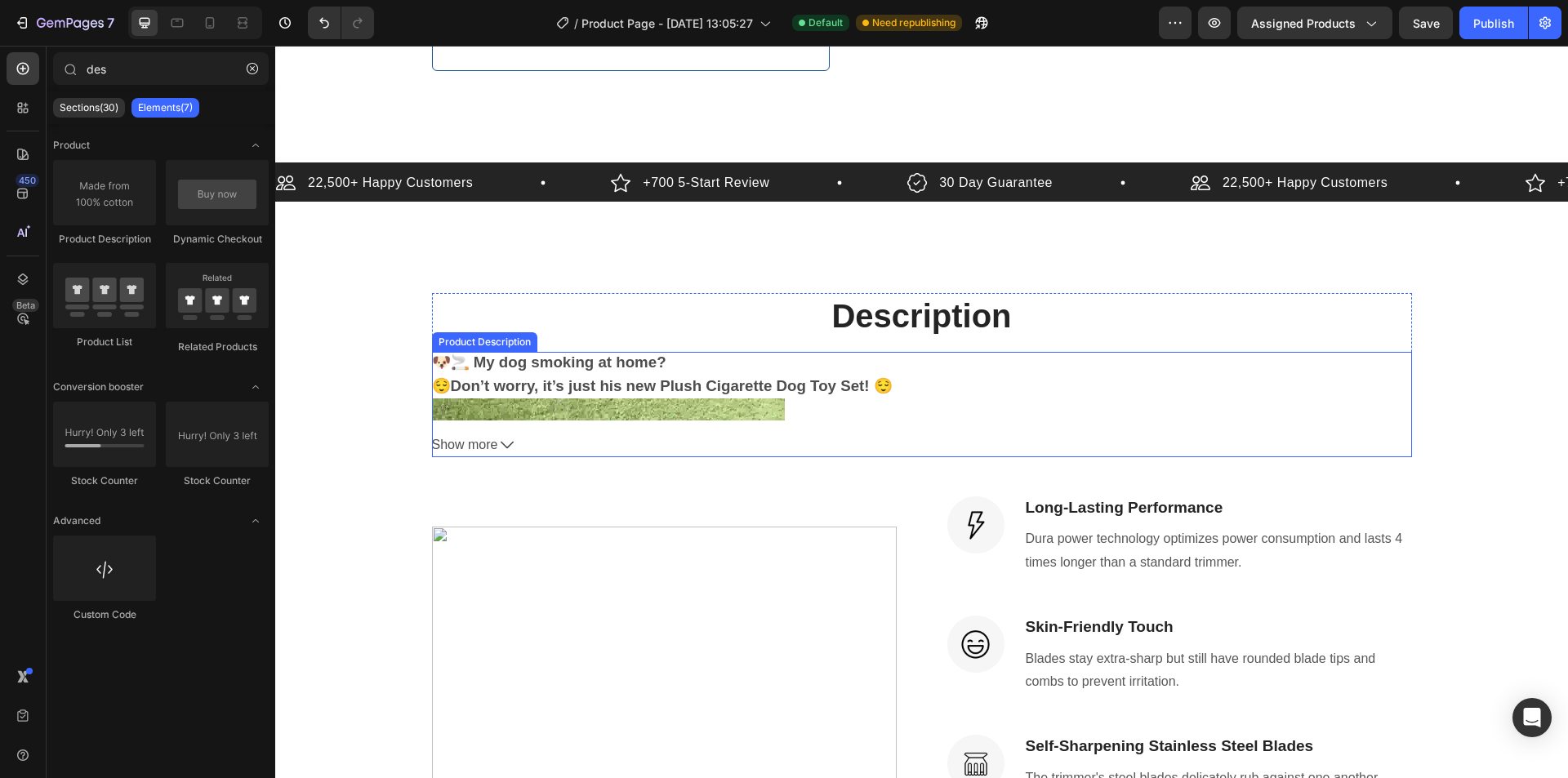
scroll to position [843, 0]
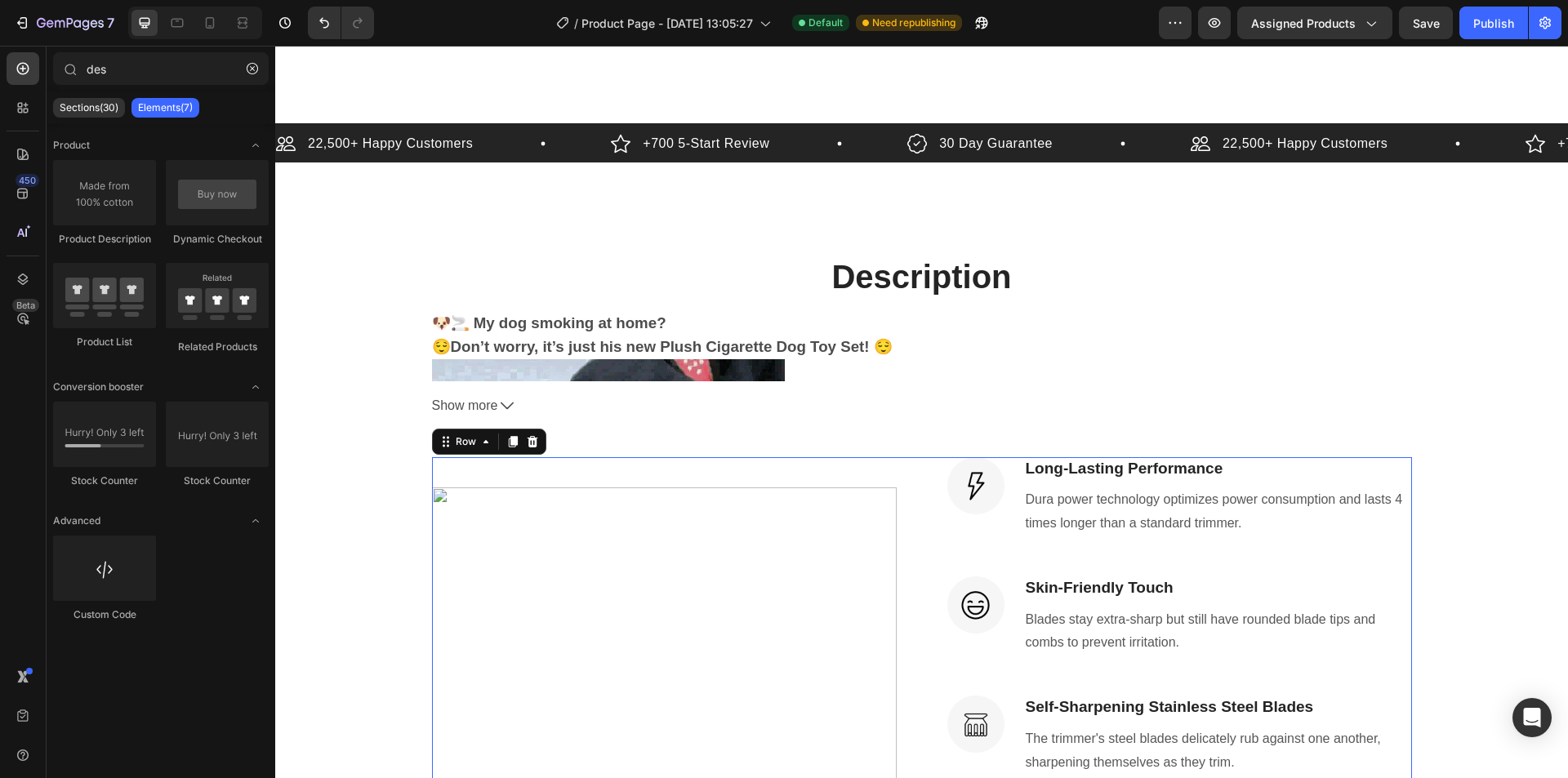
click at [899, 457] on div "(P) Images & Gallery Image Long-Lasting Performance Heading Dura power technolo…" at bounding box center [922, 720] width 980 height 526
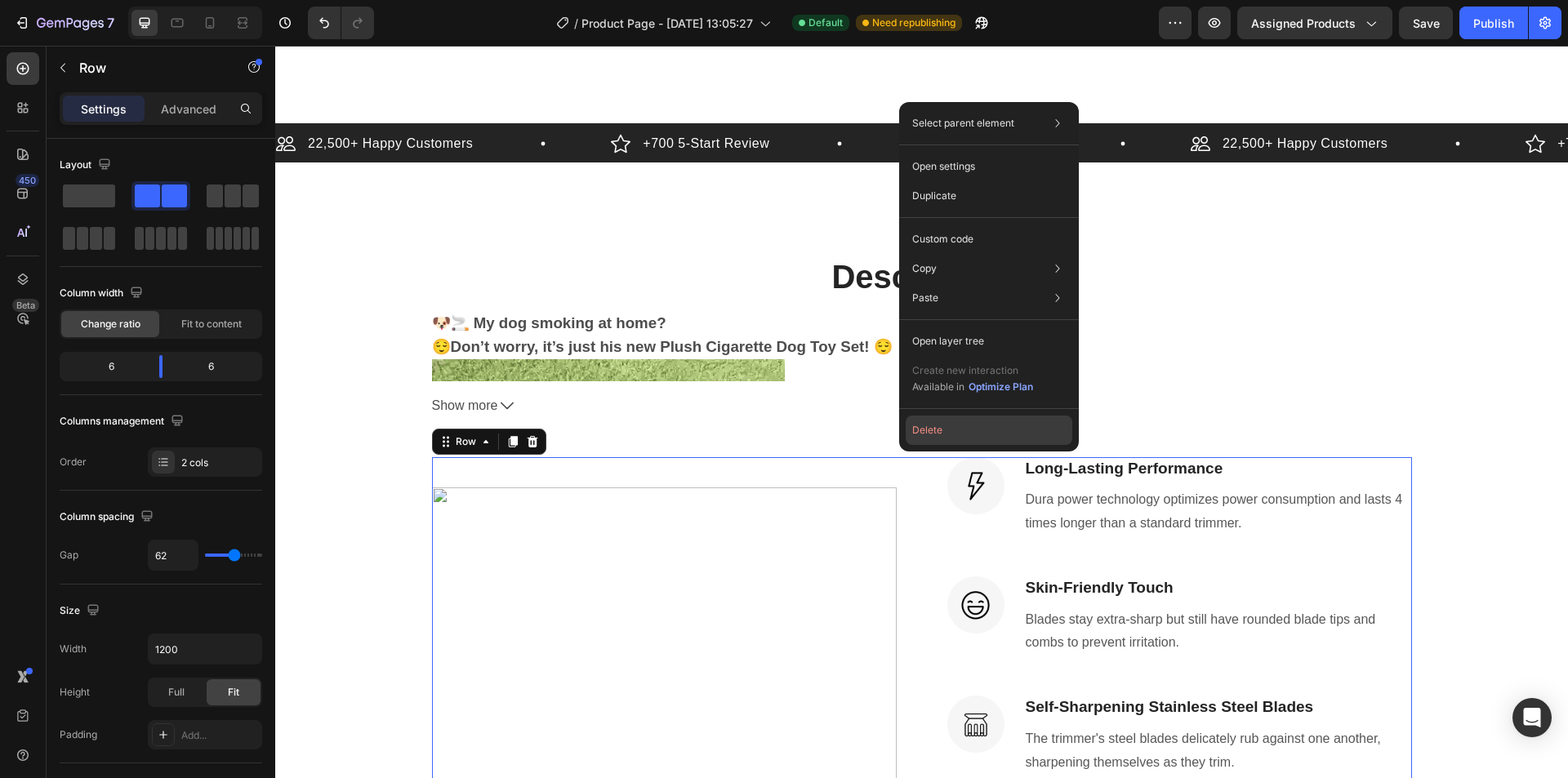
click at [932, 432] on button "Delete" at bounding box center [989, 430] width 167 height 29
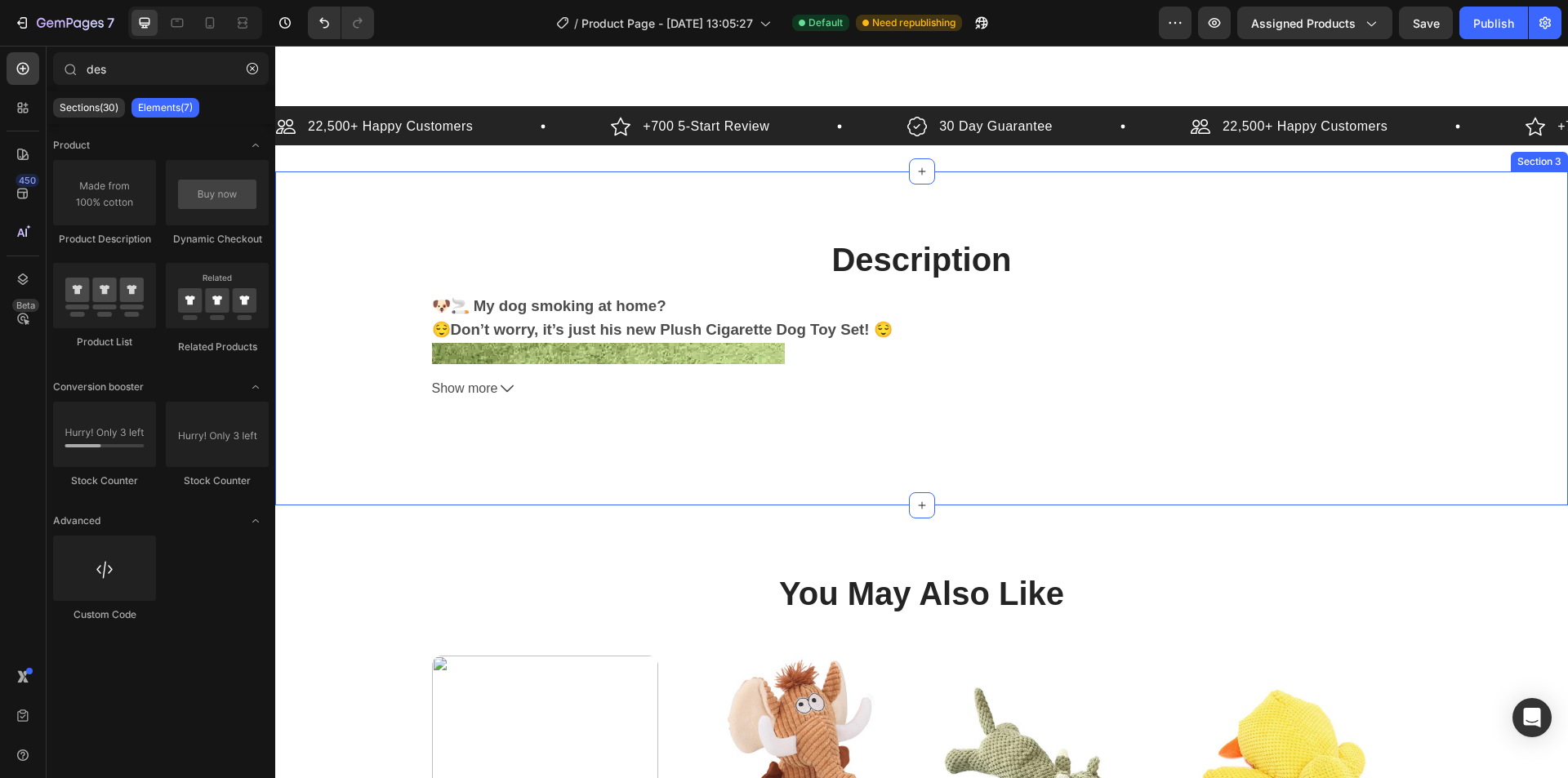
scroll to position [925, 0]
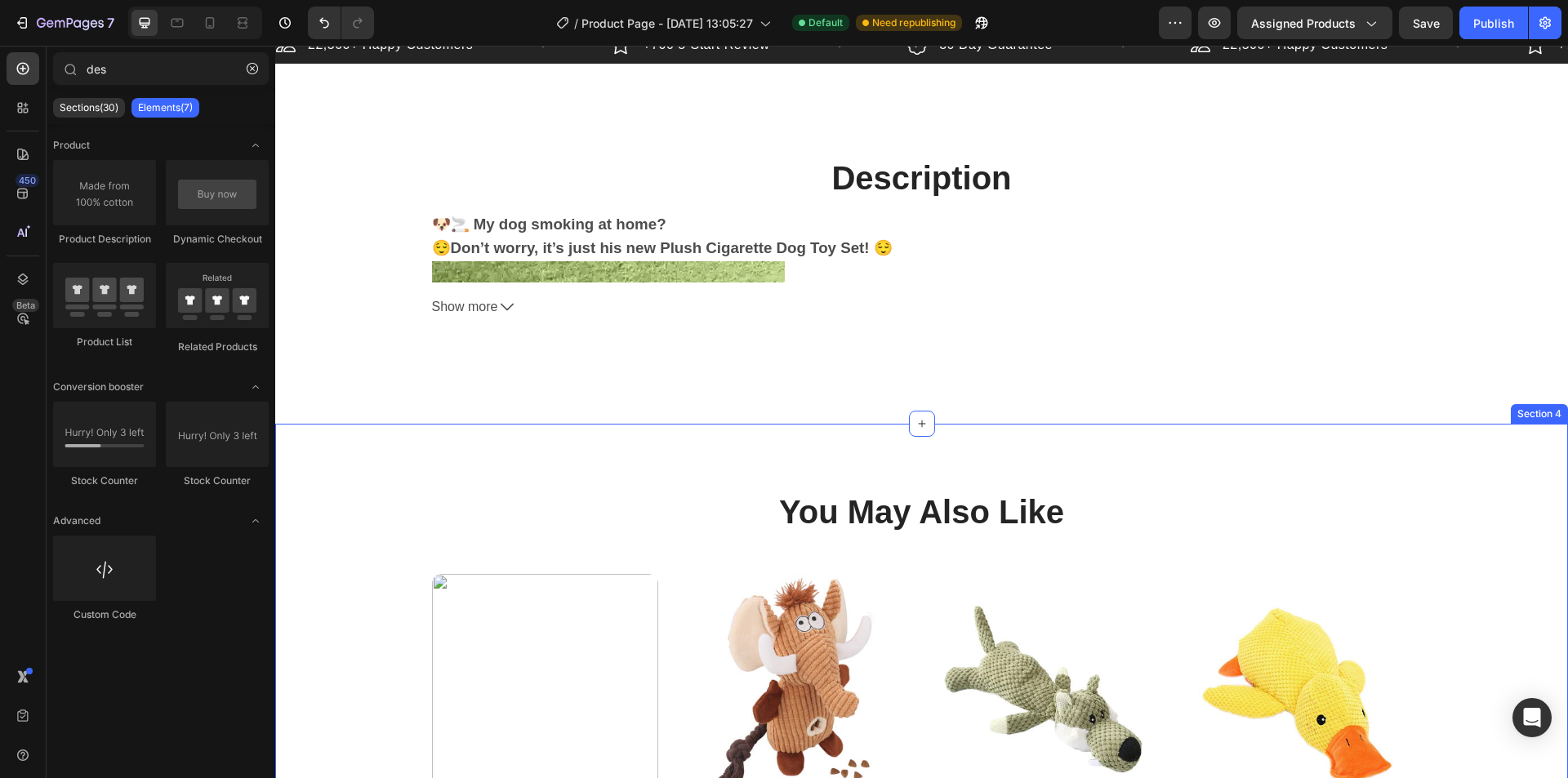
click at [802, 448] on div "You May Also Like Heading Product Images $19.99 Product Price Product Price Cig…" at bounding box center [921, 722] width 1293 height 596
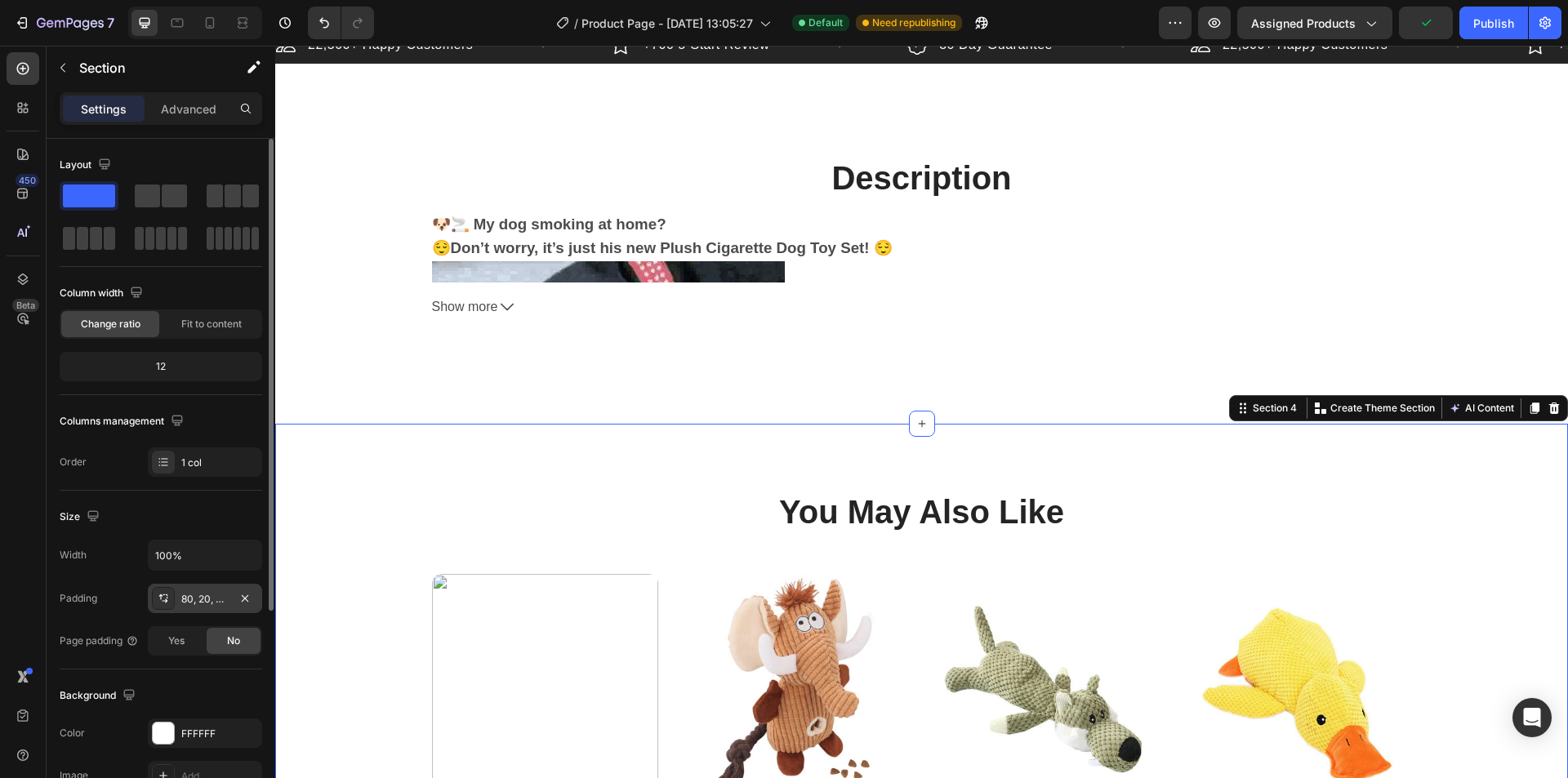
click at [208, 602] on div "80, 20, 80, 20" at bounding box center [205, 600] width 47 height 14
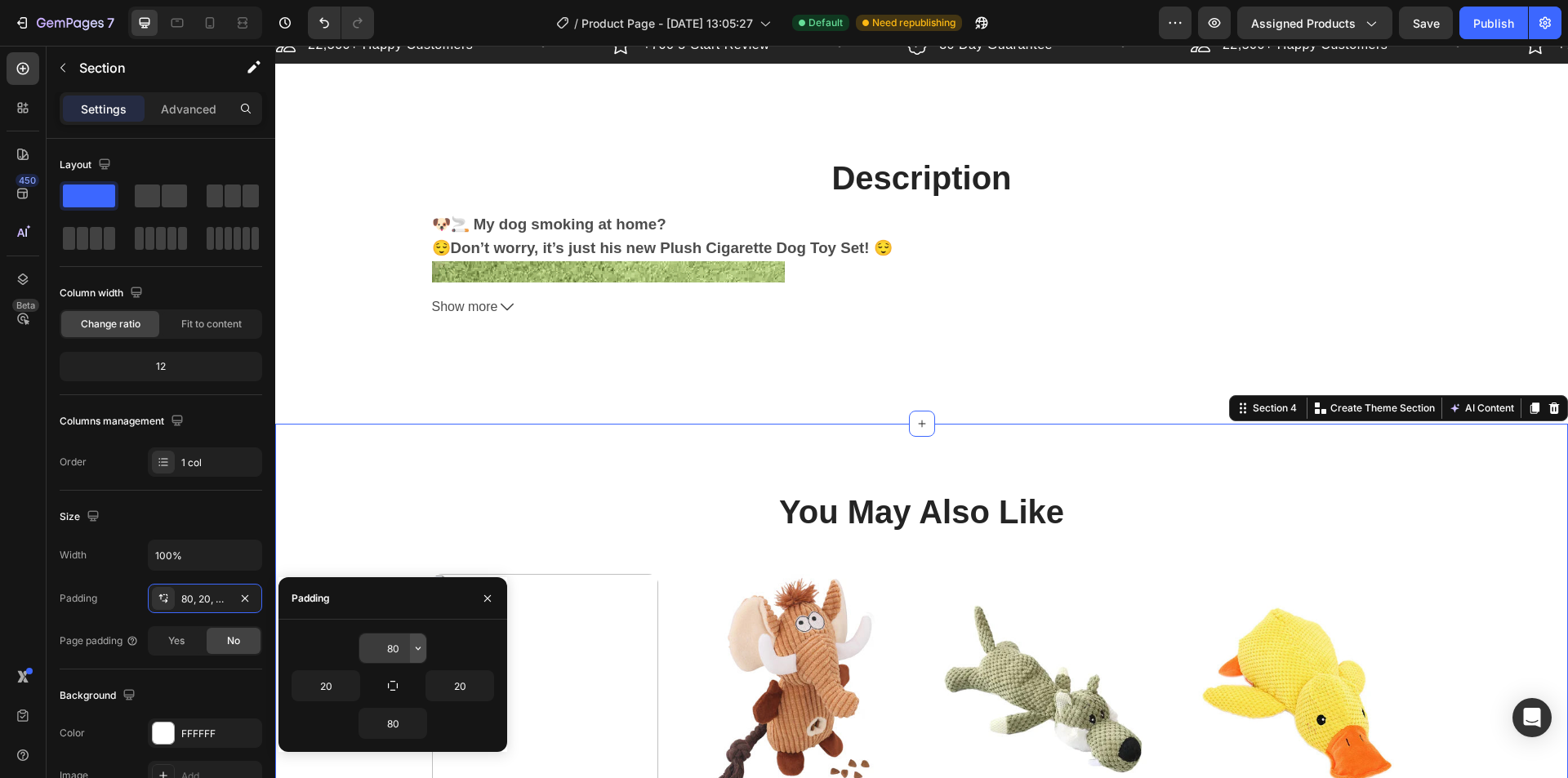
click at [419, 649] on icon "button" at bounding box center [418, 648] width 5 height 4
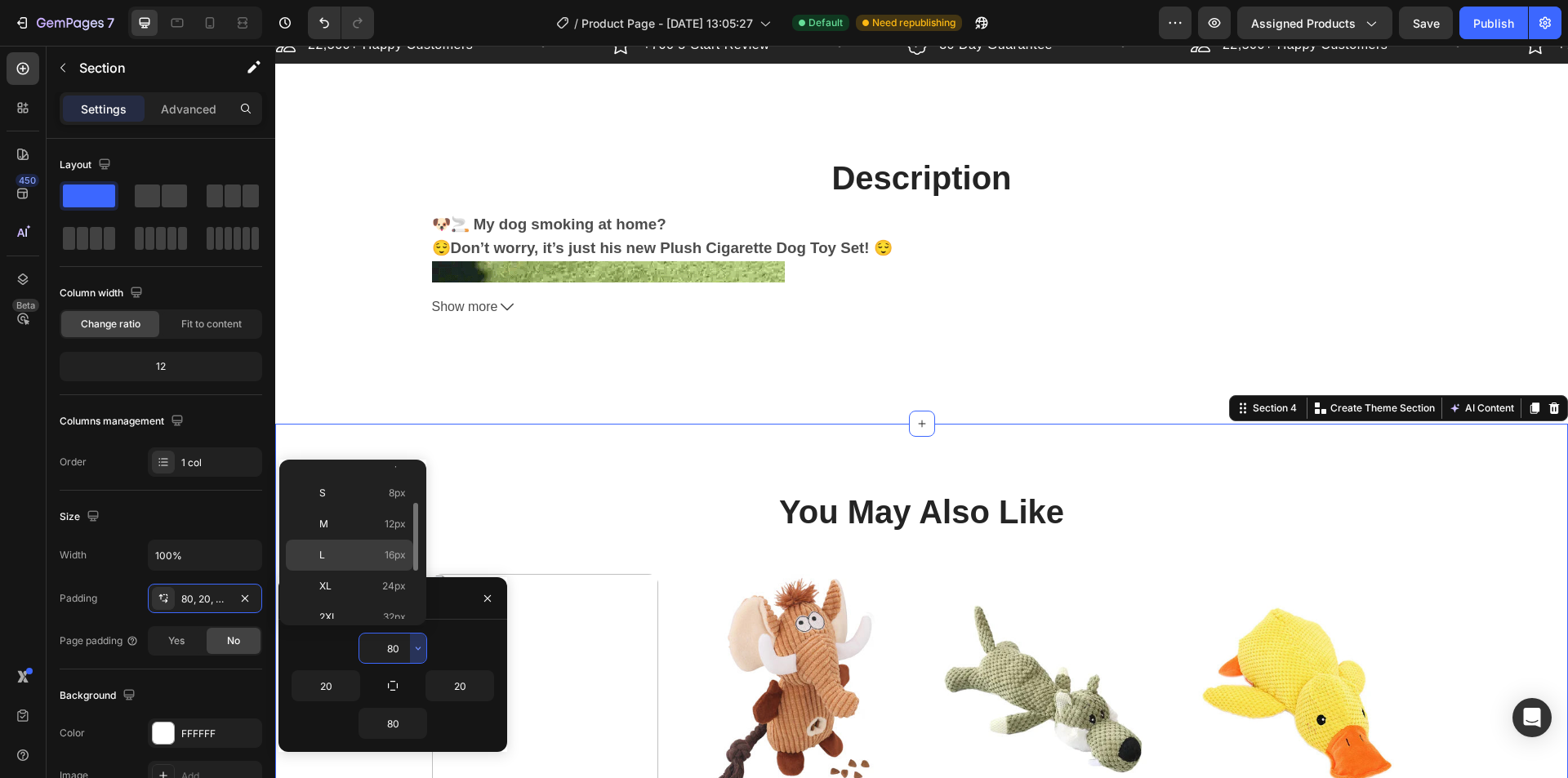
scroll to position [163, 0]
click at [397, 534] on span "32px" at bounding box center [394, 535] width 23 height 14
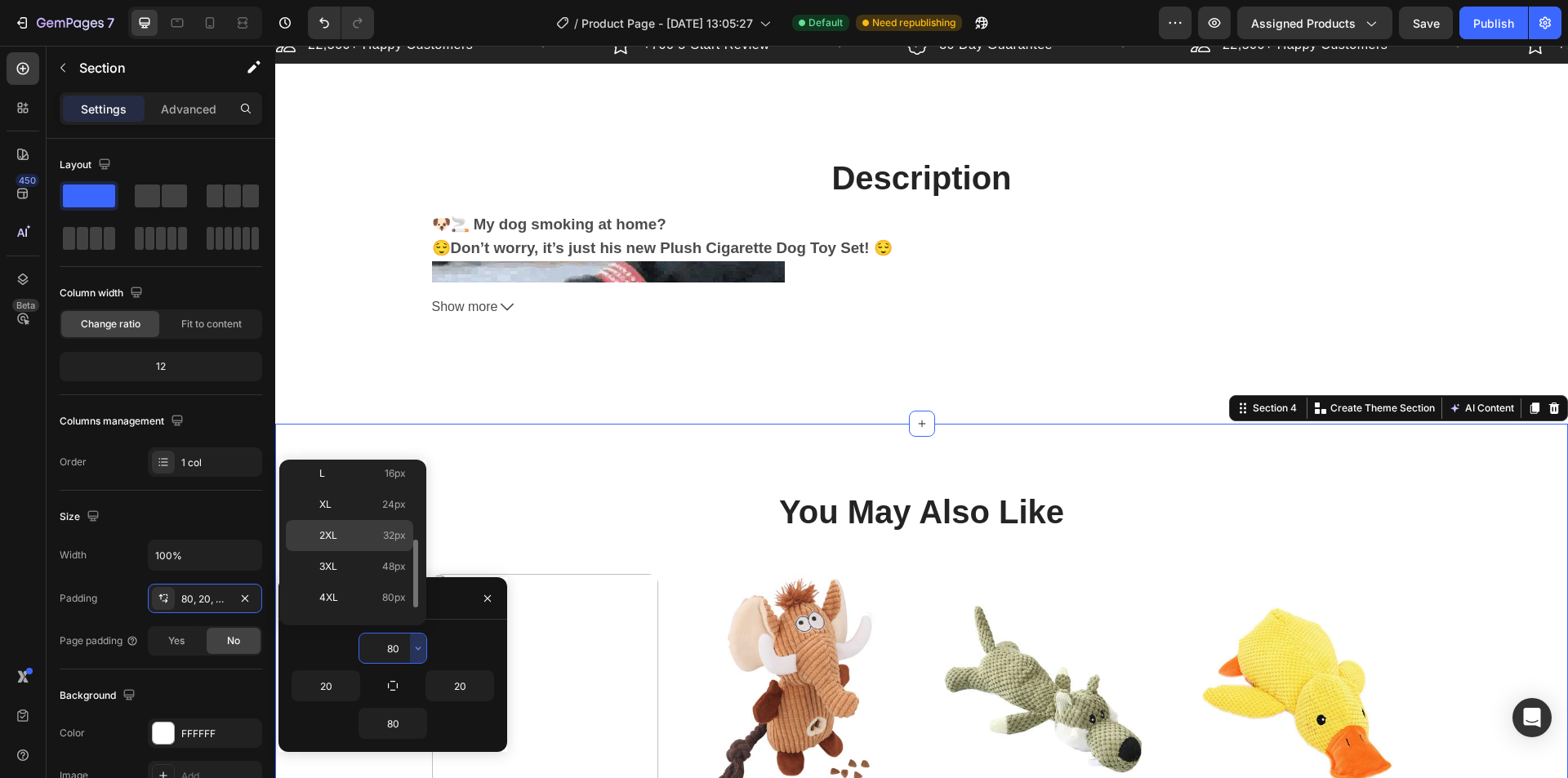
type input "32"
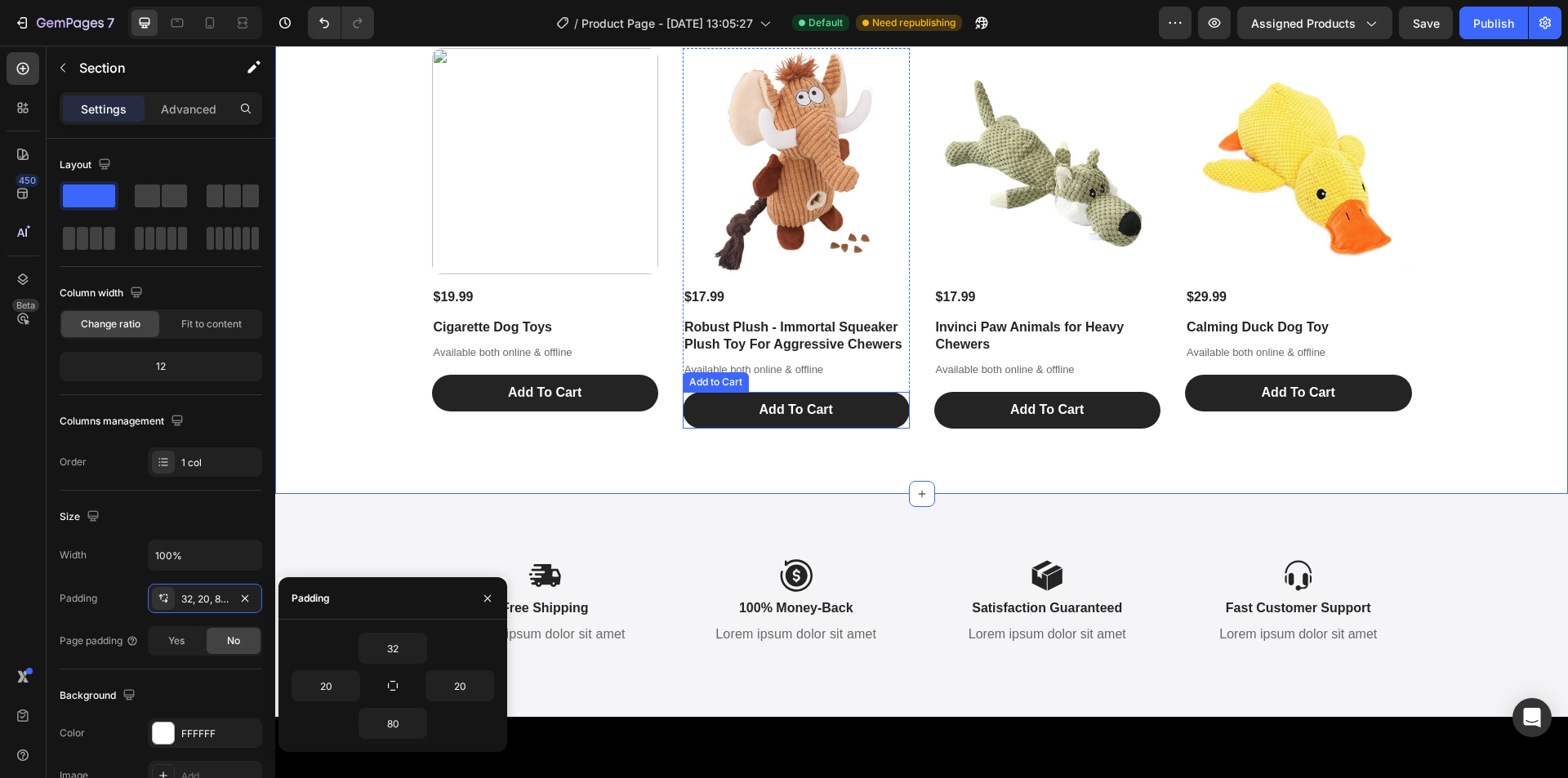
scroll to position [1415, 0]
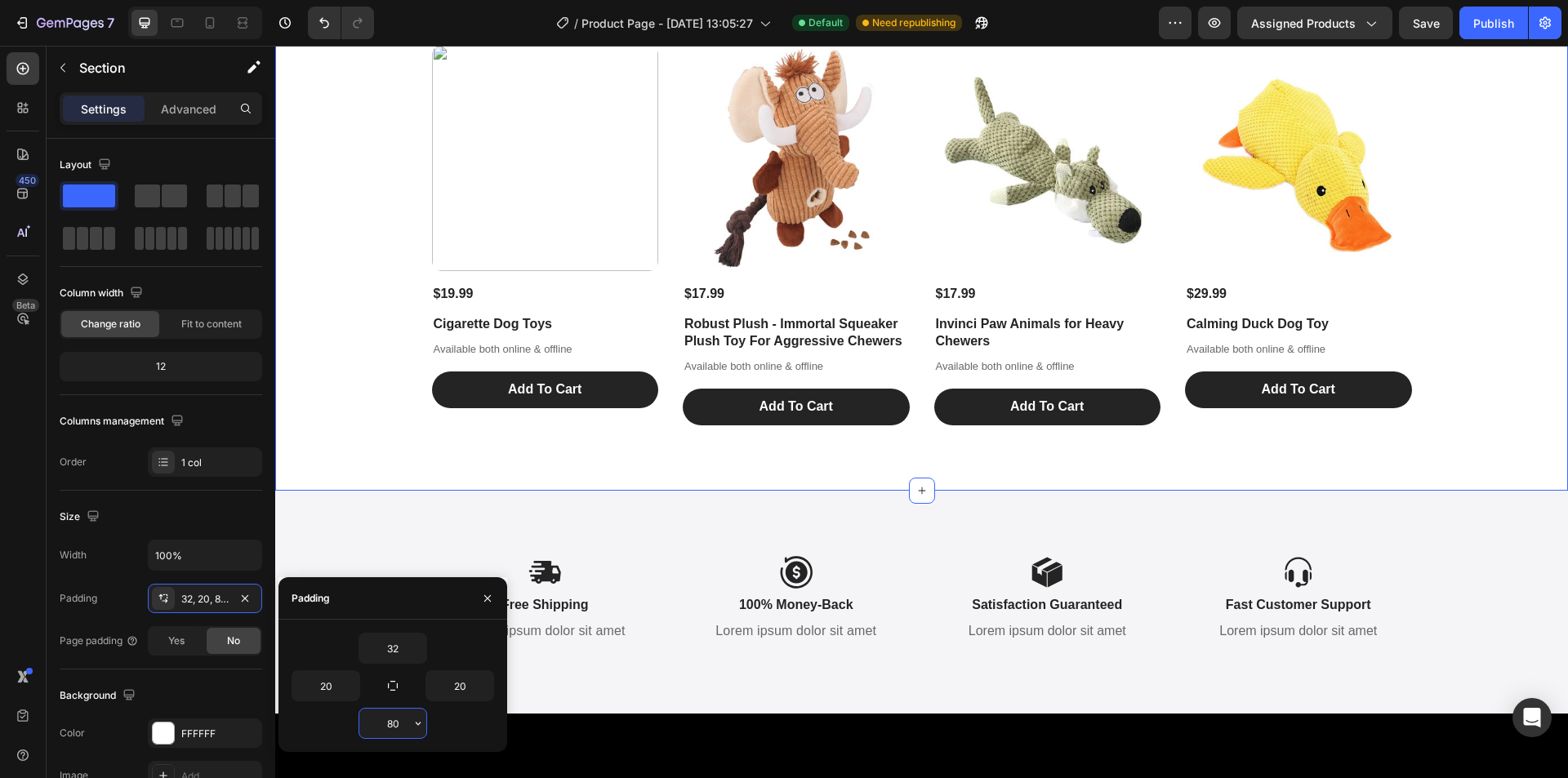
click at [403, 730] on input "80" at bounding box center [393, 724] width 67 height 29
click at [419, 718] on icon "button" at bounding box center [418, 724] width 13 height 13
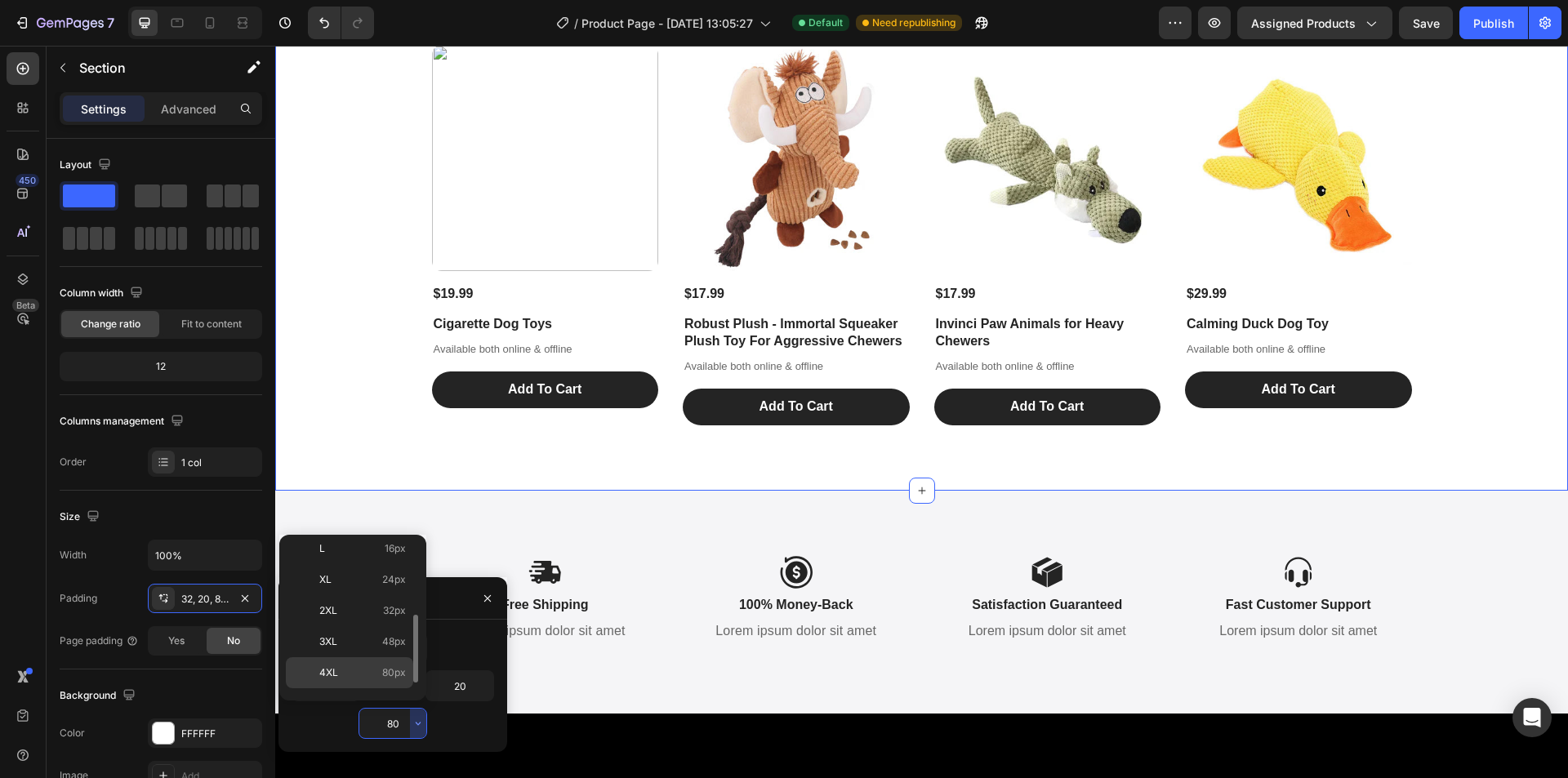
scroll to position [188, 0]
click at [394, 586] on span "32px" at bounding box center [394, 585] width 23 height 14
type input "32"
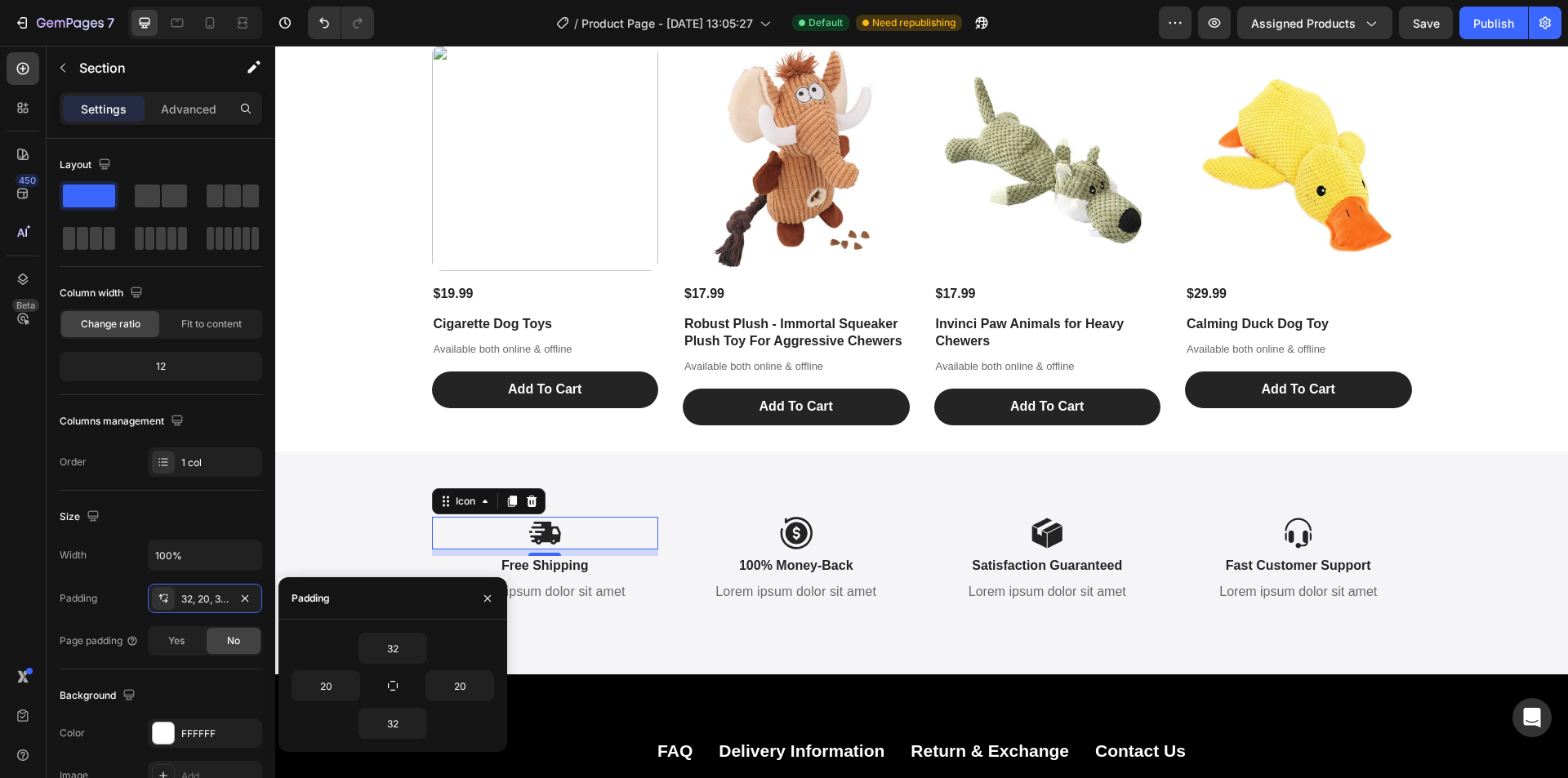
click at [528, 537] on icon at bounding box center [544, 533] width 33 height 33
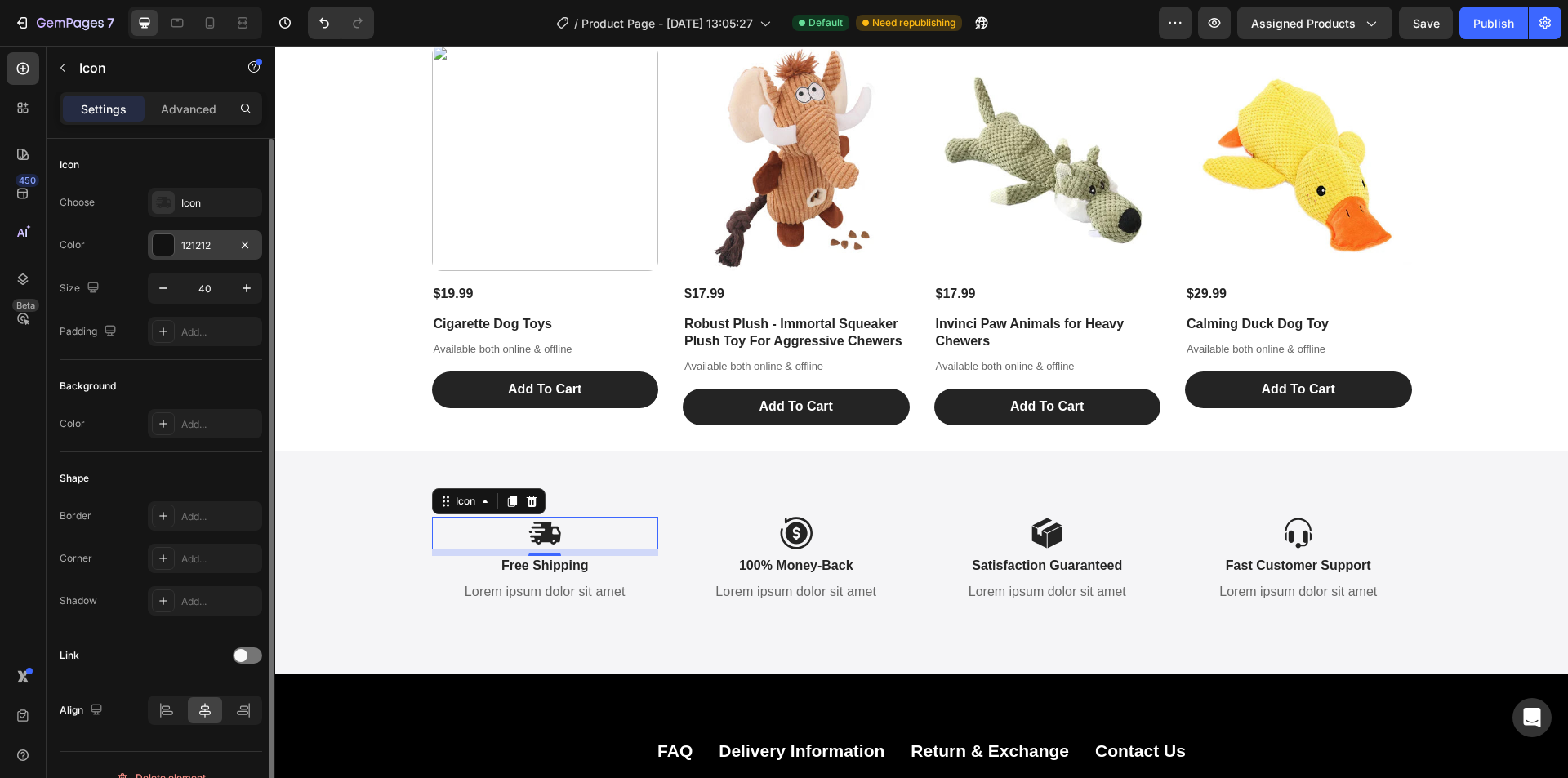
click at [168, 245] on div at bounding box center [163, 245] width 21 height 21
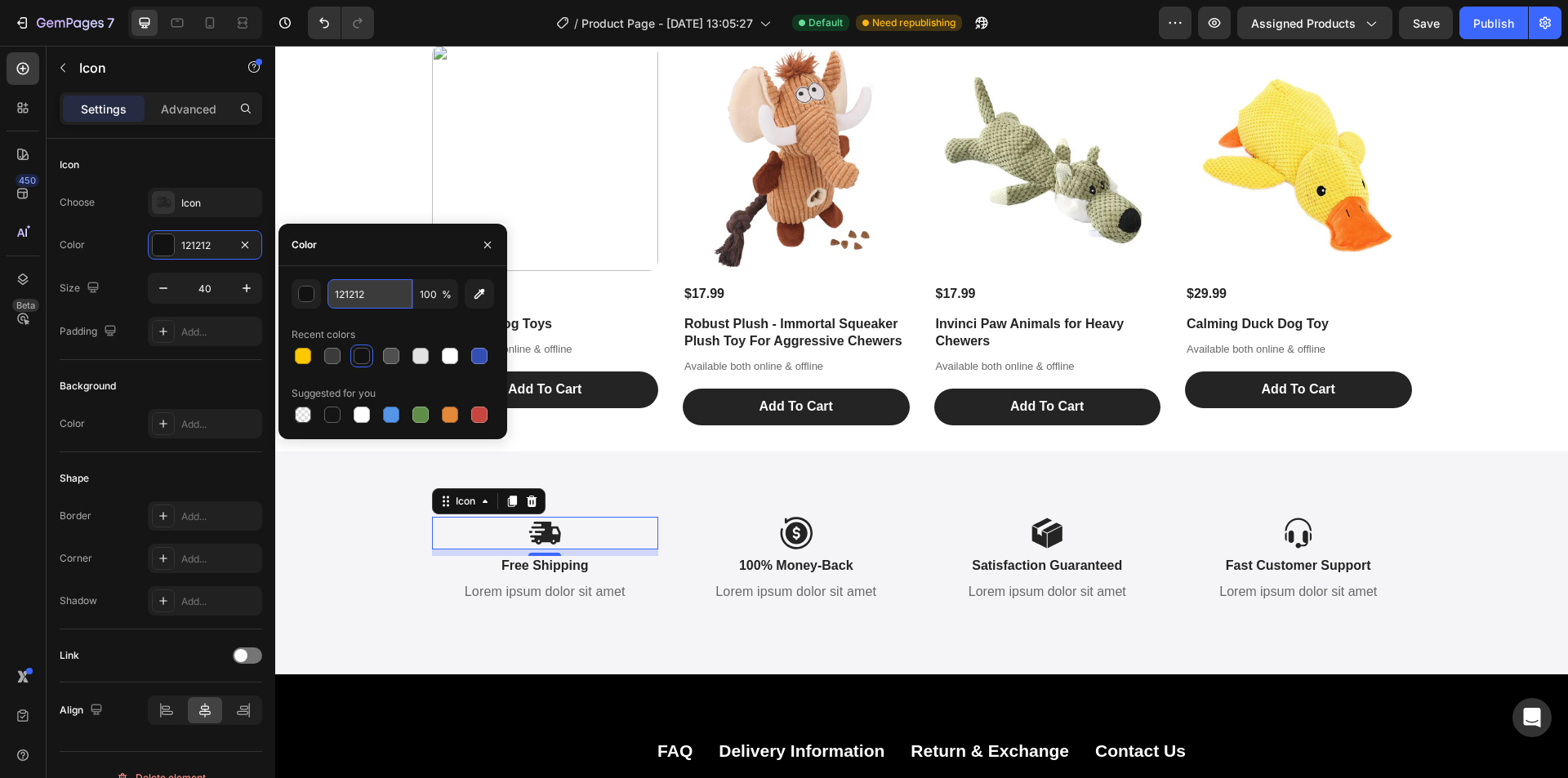
click at [369, 295] on input "121212" at bounding box center [370, 293] width 85 height 29
type input "ff6600"
click at [797, 531] on icon at bounding box center [795, 533] width 32 height 32
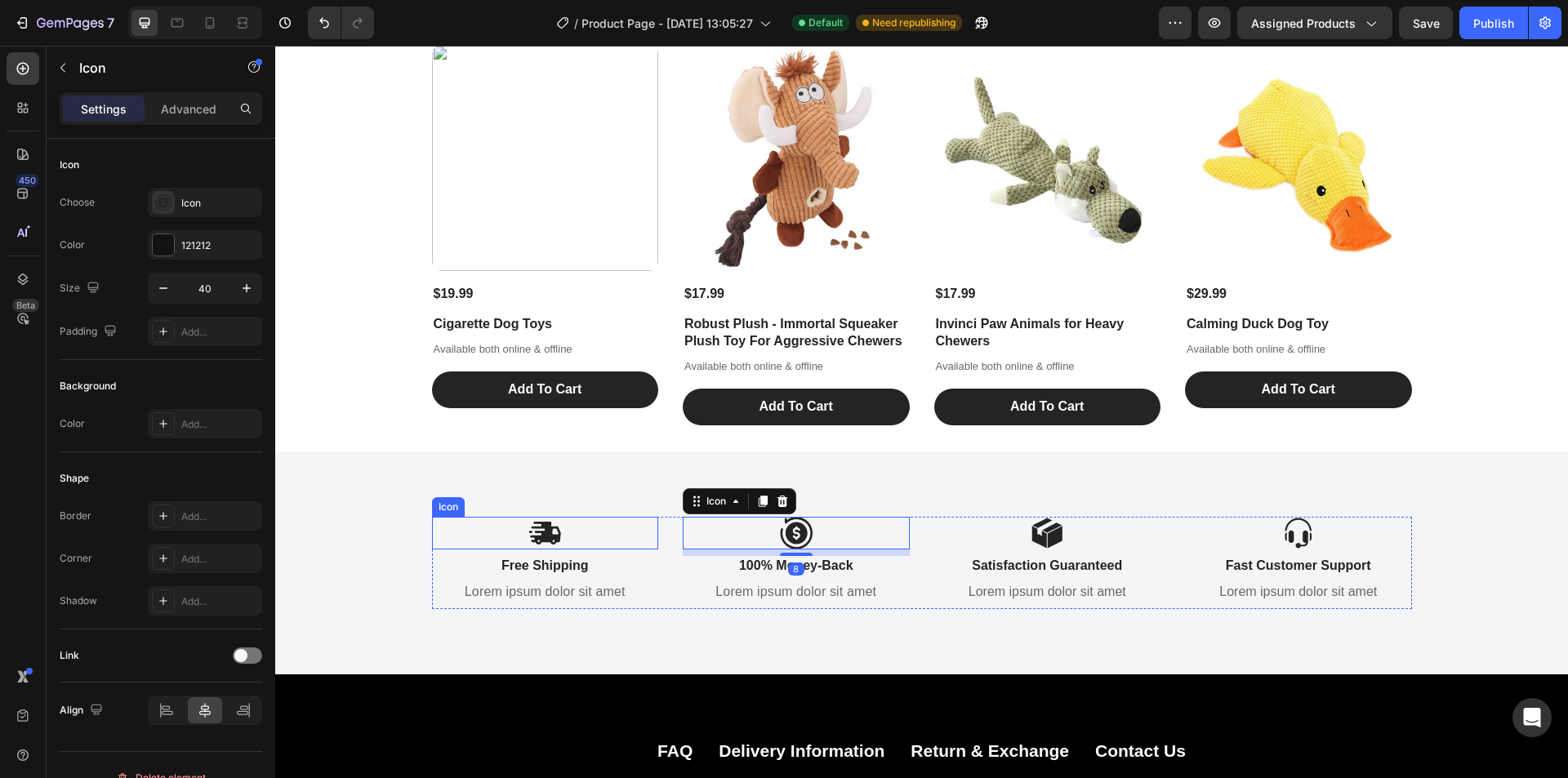
click at [548, 536] on icon at bounding box center [545, 533] width 31 height 23
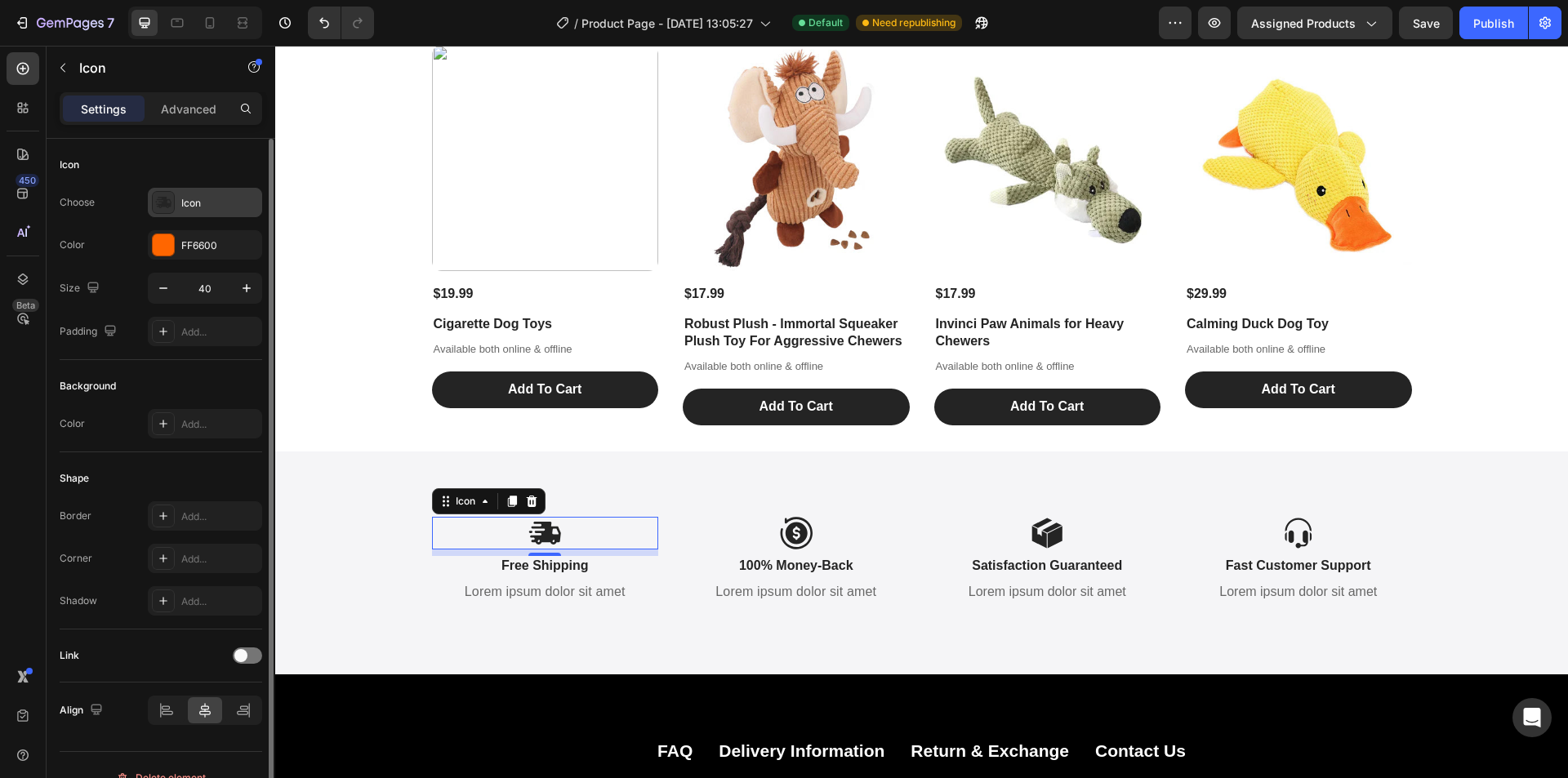
click at [160, 205] on icon at bounding box center [163, 202] width 15 height 12
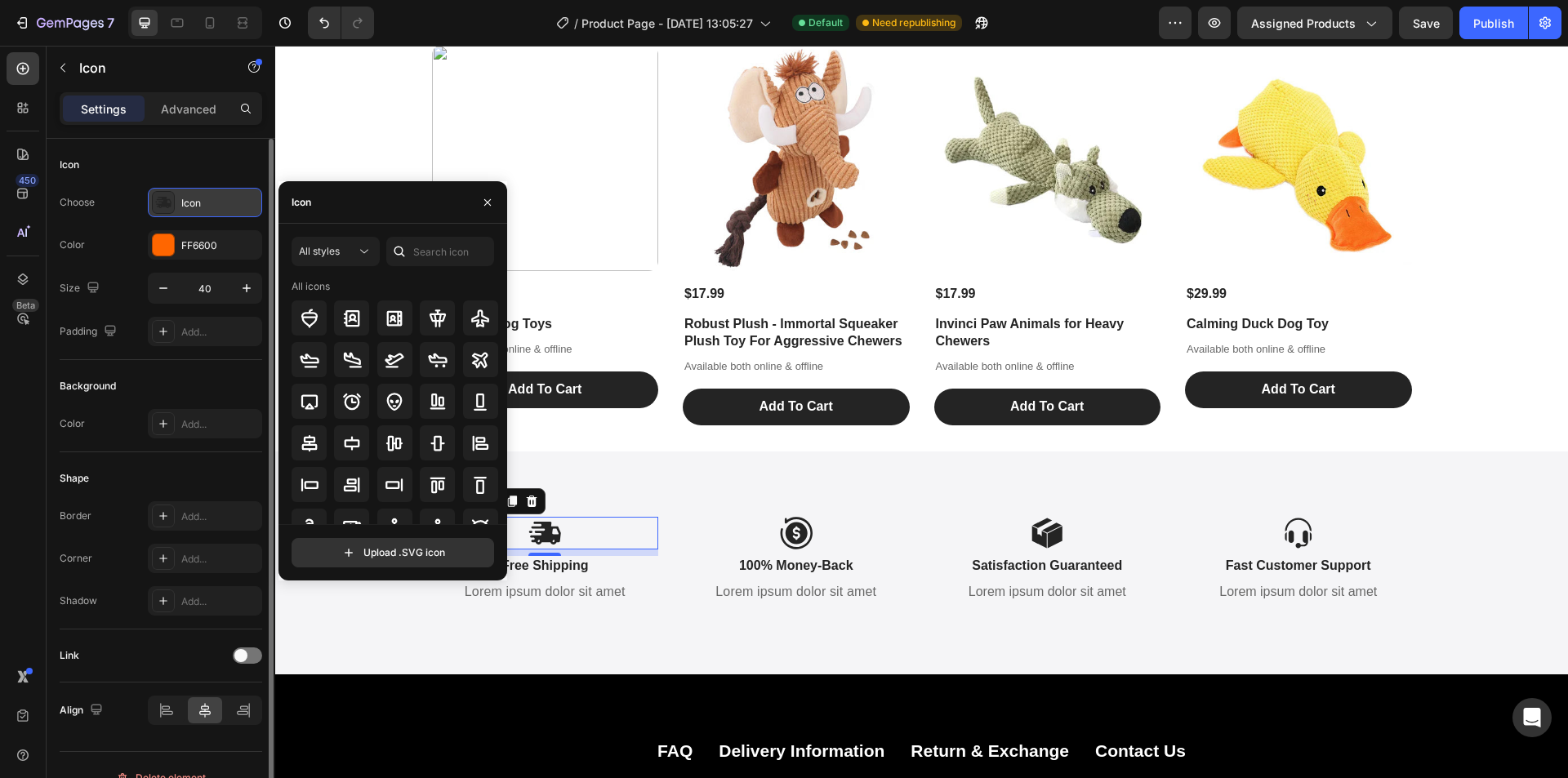
click at [160, 205] on icon at bounding box center [163, 202] width 15 height 12
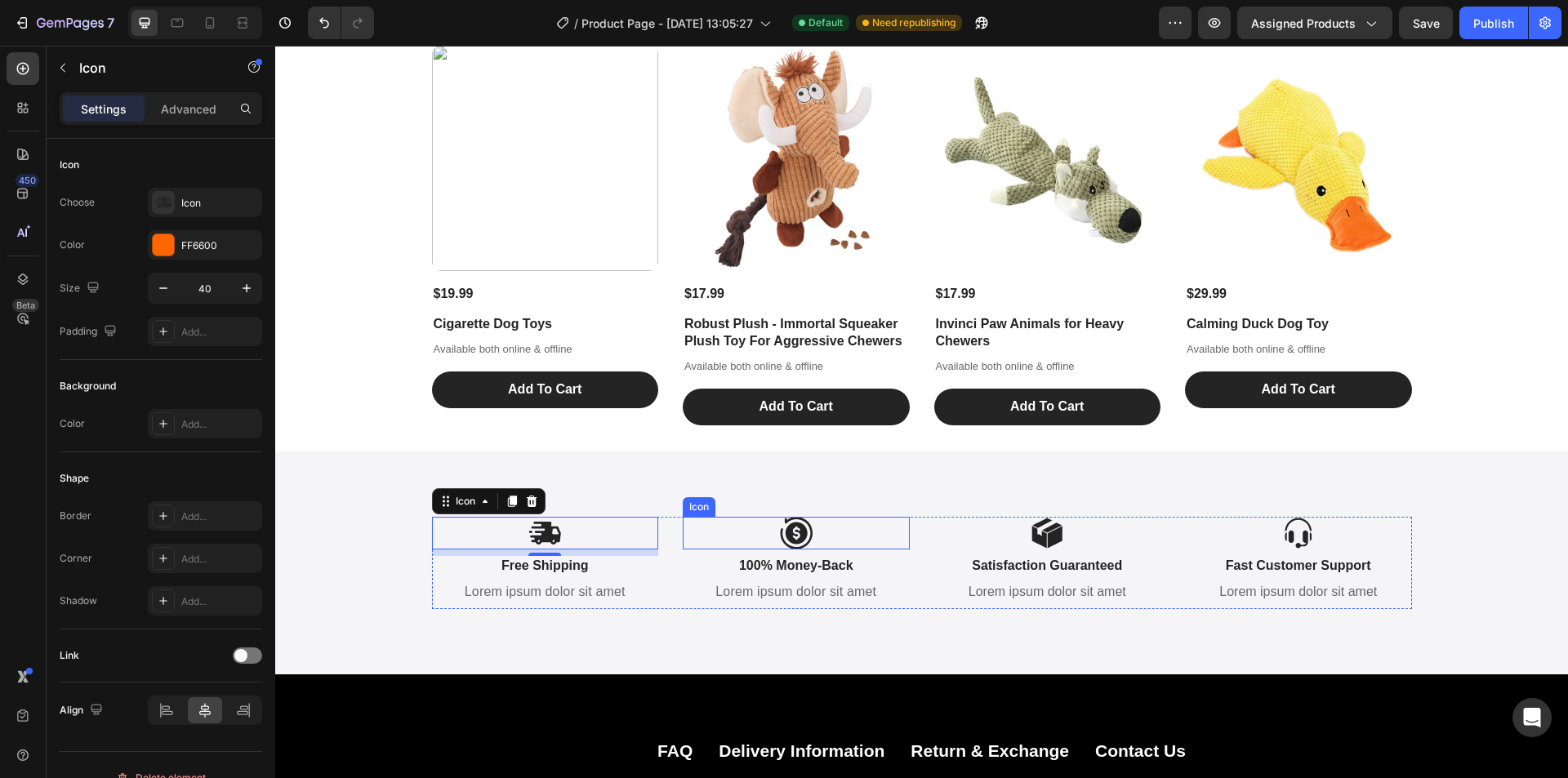
click at [794, 535] on icon at bounding box center [795, 533] width 32 height 32
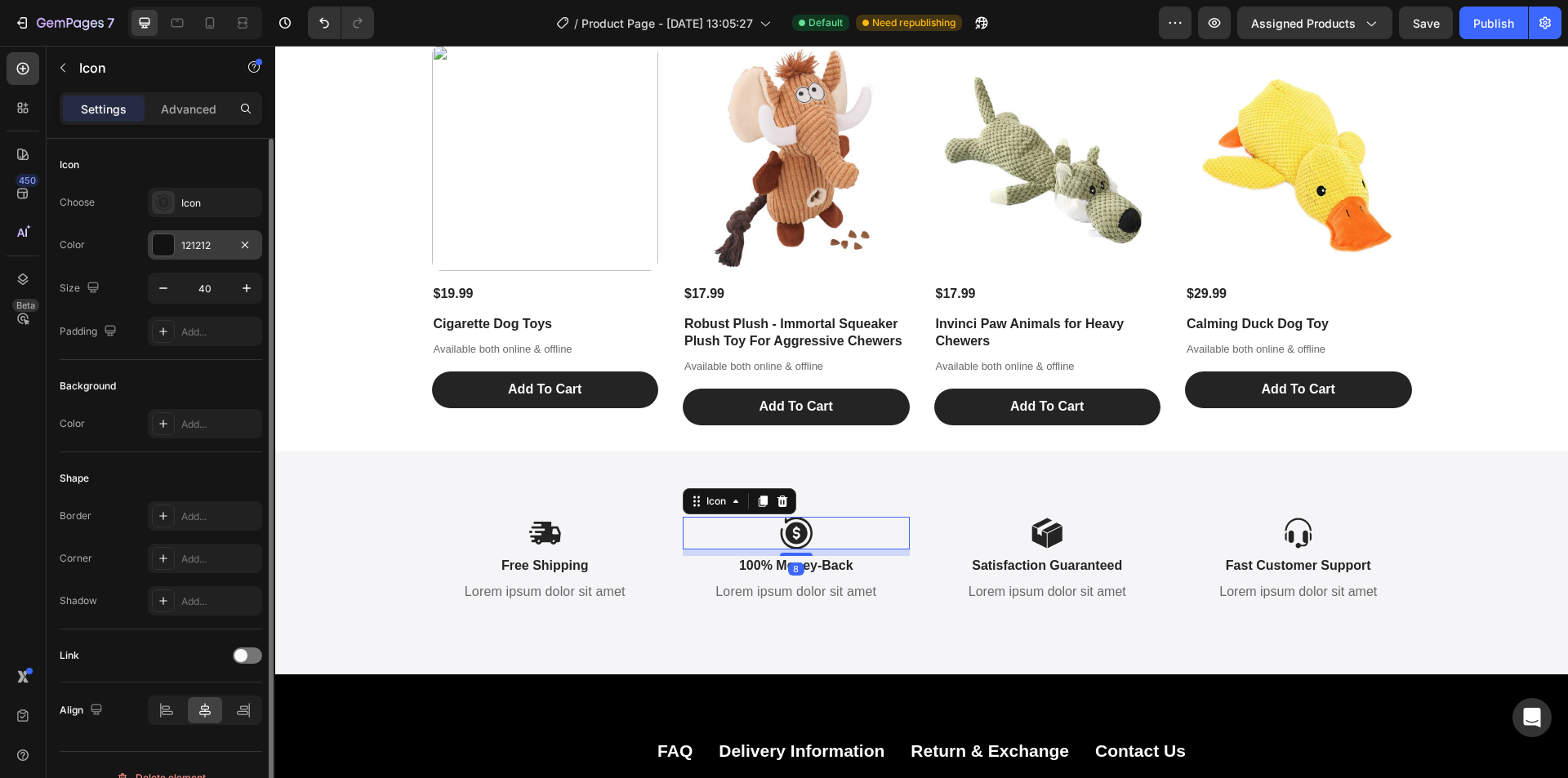
click at [167, 250] on div at bounding box center [163, 245] width 21 height 21
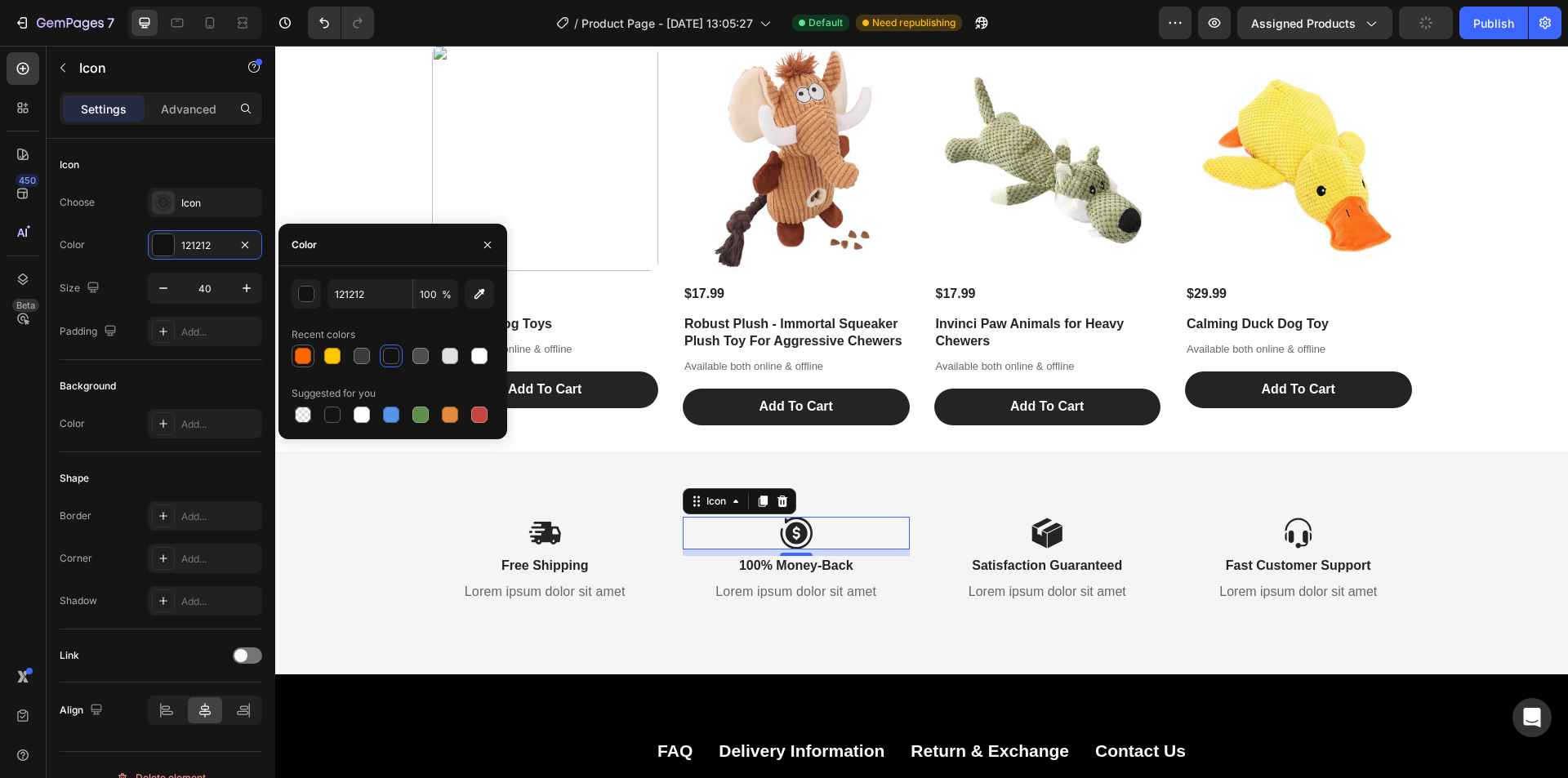
click at [303, 353] on div at bounding box center [303, 356] width 16 height 16
type input "FF6600"
click at [542, 531] on icon at bounding box center [545, 533] width 31 height 23
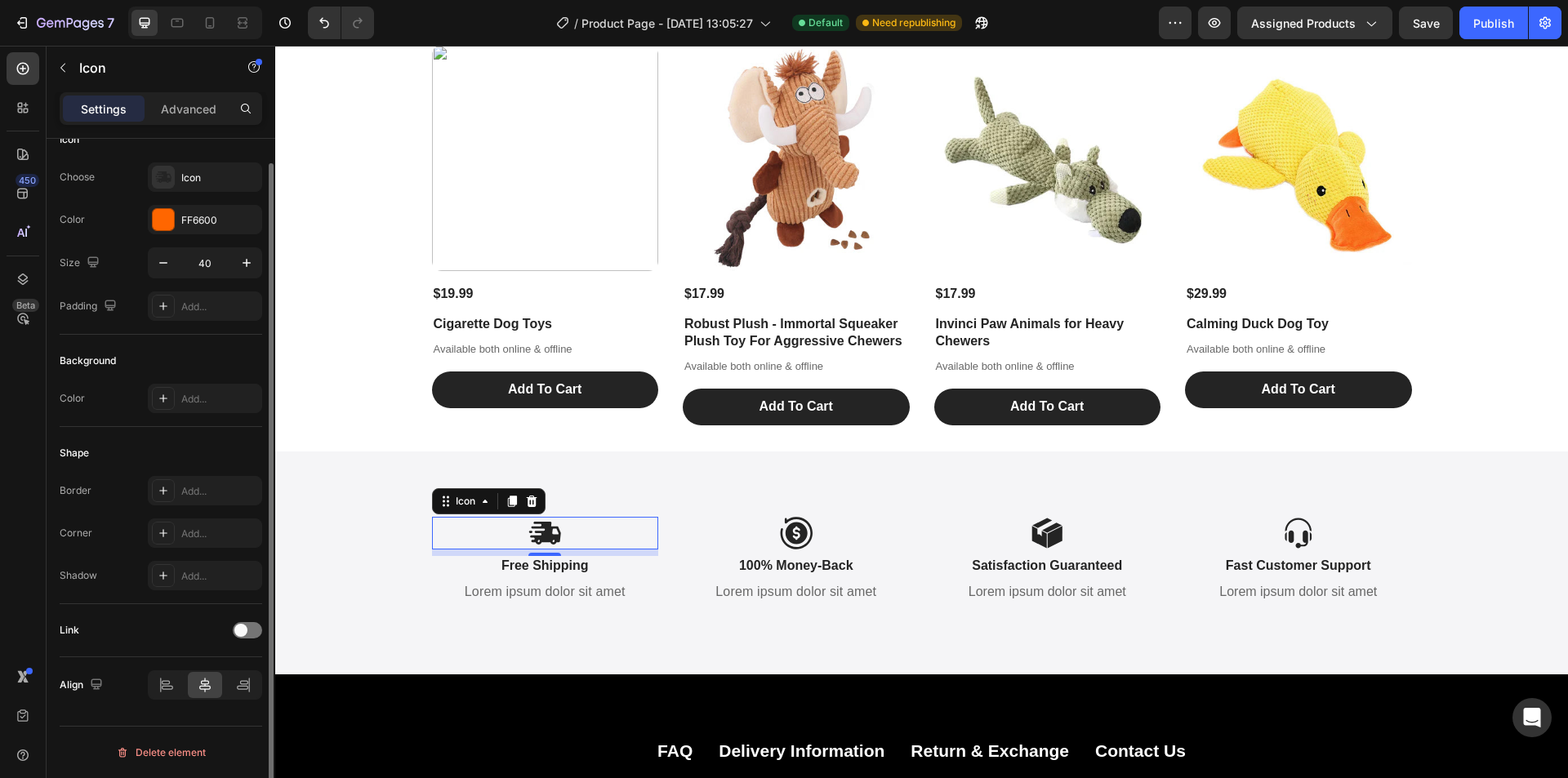
scroll to position [0, 0]
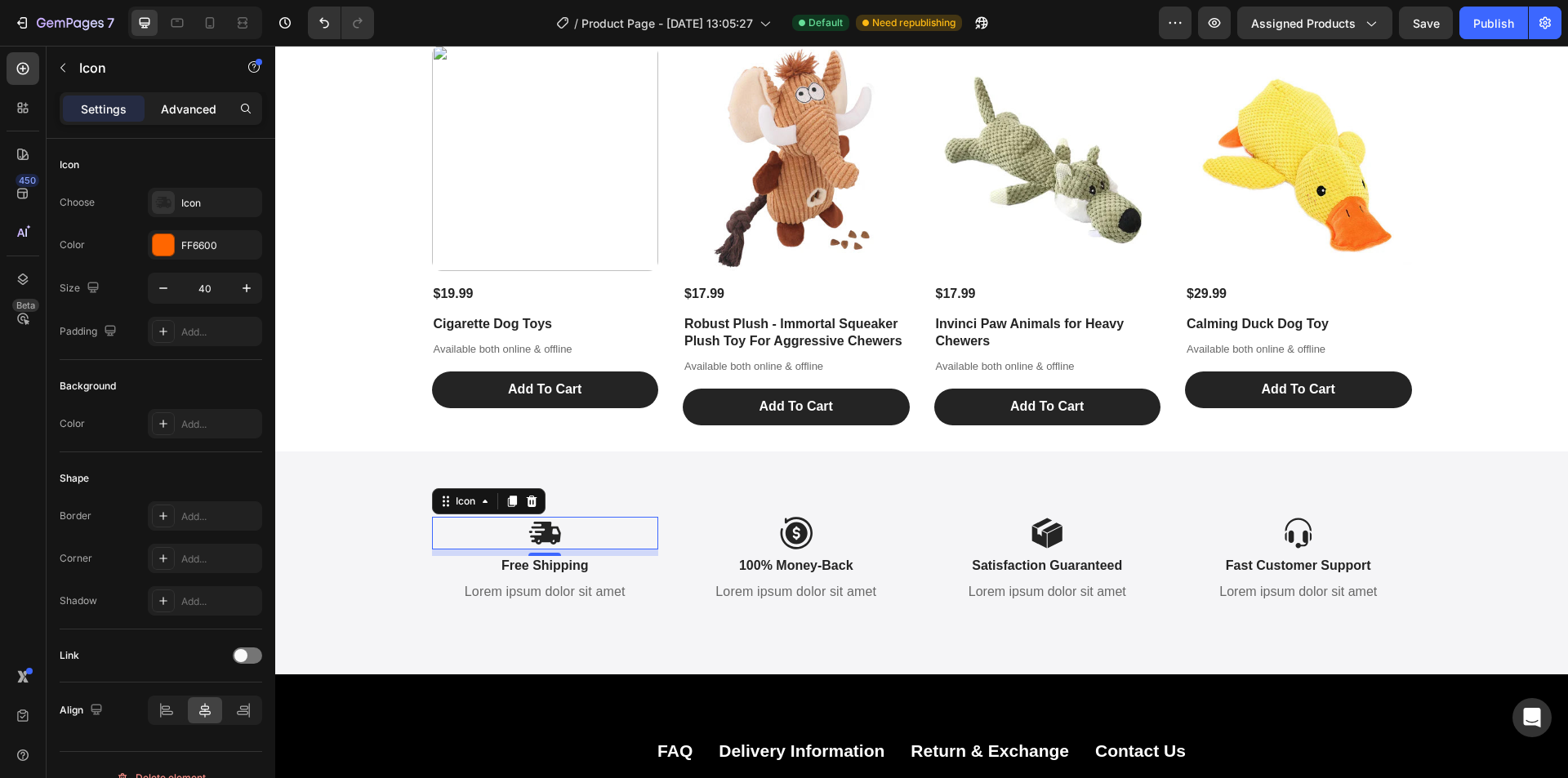
click at [168, 110] on p "Advanced" at bounding box center [188, 109] width 55 height 17
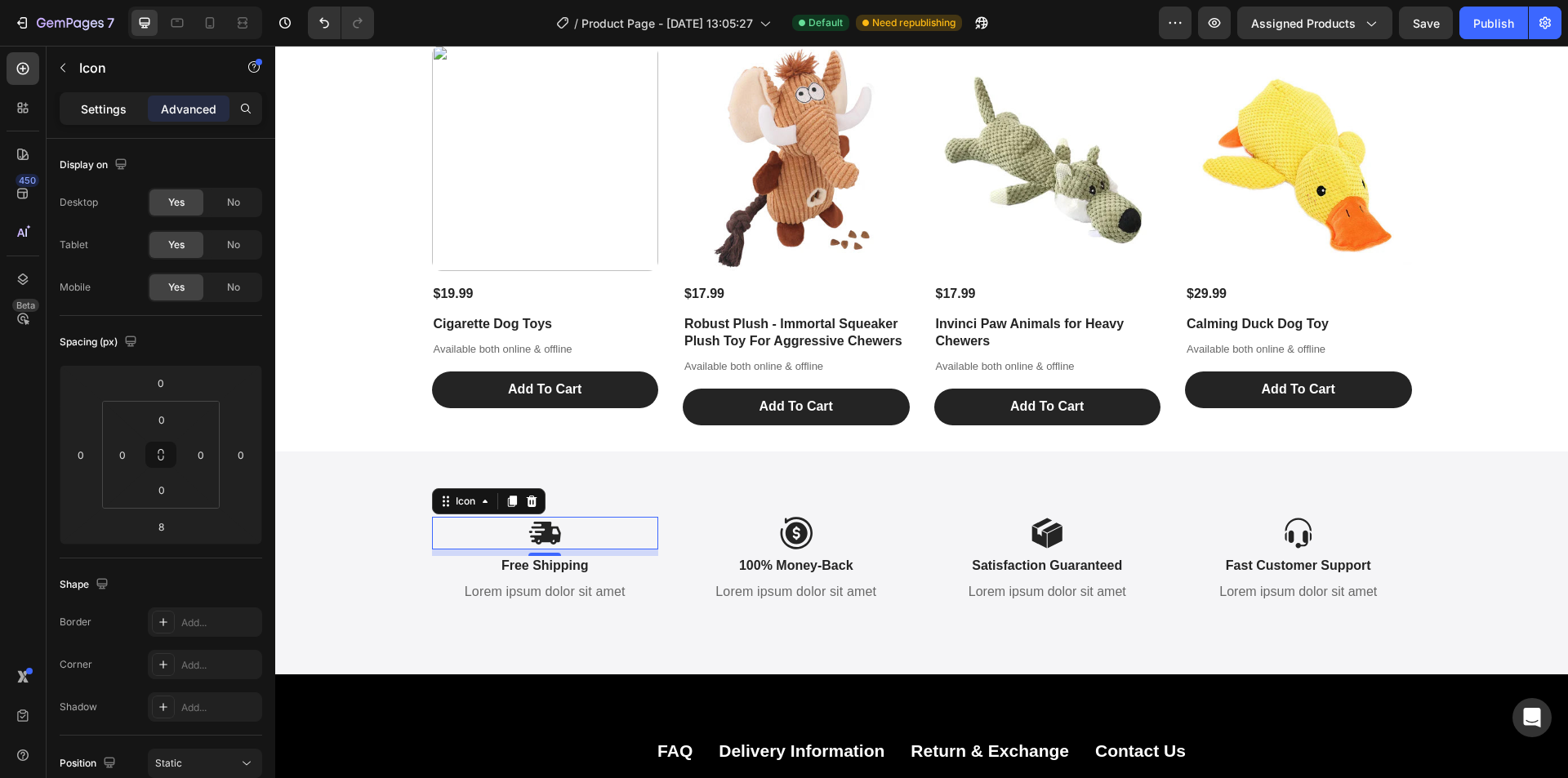
click at [128, 104] on div "Settings" at bounding box center [103, 108] width 82 height 26
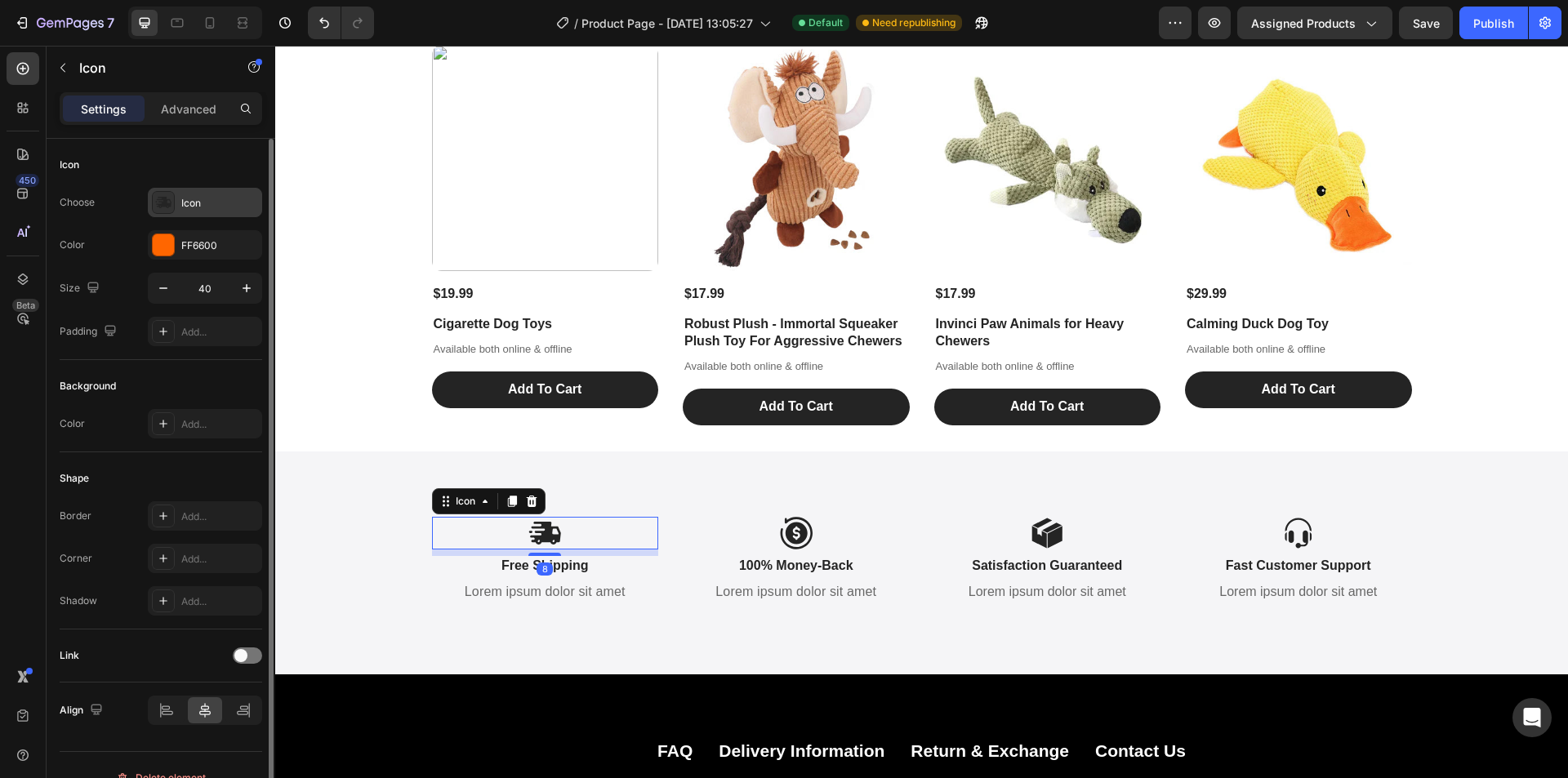
click at [188, 195] on div "Icon" at bounding box center [205, 202] width 114 height 29
click at [137, 226] on div "Choose Icon Color FF6600 Size 40 Padding Add..." at bounding box center [161, 266] width 203 height 158
click at [536, 561] on p "Free Shipping" at bounding box center [545, 566] width 224 height 17
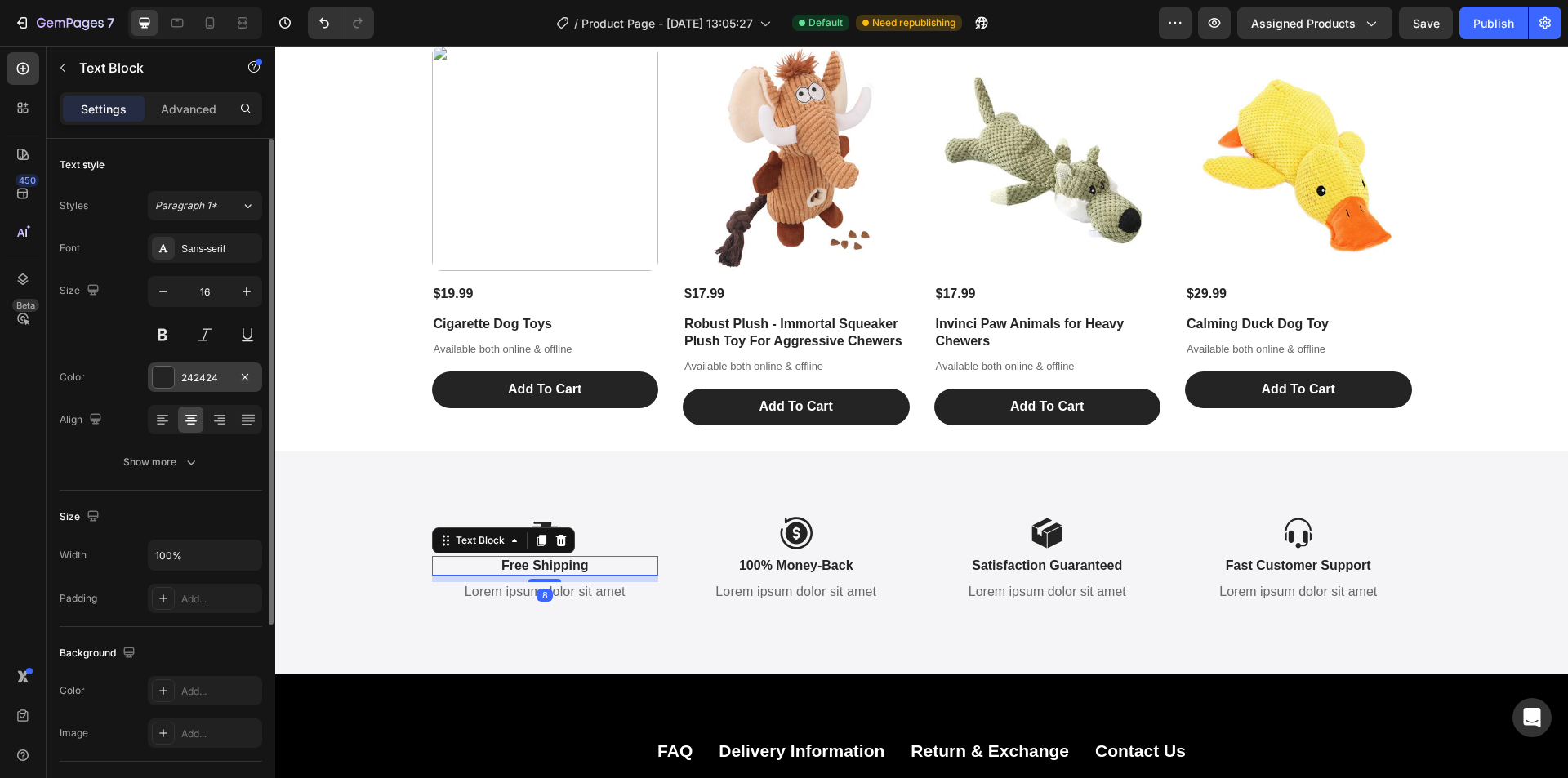
click at [180, 376] on div "242424" at bounding box center [205, 377] width 114 height 29
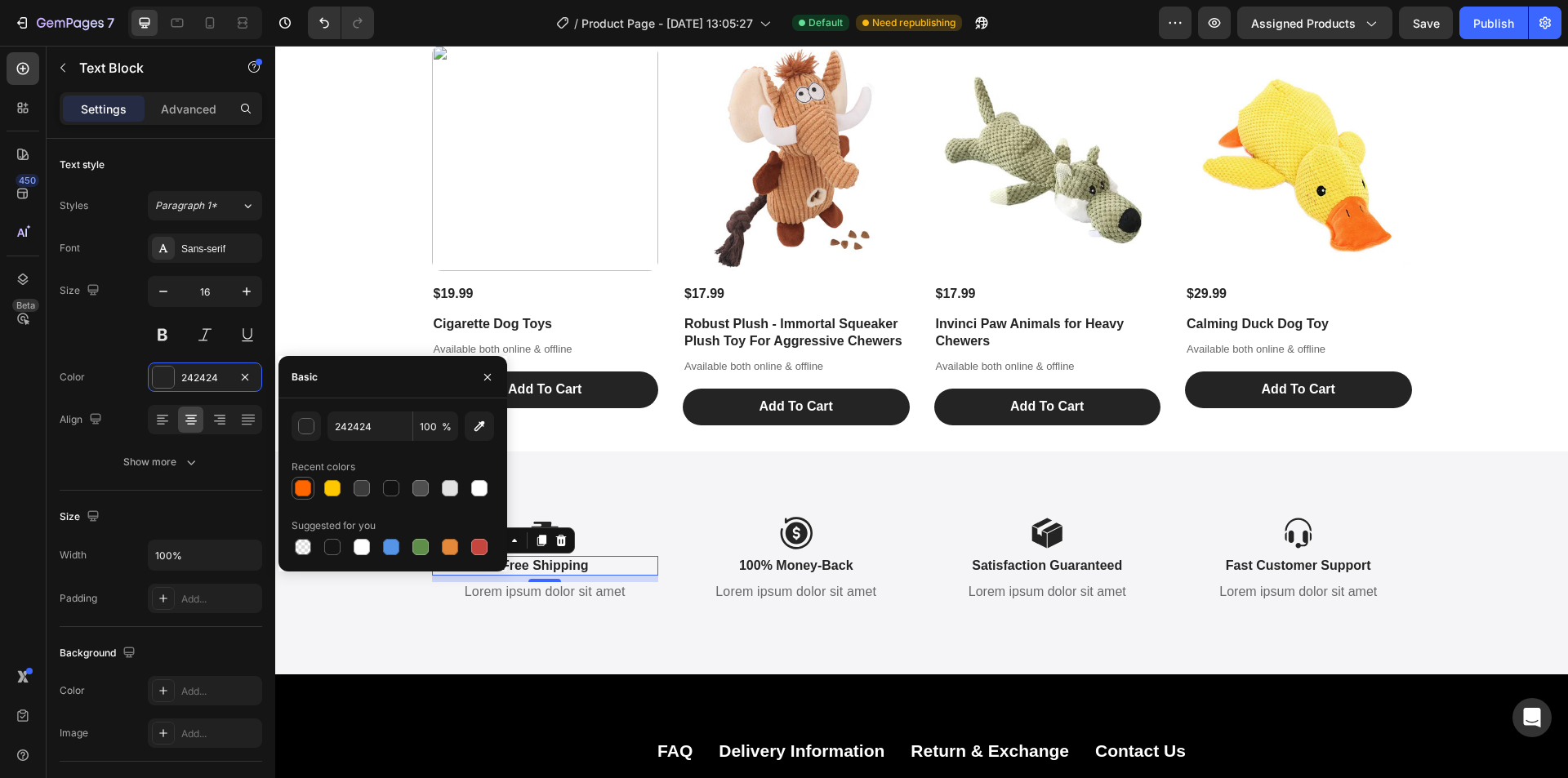
click at [303, 486] on div at bounding box center [303, 488] width 16 height 16
type input "FF6600"
click at [801, 560] on p "100% Money-Back" at bounding box center [796, 566] width 224 height 17
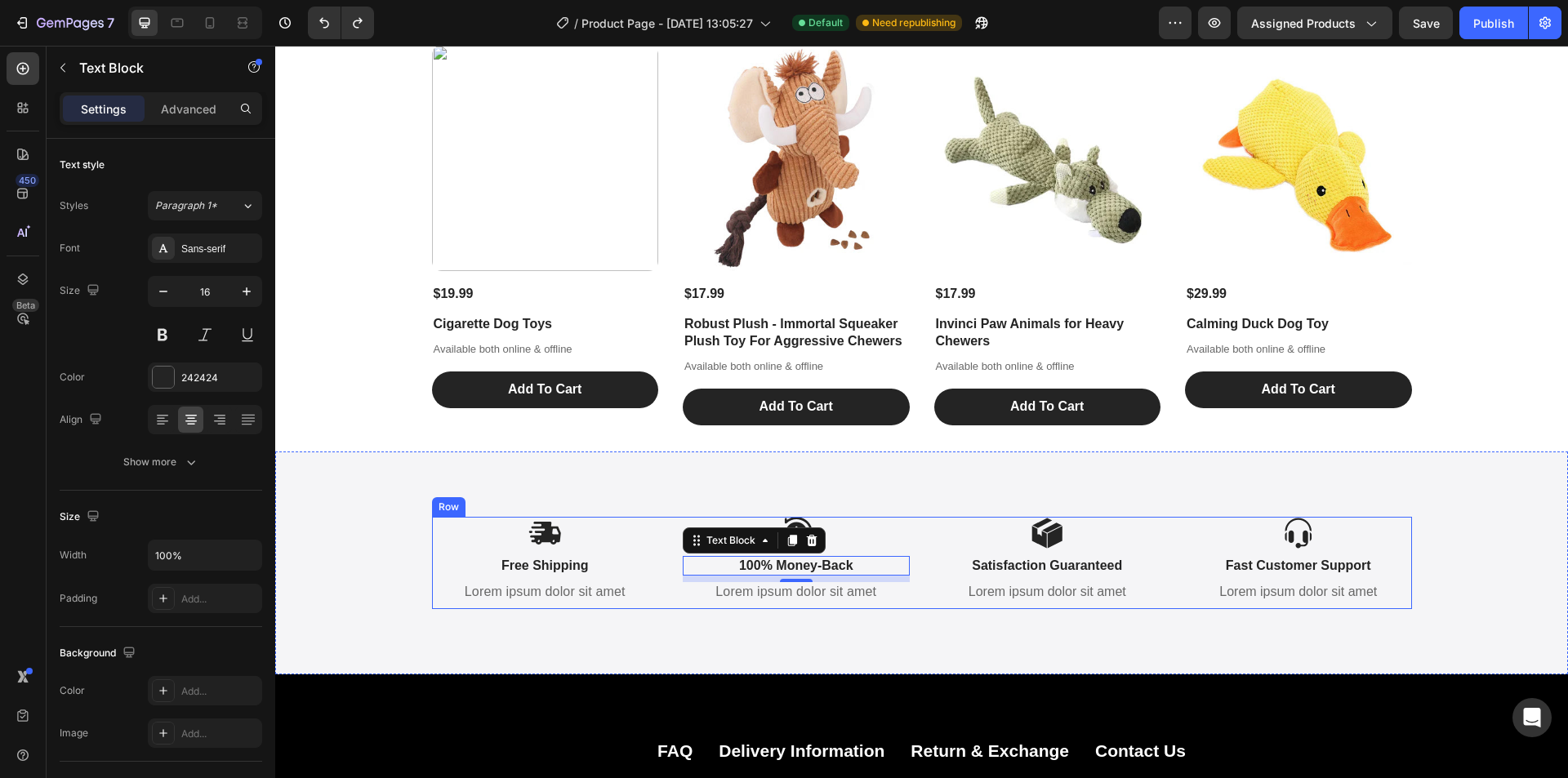
click at [539, 526] on icon at bounding box center [545, 533] width 31 height 23
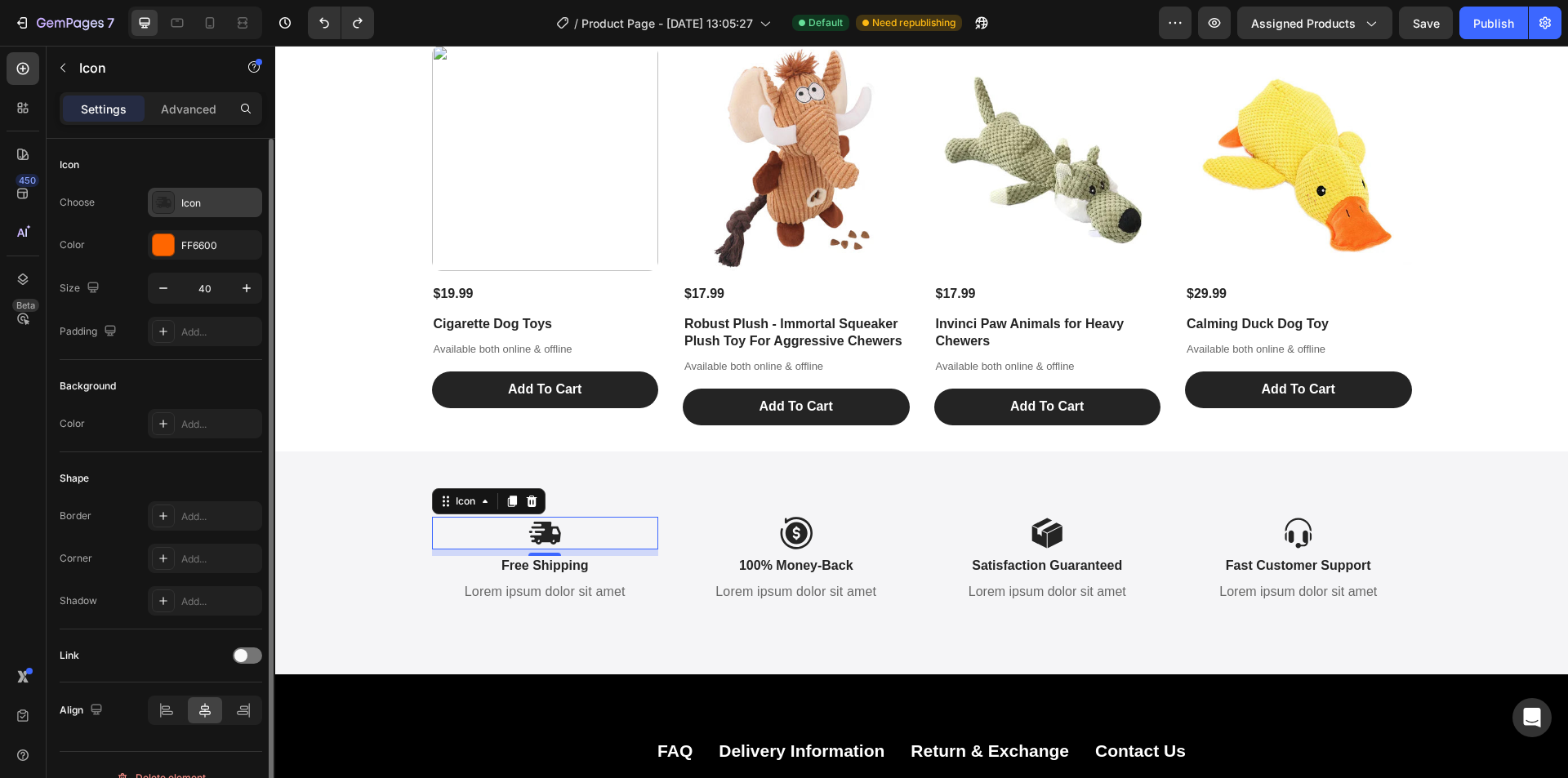
click at [165, 207] on icon at bounding box center [163, 202] width 15 height 12
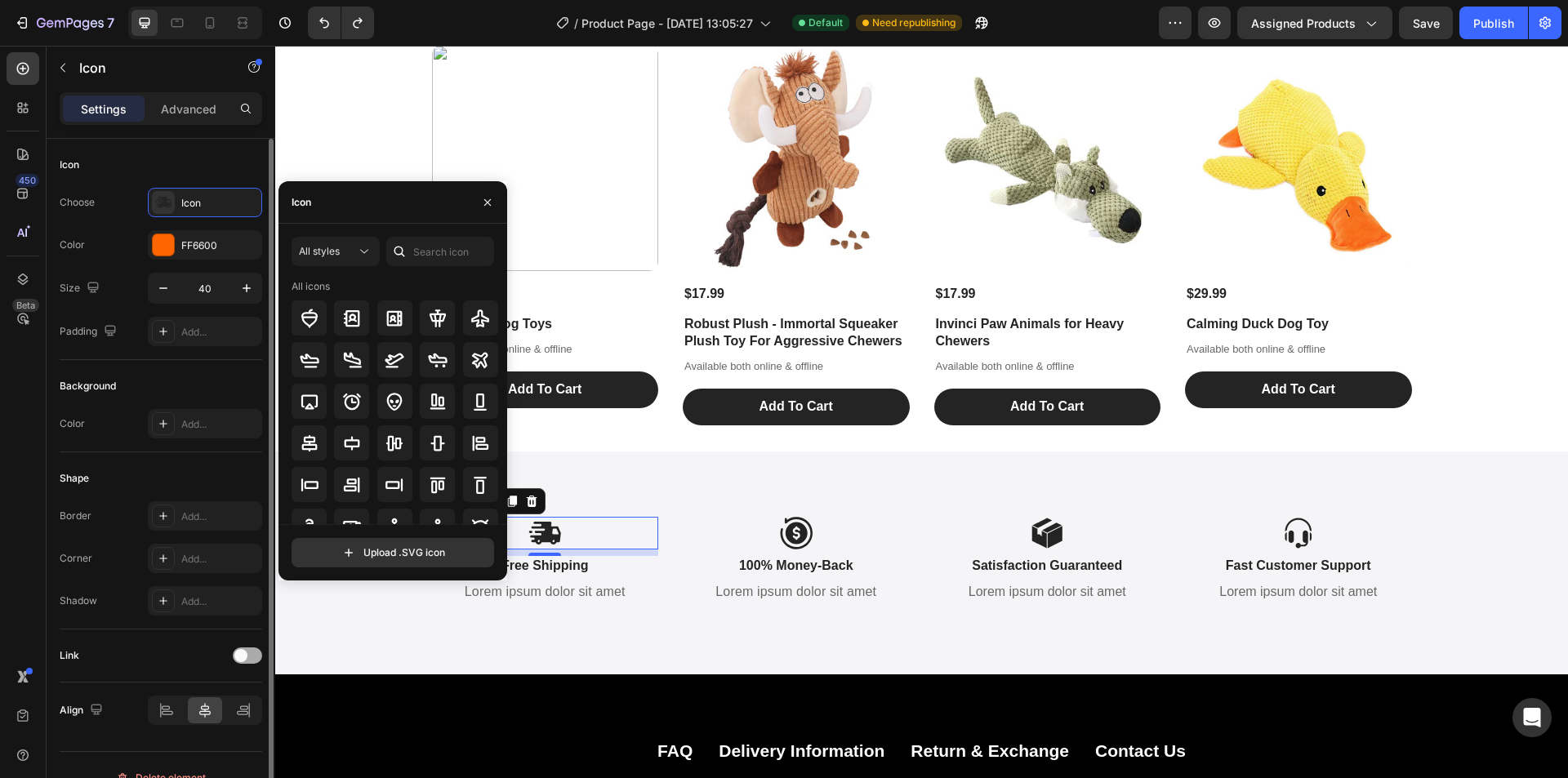
click at [247, 660] on div at bounding box center [247, 656] width 29 height 16
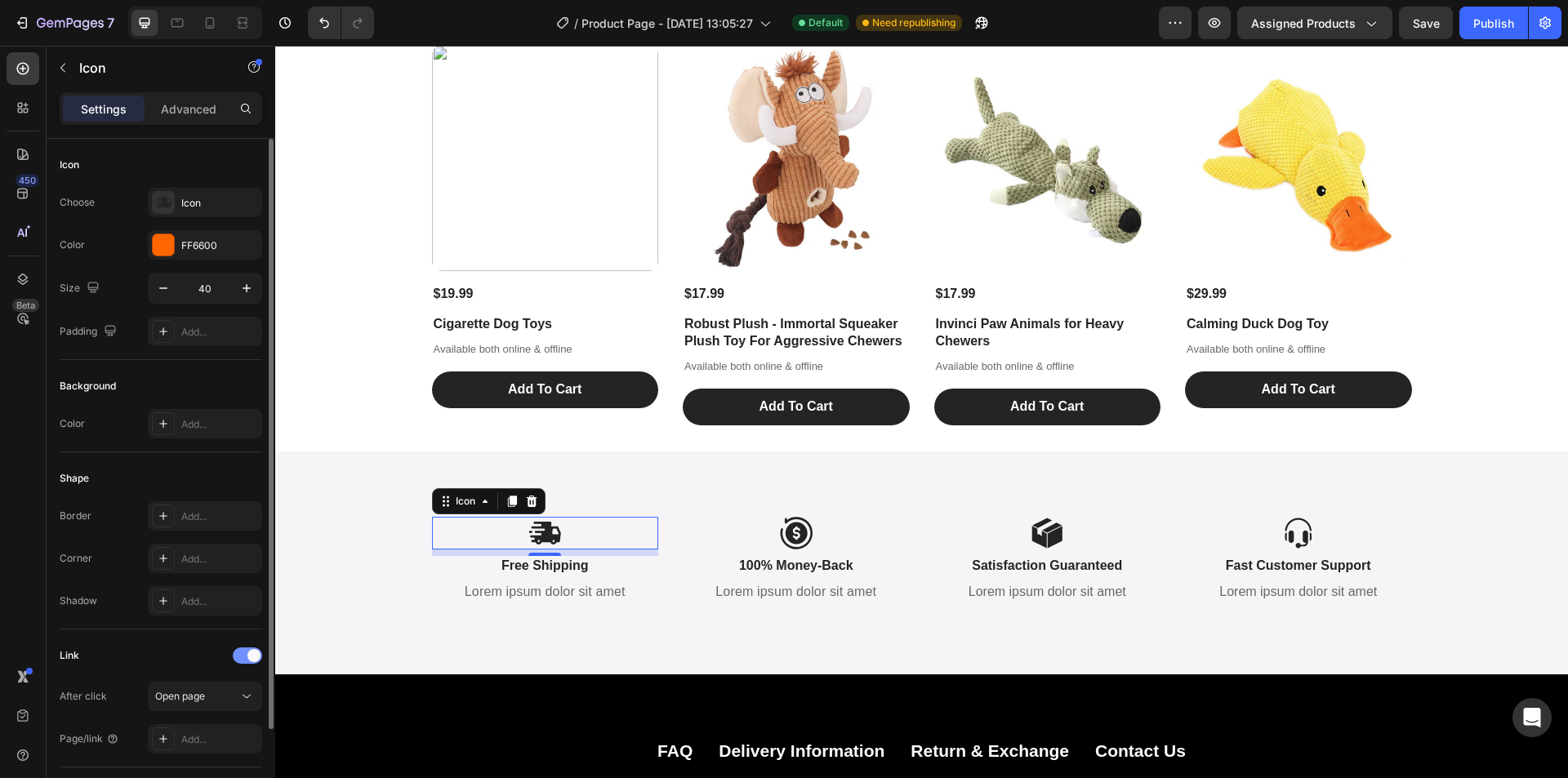
click at [245, 657] on div at bounding box center [247, 656] width 29 height 16
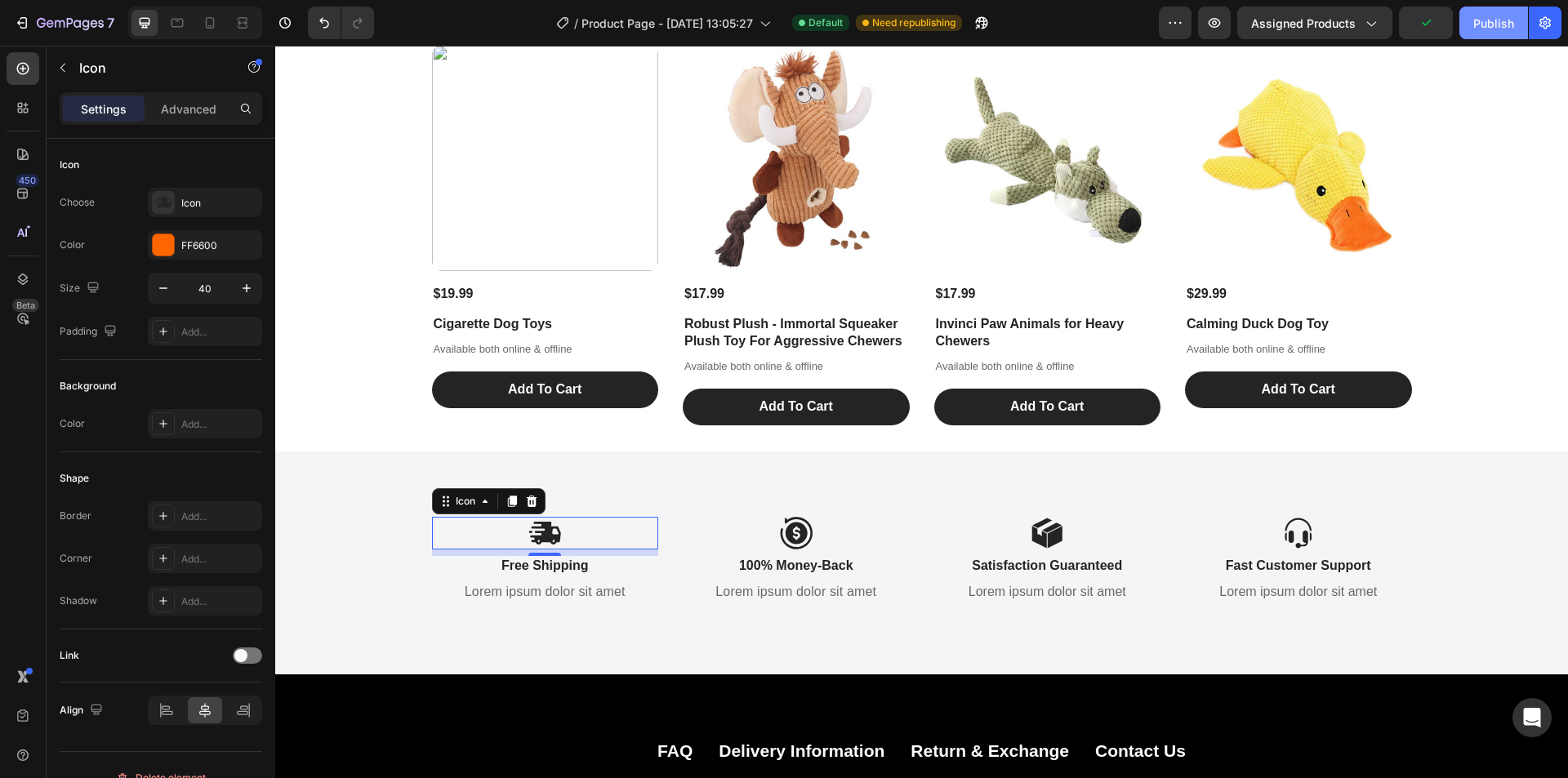
click at [1487, 29] on div "Publish" at bounding box center [1494, 23] width 41 height 17
click at [553, 565] on p "Free Shipping" at bounding box center [545, 566] width 224 height 17
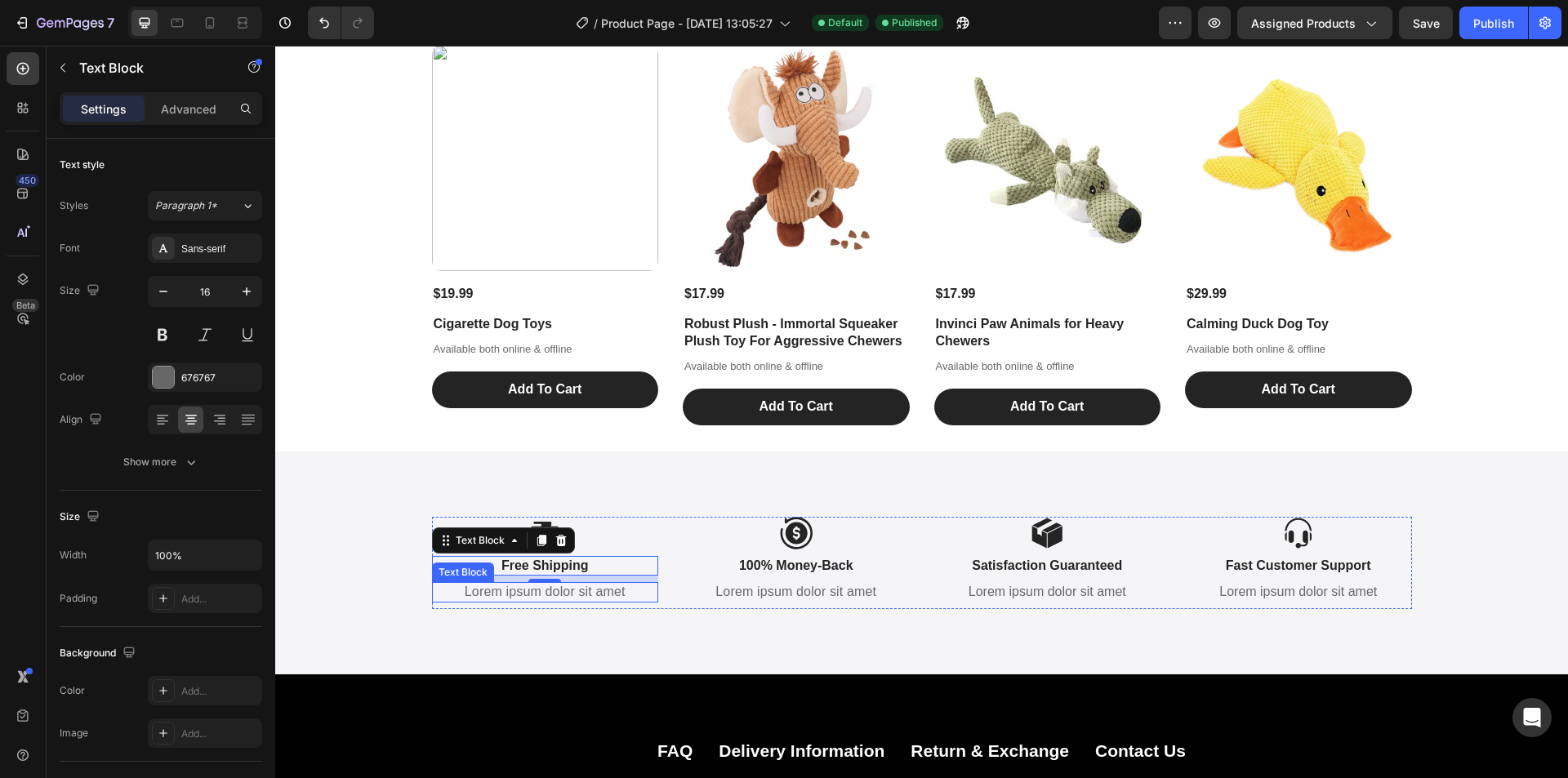
click at [590, 594] on p "Lorem ipsum dolor sit amet" at bounding box center [545, 592] width 224 height 17
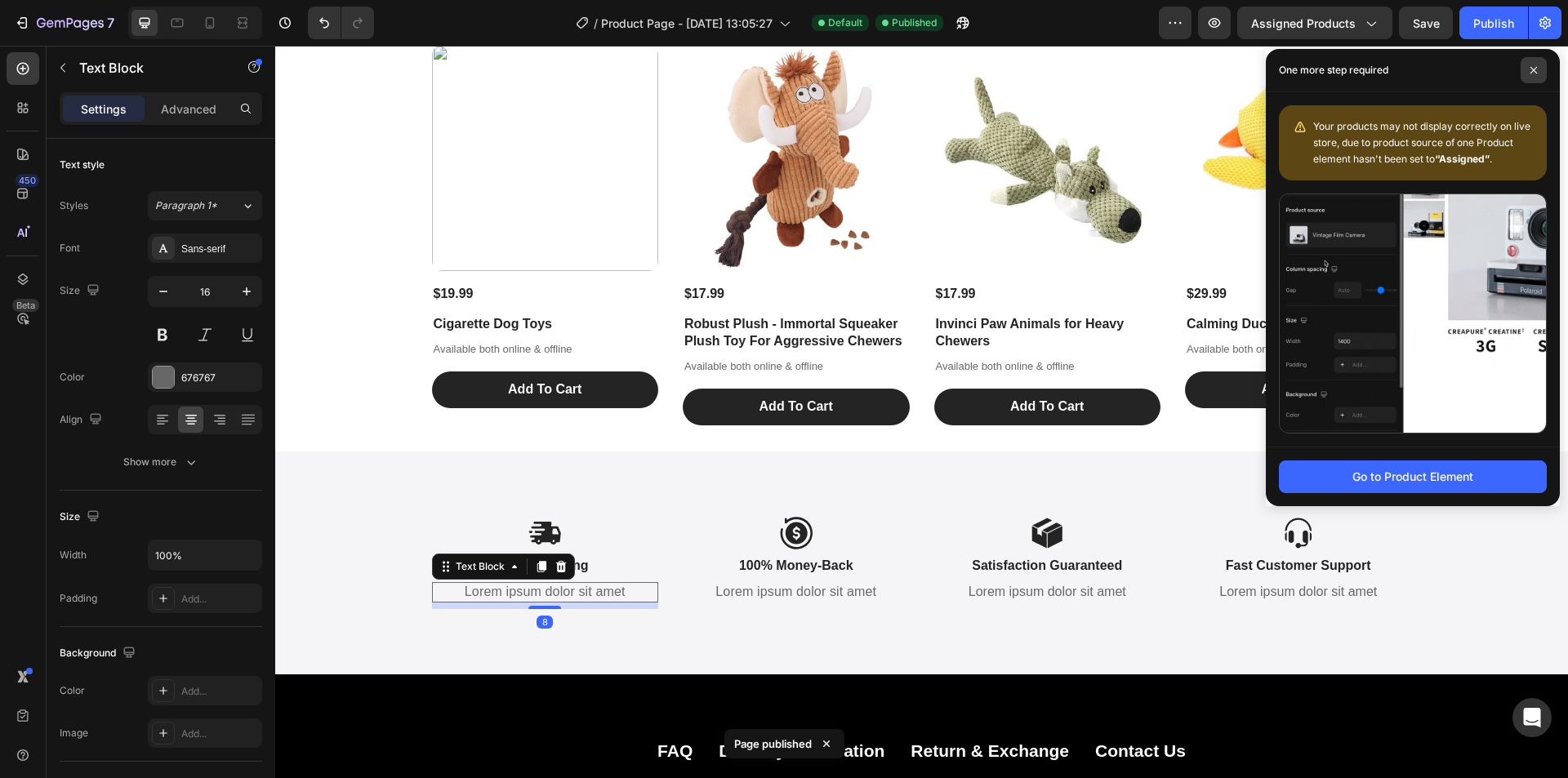
click at [1534, 67] on icon at bounding box center [1534, 70] width 8 height 8
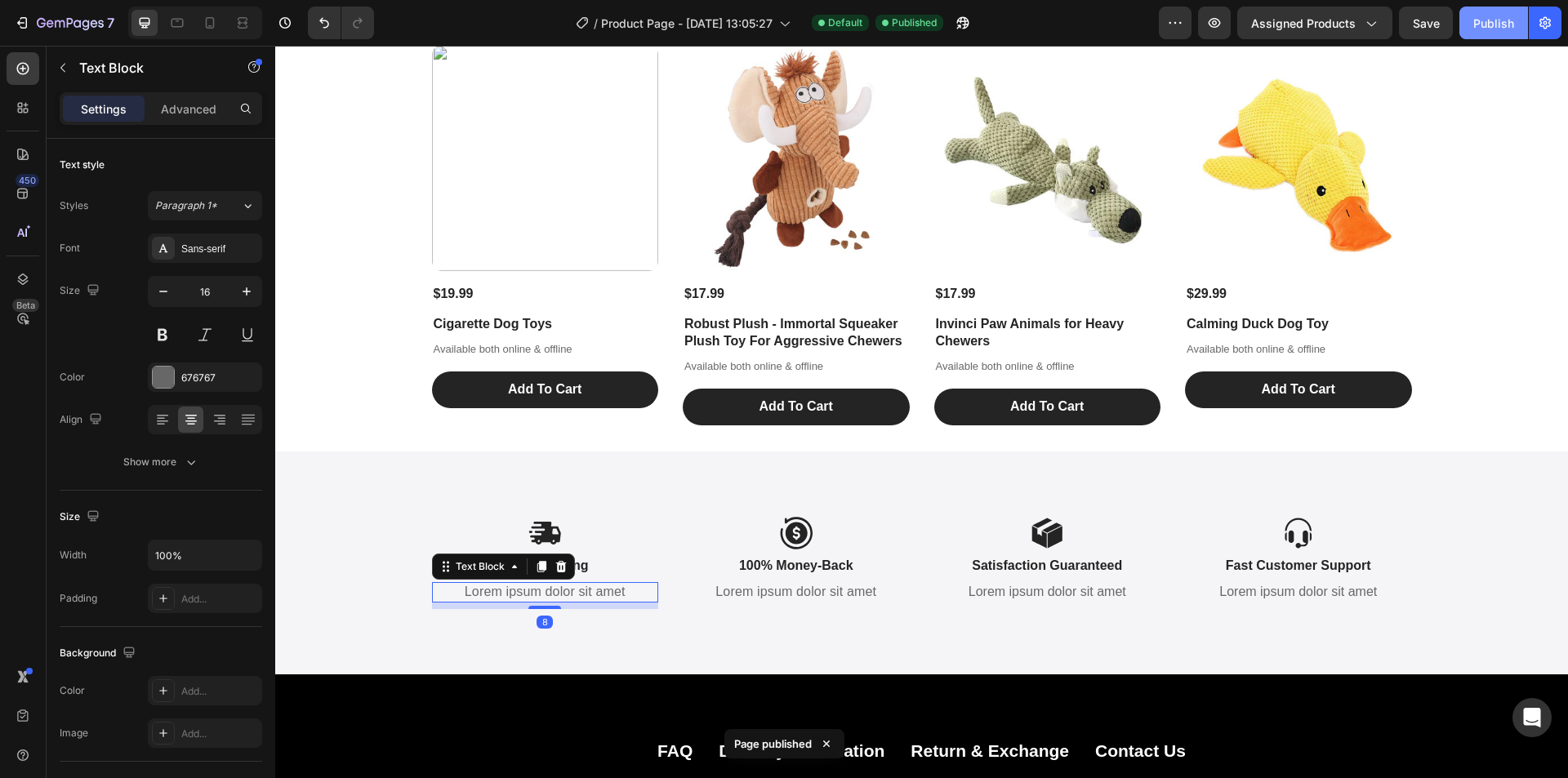
click at [1483, 19] on div "Publish" at bounding box center [1494, 23] width 41 height 17
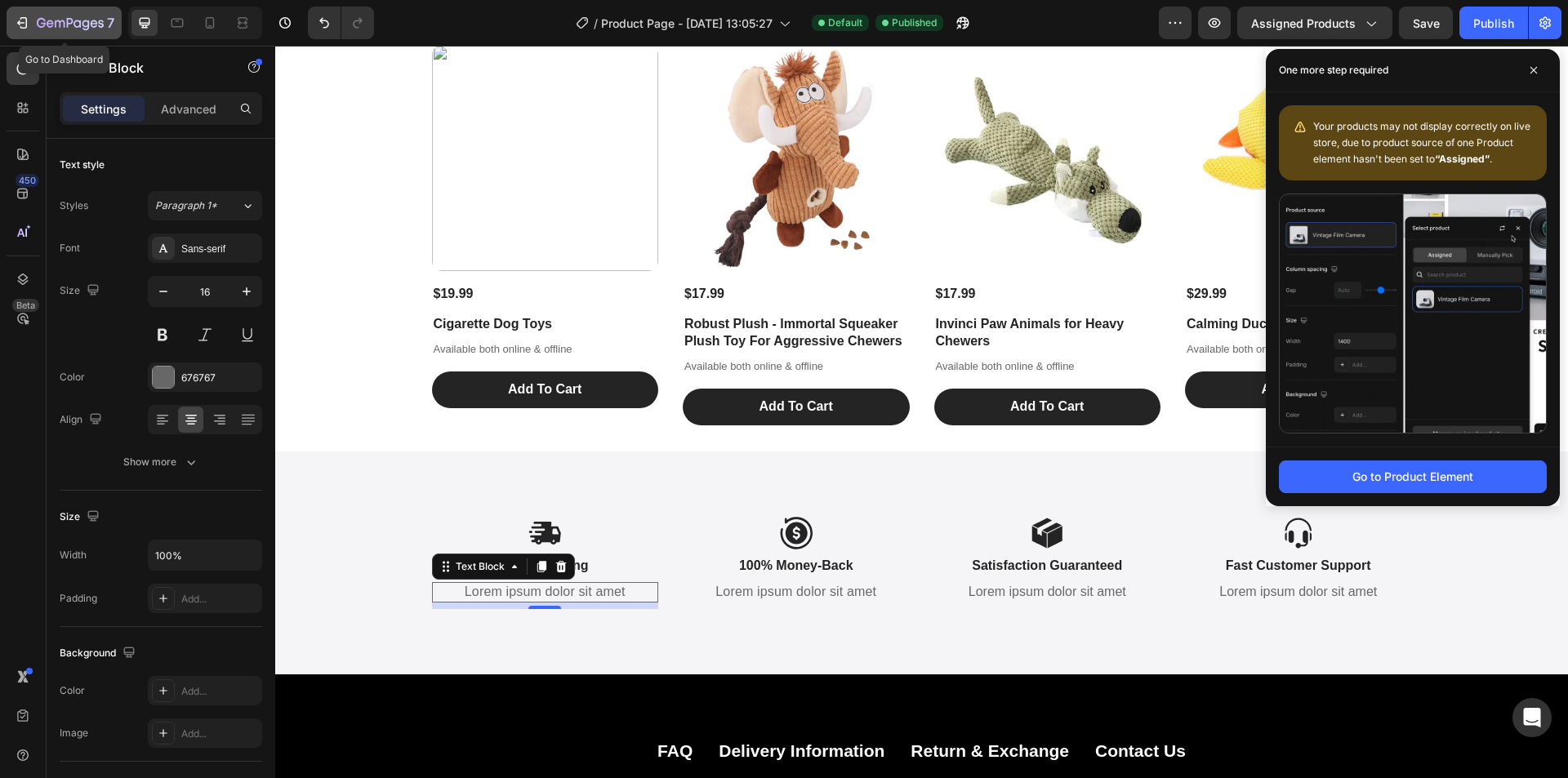
click at [41, 18] on icon "button" at bounding box center [42, 23] width 9 height 10
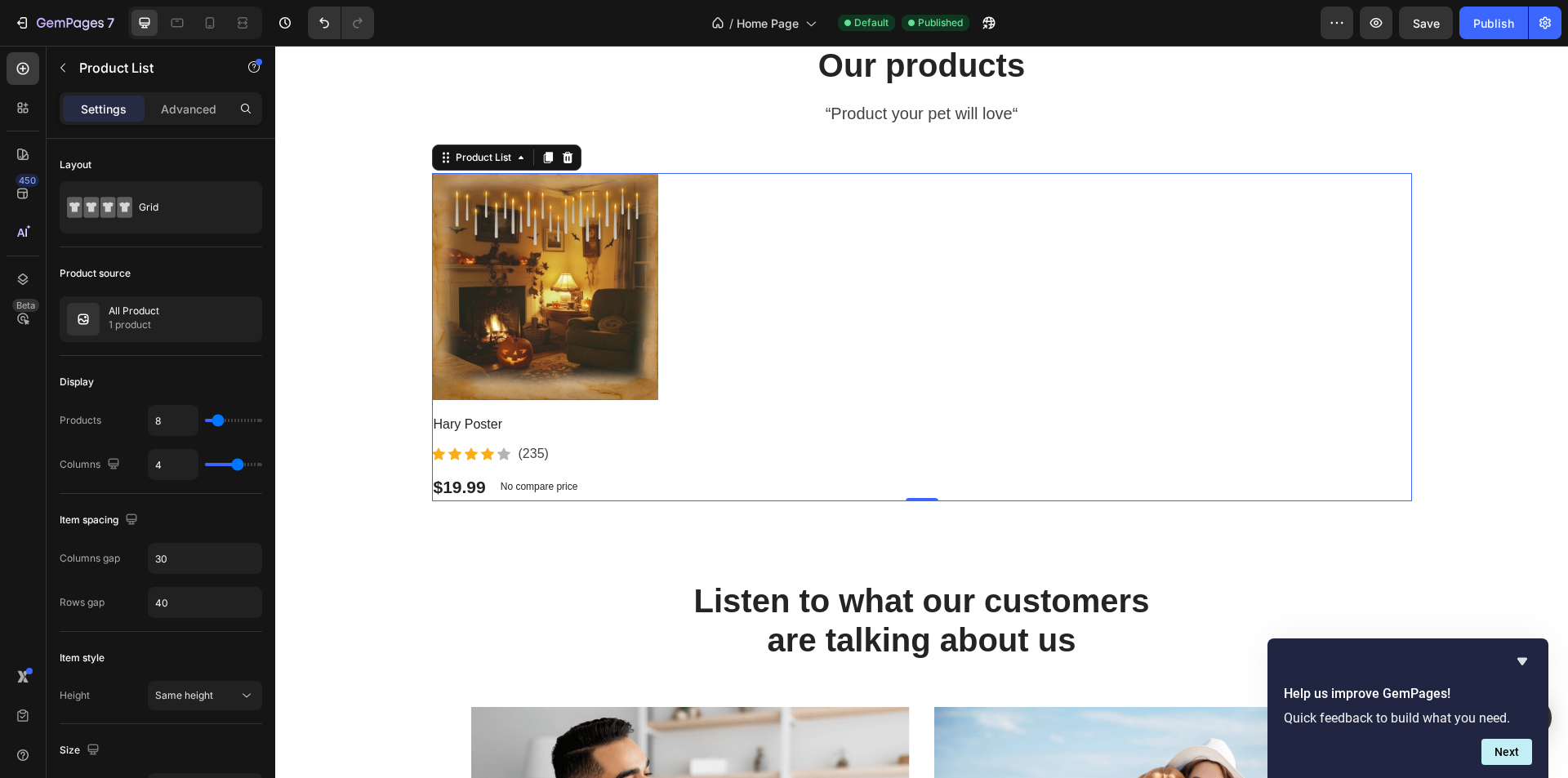
scroll to position [1947, 0]
click at [66, 25] on icon "button" at bounding box center [71, 24] width 67 height 14
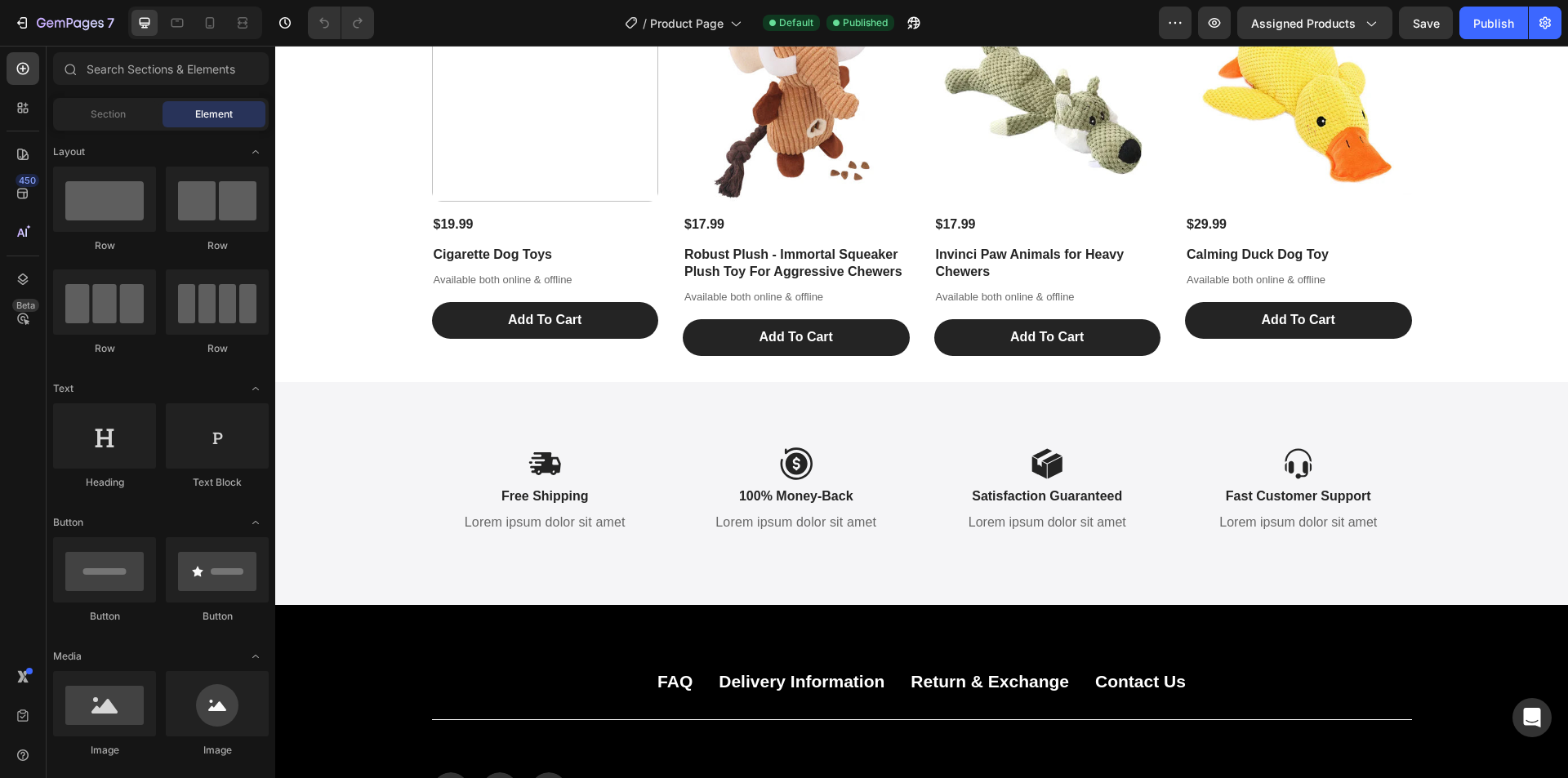
scroll to position [1715, 0]
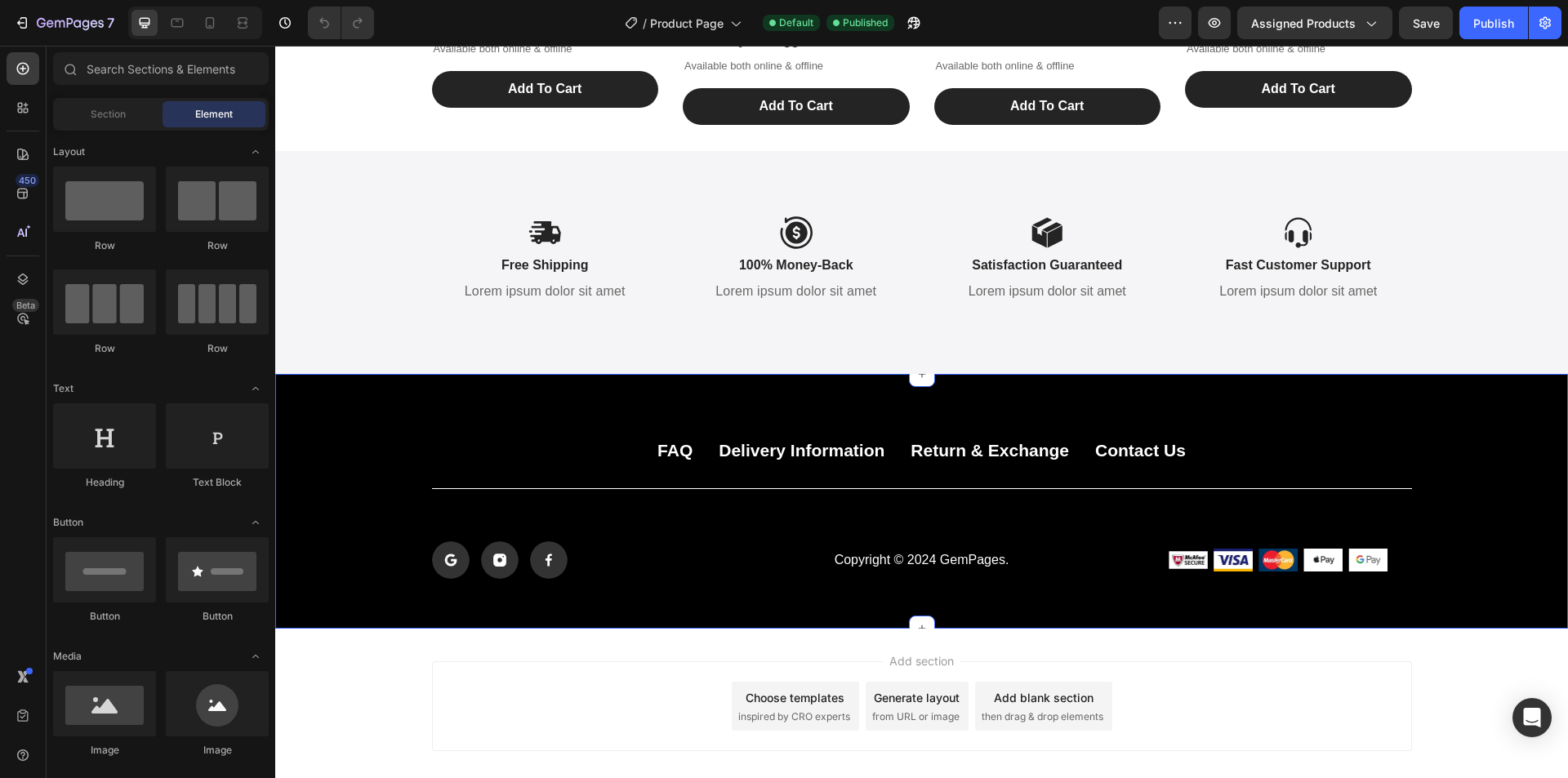
click at [718, 387] on div "FAQ Button Delivery Information Button Return & Exchange Button Contact Us Butt…" at bounding box center [921, 501] width 1293 height 255
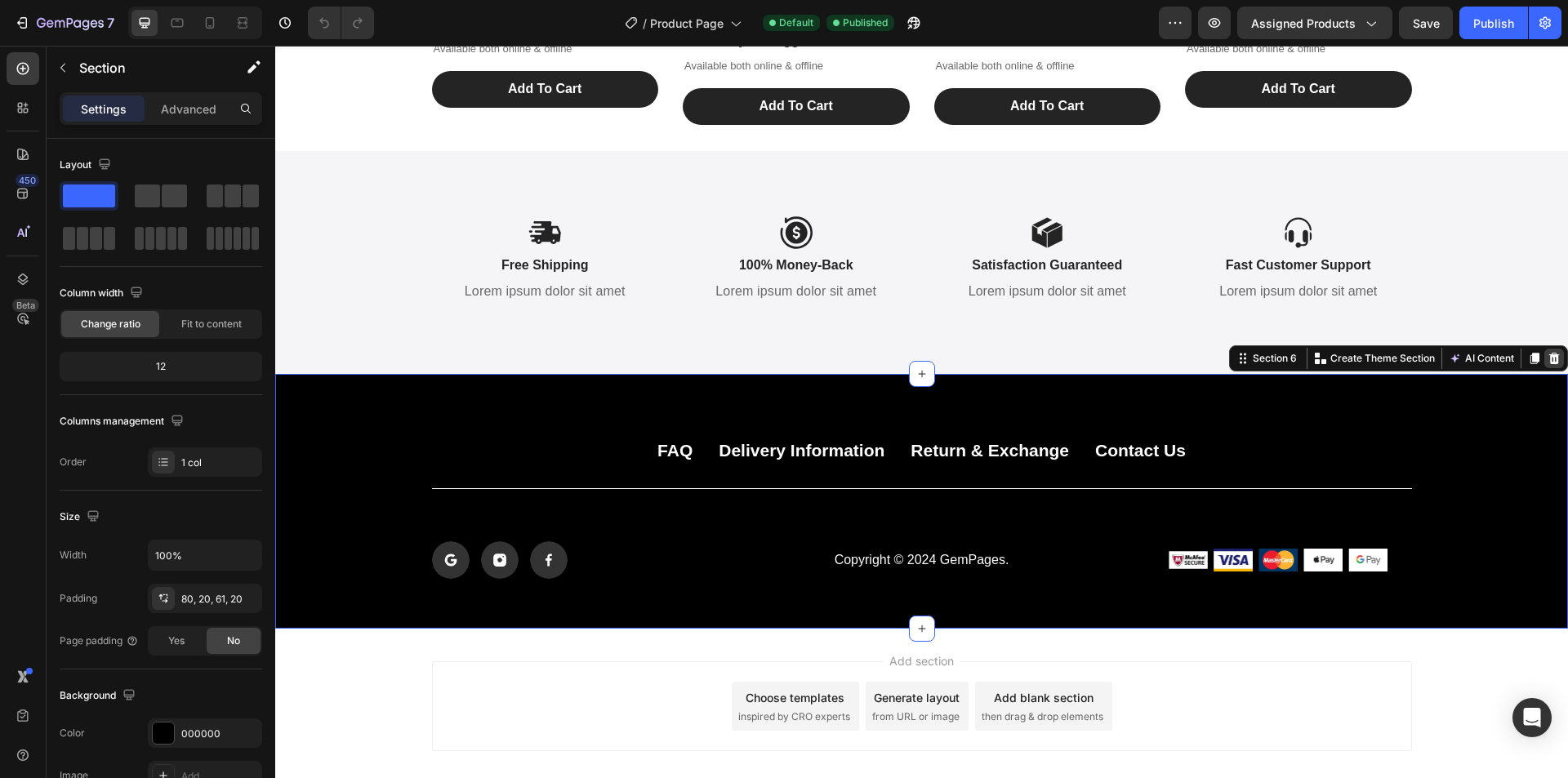
click at [1550, 358] on icon at bounding box center [1555, 359] width 11 height 12
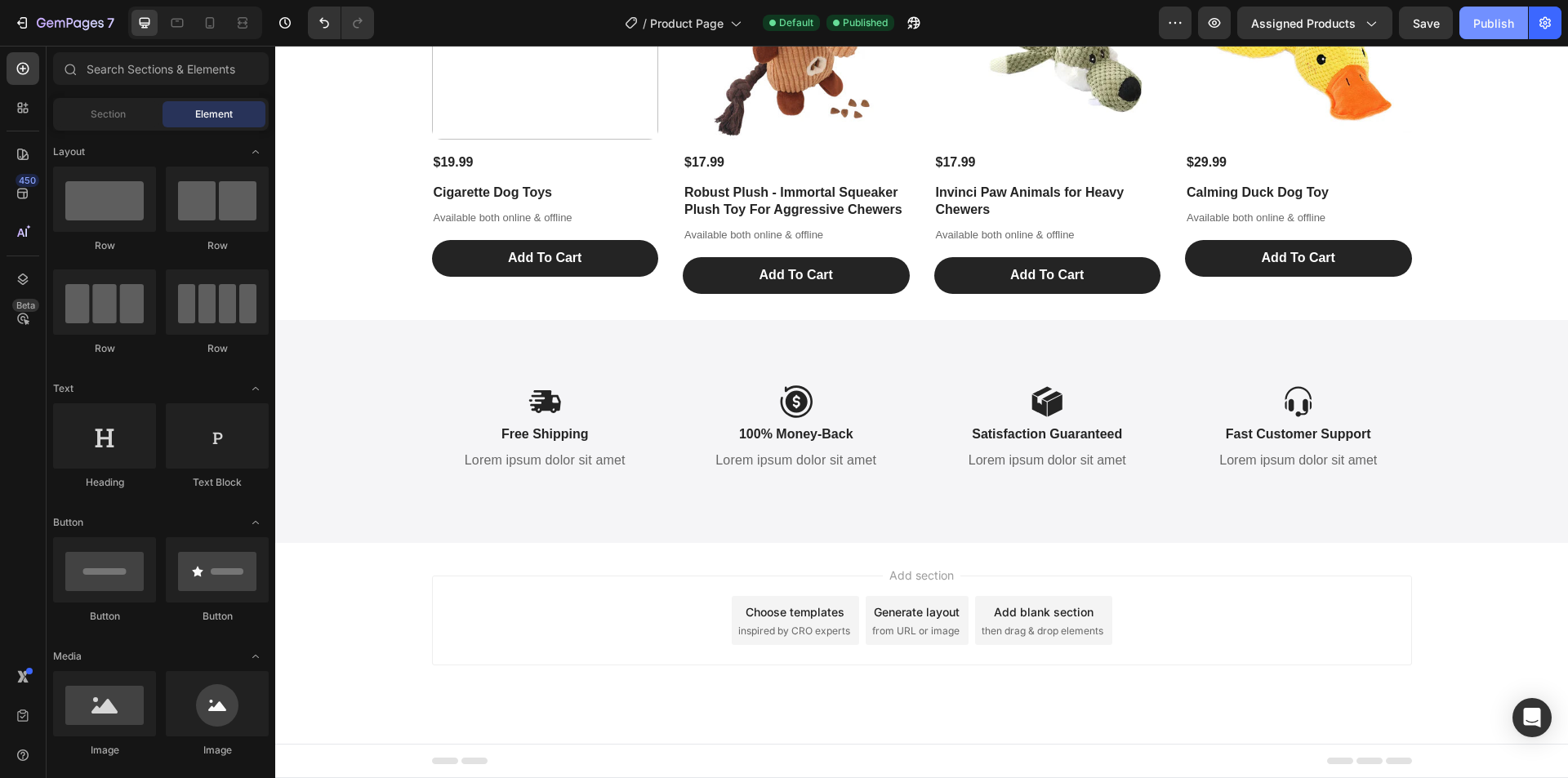
click at [1496, 23] on div "Publish" at bounding box center [1494, 23] width 41 height 17
click at [1364, 26] on icon "button" at bounding box center [1371, 23] width 16 height 16
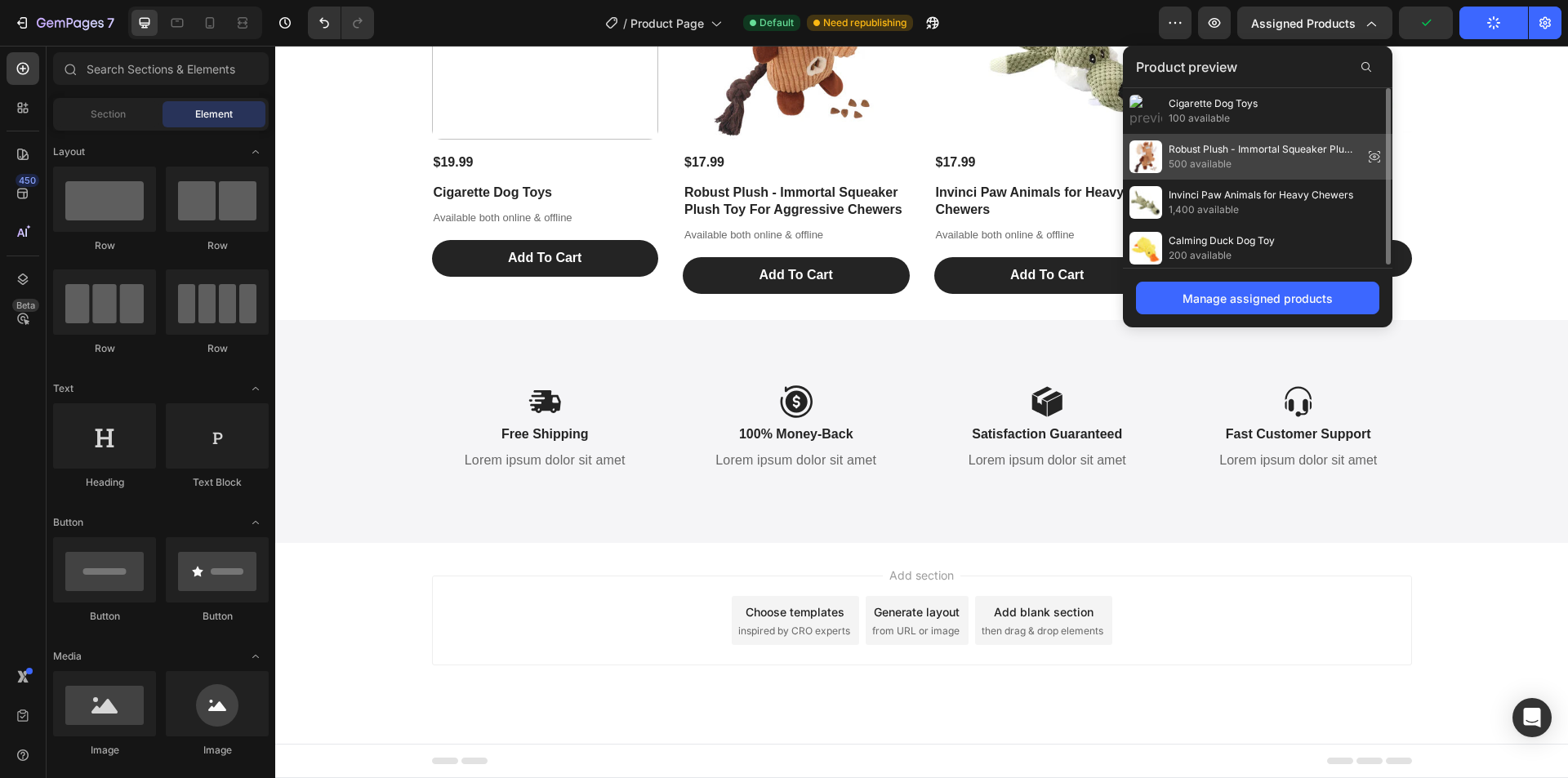
scroll to position [4, 0]
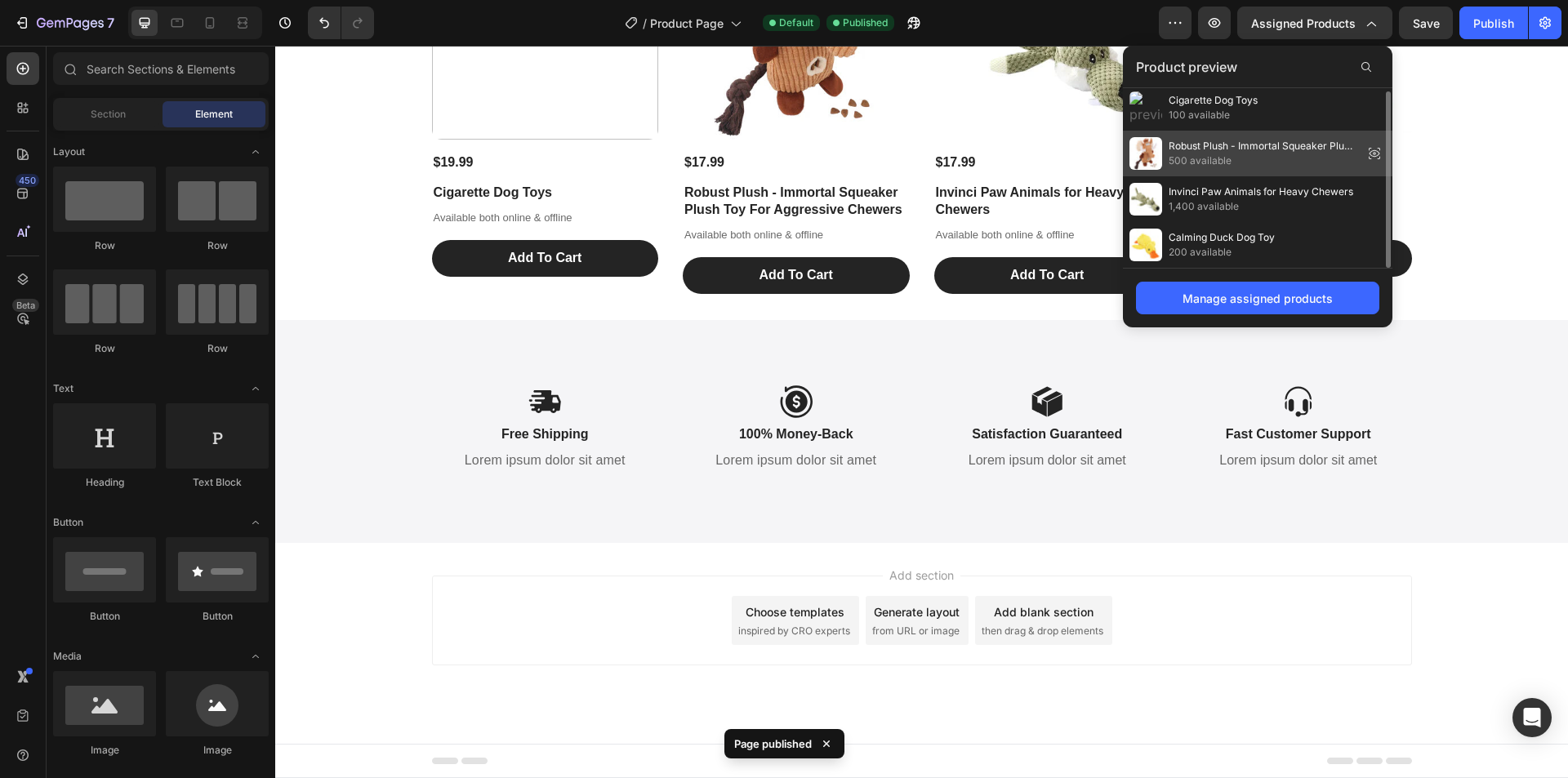
click at [1189, 153] on span "Robust Plush - Immortal Squeaker Plush Toy For Aggressive Chewers" at bounding box center [1262, 146] width 188 height 14
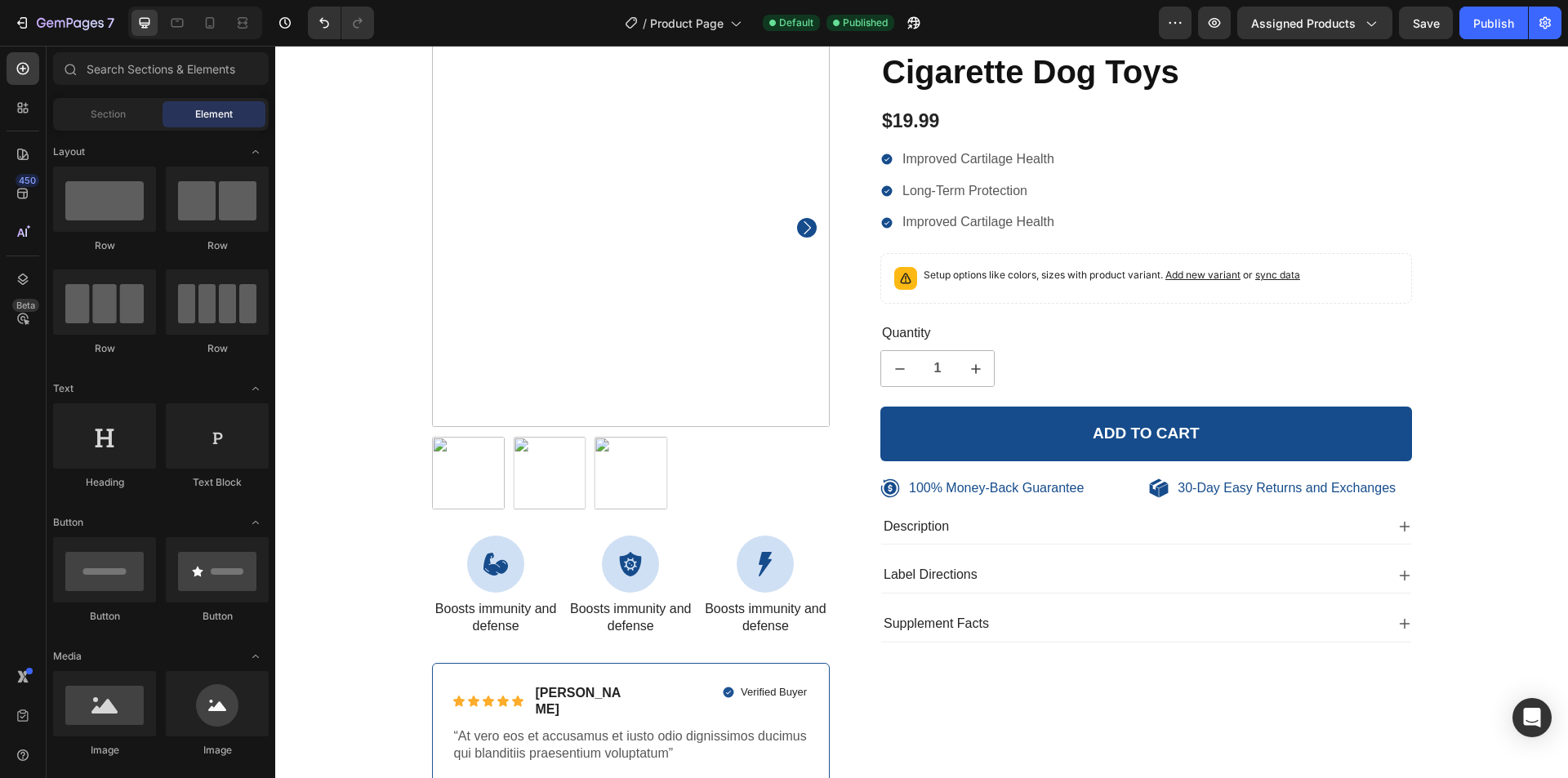
scroll to position [76, 0]
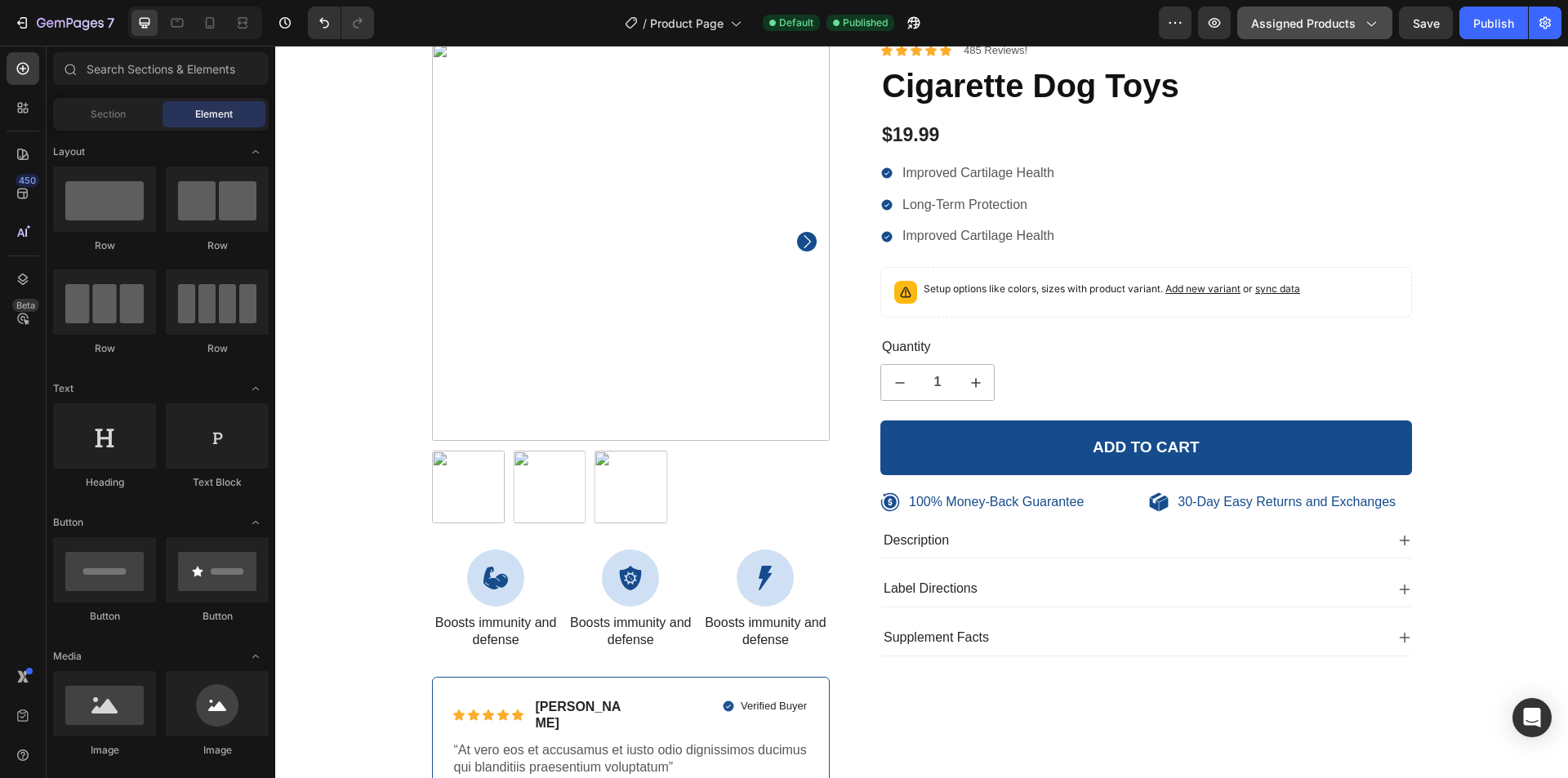
click at [1272, 13] on button "Assigned Products" at bounding box center [1314, 23] width 155 height 33
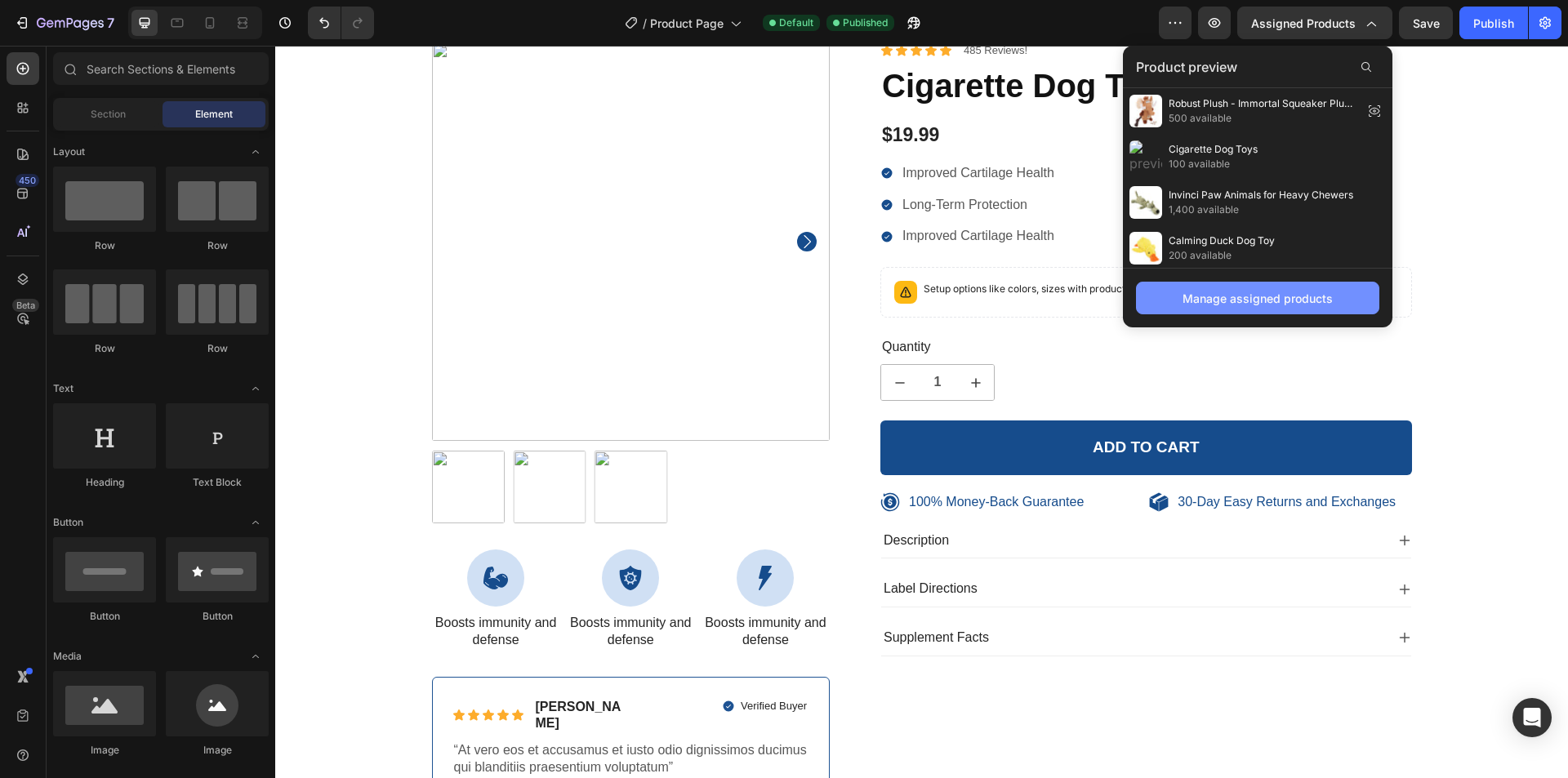
click at [1242, 297] on div "Manage assigned products" at bounding box center [1258, 298] width 150 height 17
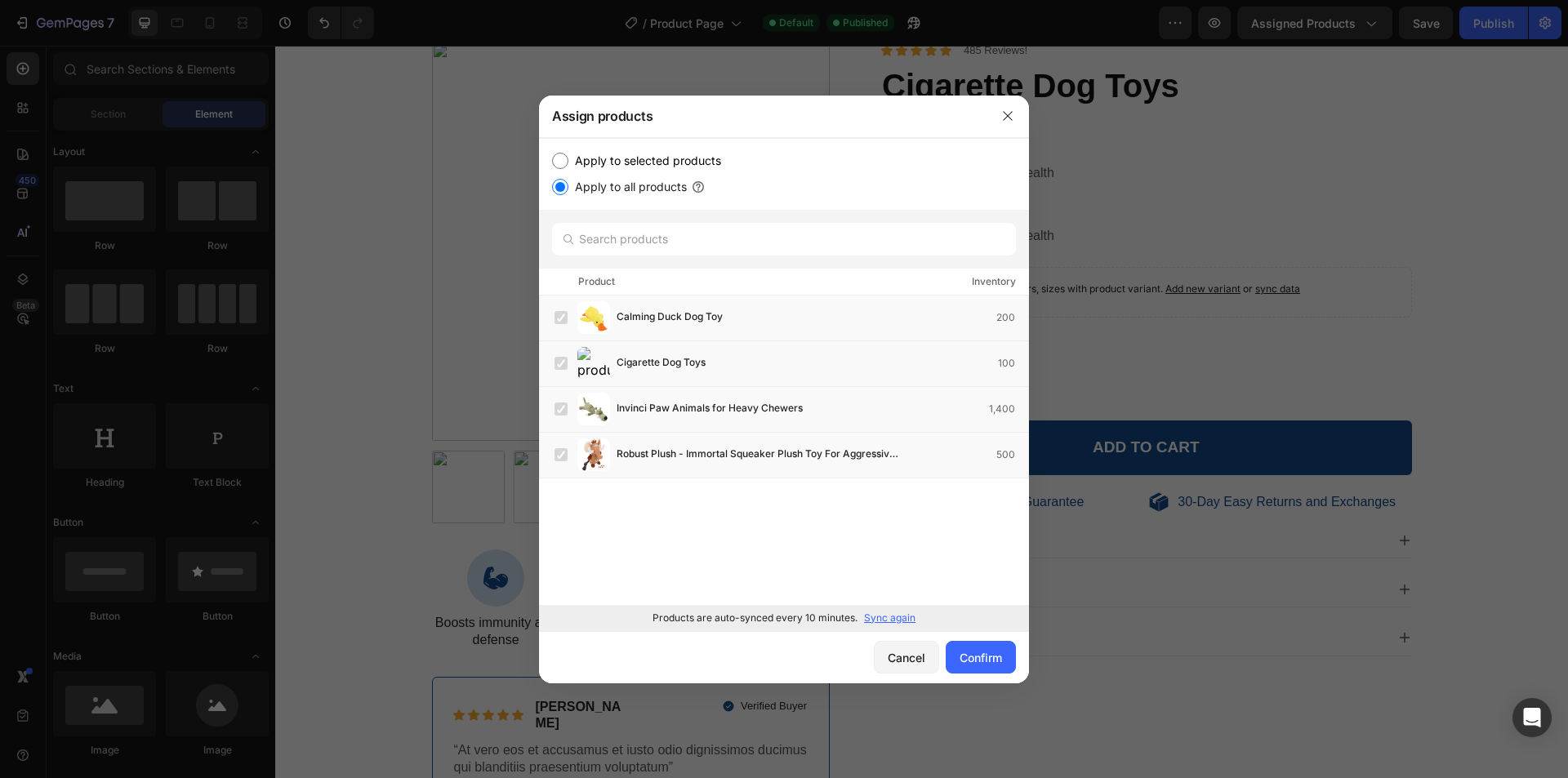
click at [664, 158] on label "Apply to selected products" at bounding box center [645, 161] width 153 height 20
click at [569, 158] on input "Apply to selected products" at bounding box center [561, 161] width 16 height 16
radio input "true"
click at [626, 207] on div "Apply to selected products Apply to all products" at bounding box center [784, 173] width 490 height 72
click at [629, 189] on label "Apply to all products" at bounding box center [628, 187] width 119 height 20
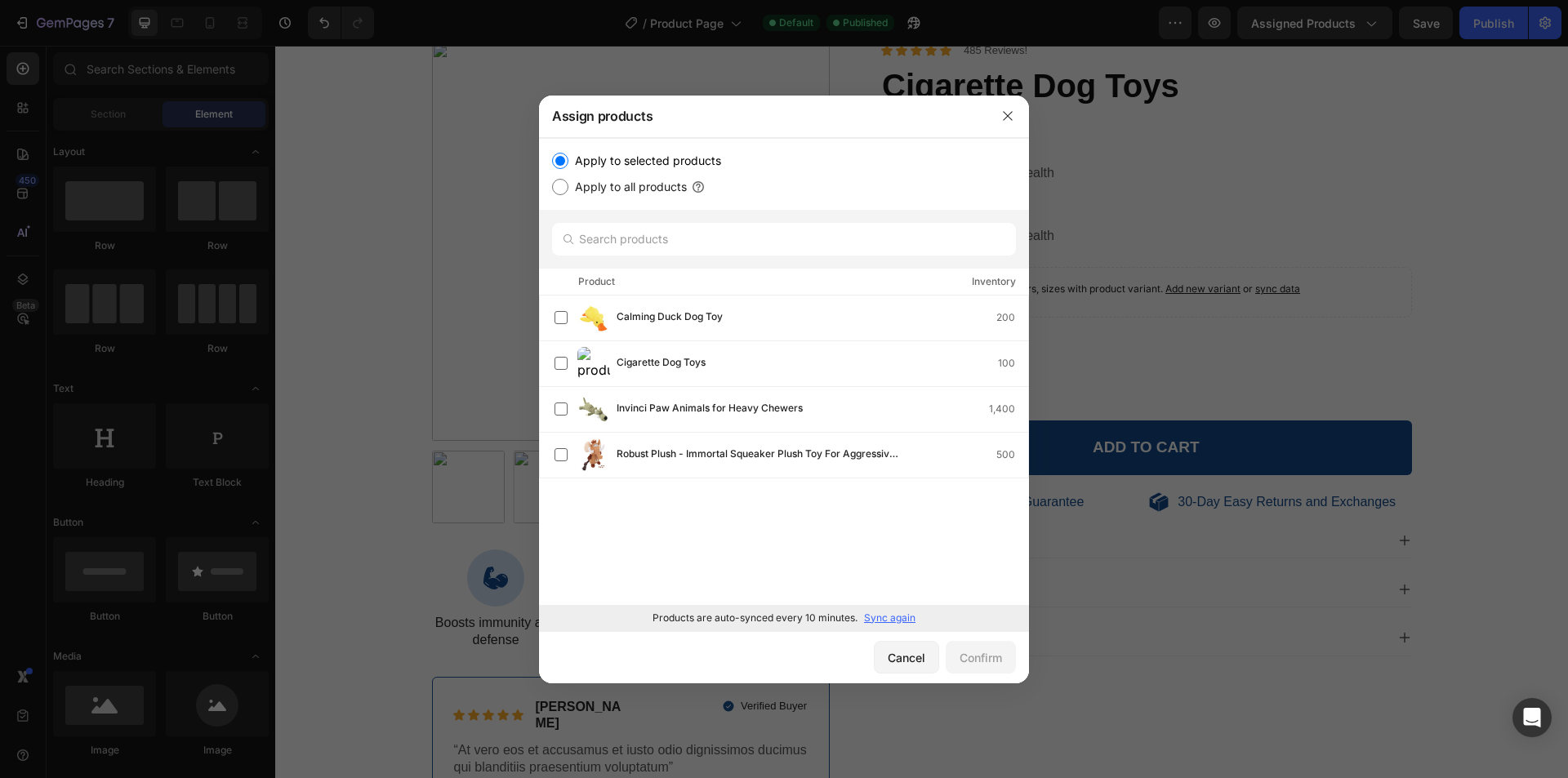
click at [569, 189] on input "Apply to all products" at bounding box center [561, 187] width 16 height 16
radio input "true"
click at [972, 652] on div "Confirm" at bounding box center [980, 658] width 43 height 17
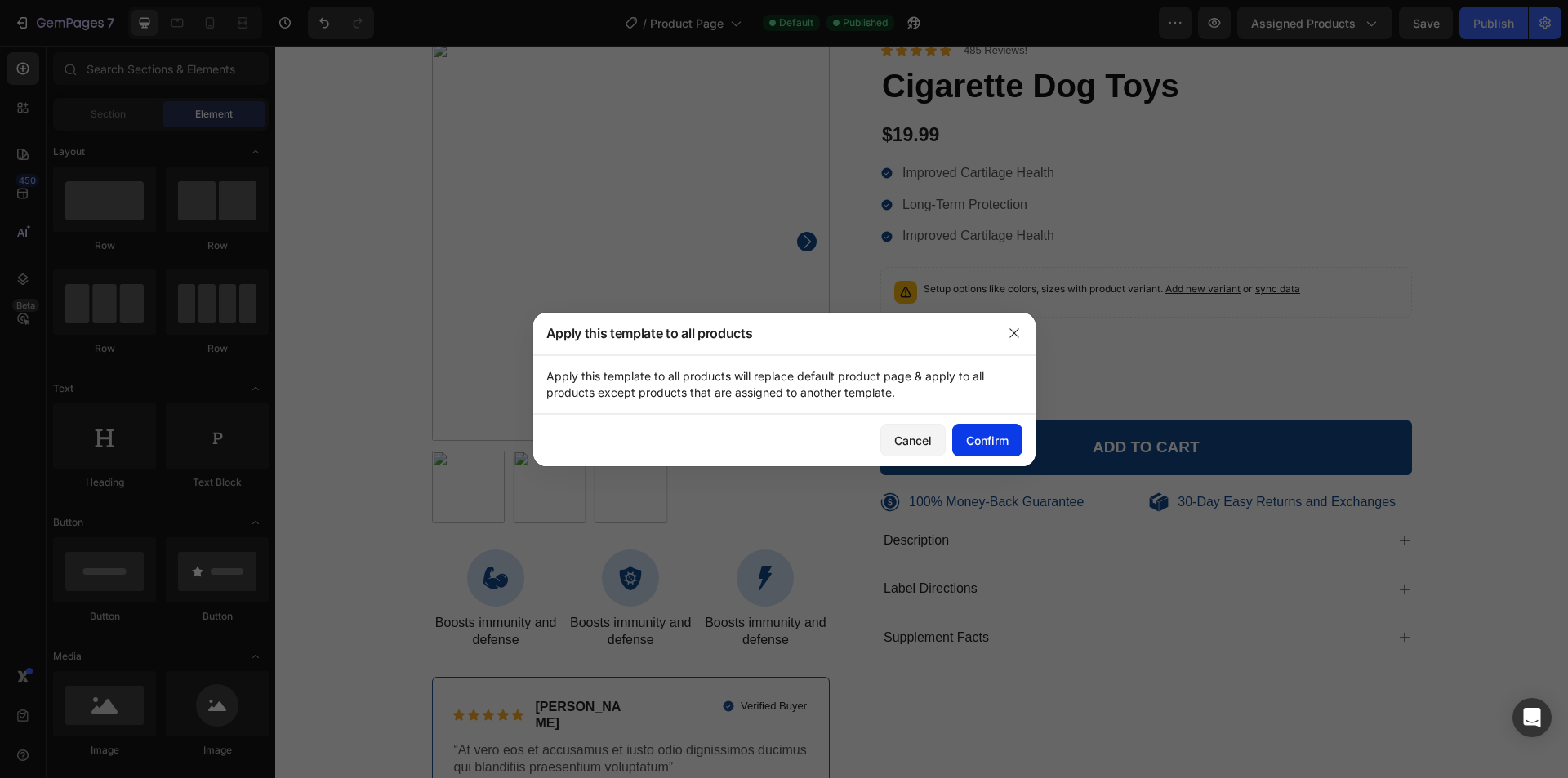
click at [989, 452] on button "Confirm" at bounding box center [987, 440] width 71 height 33
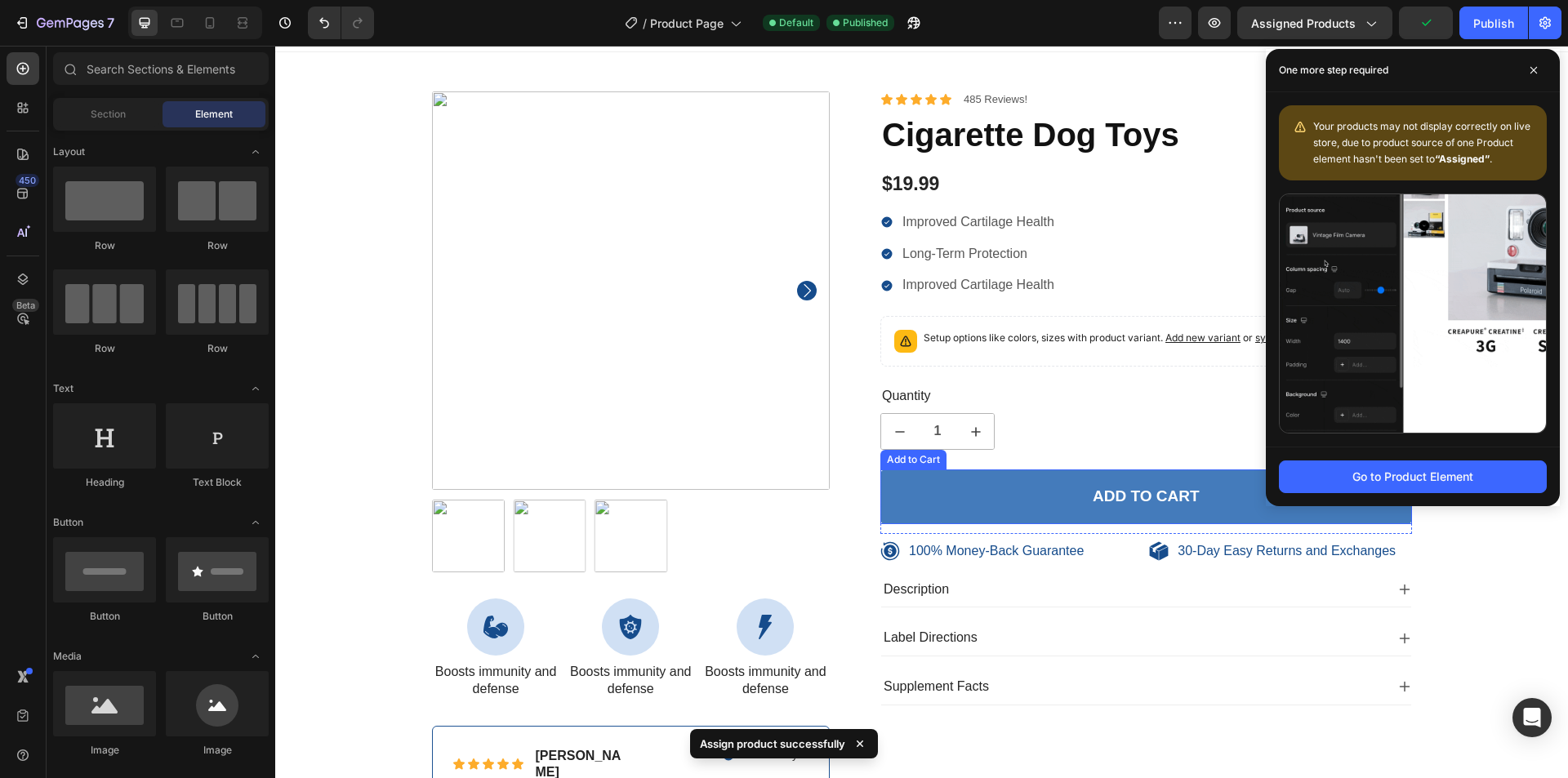
scroll to position [0, 0]
